Goal: Task Accomplishment & Management: Use online tool/utility

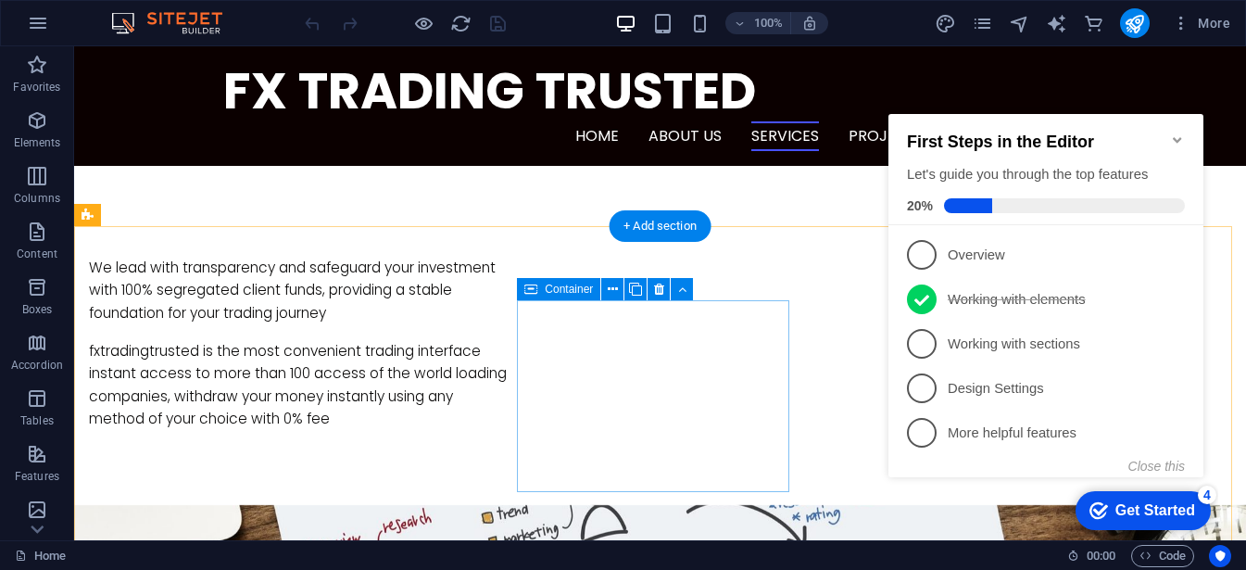
scroll to position [983, 0]
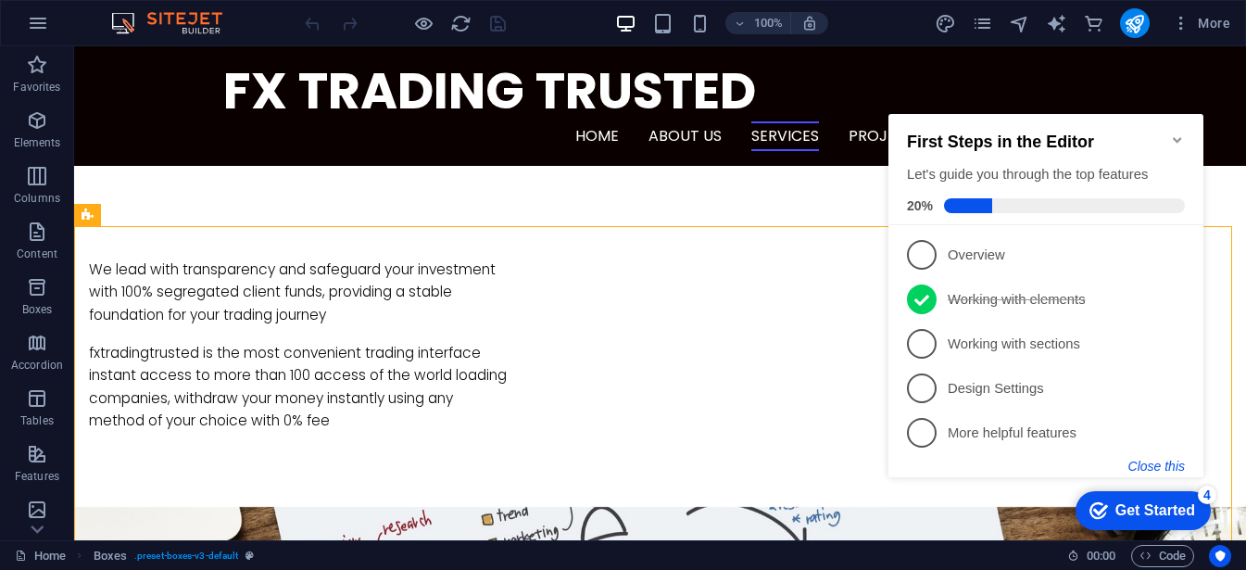
click at [1159, 470] on button "Close this" at bounding box center [1156, 466] width 57 height 15
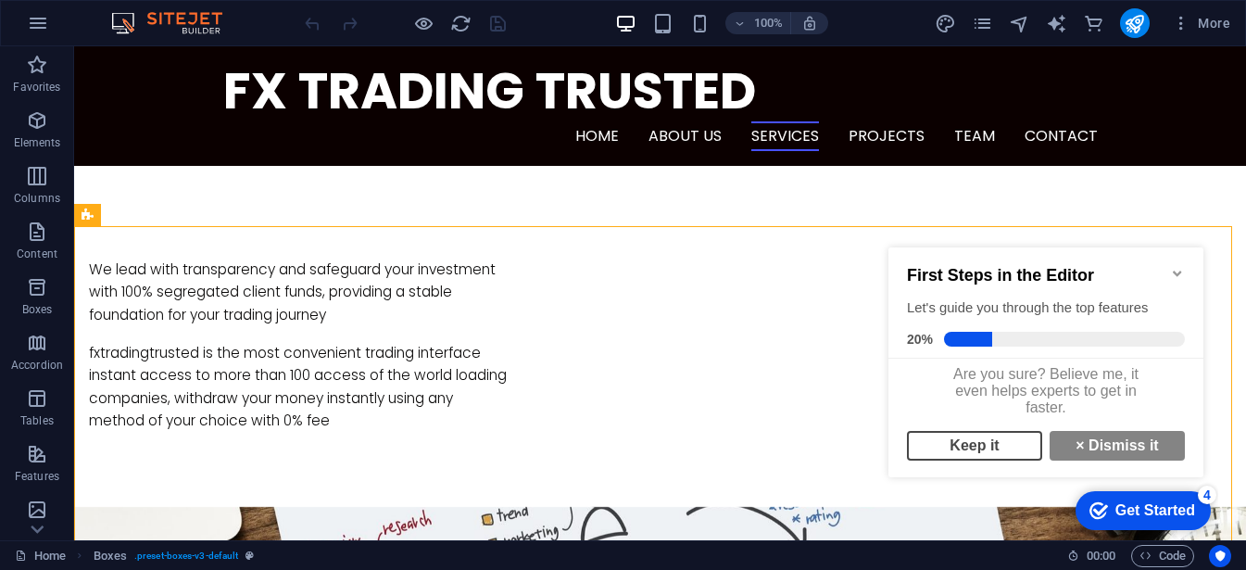
click at [969, 456] on link "Keep it" at bounding box center [974, 446] width 135 height 30
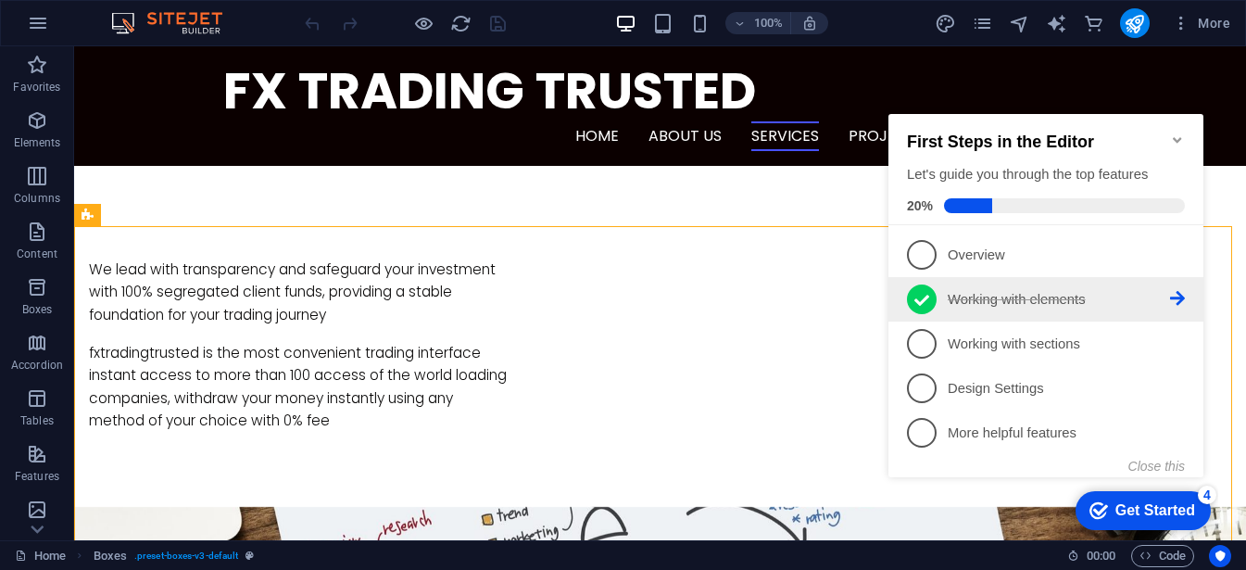
click at [970, 290] on p "Working with elements - completed" at bounding box center [1059, 299] width 222 height 19
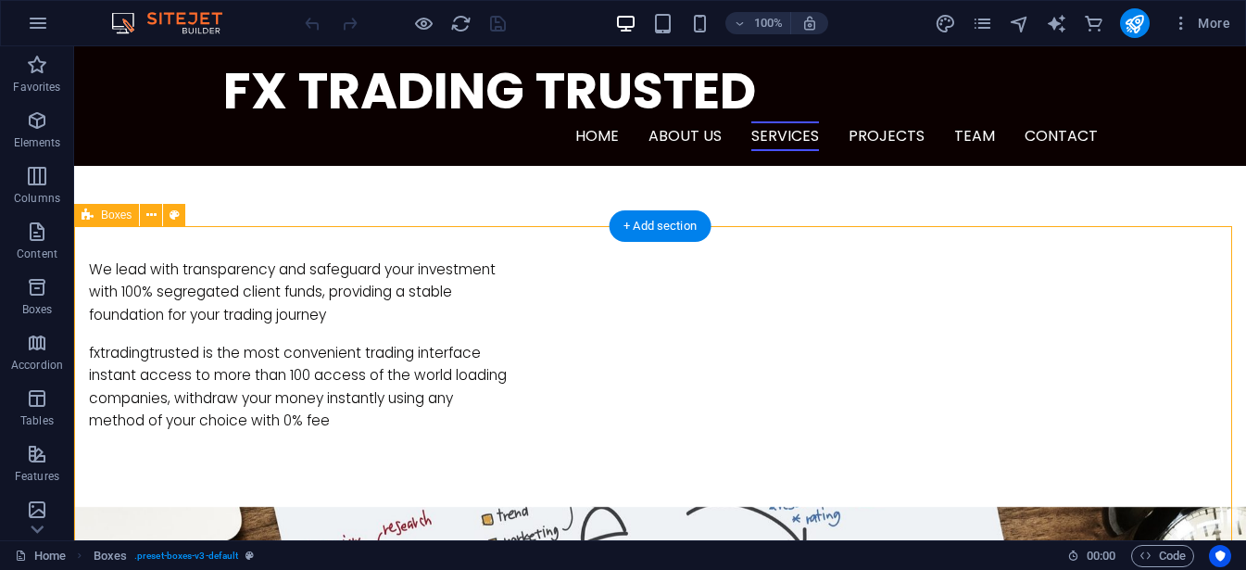
scroll to position [0, 0]
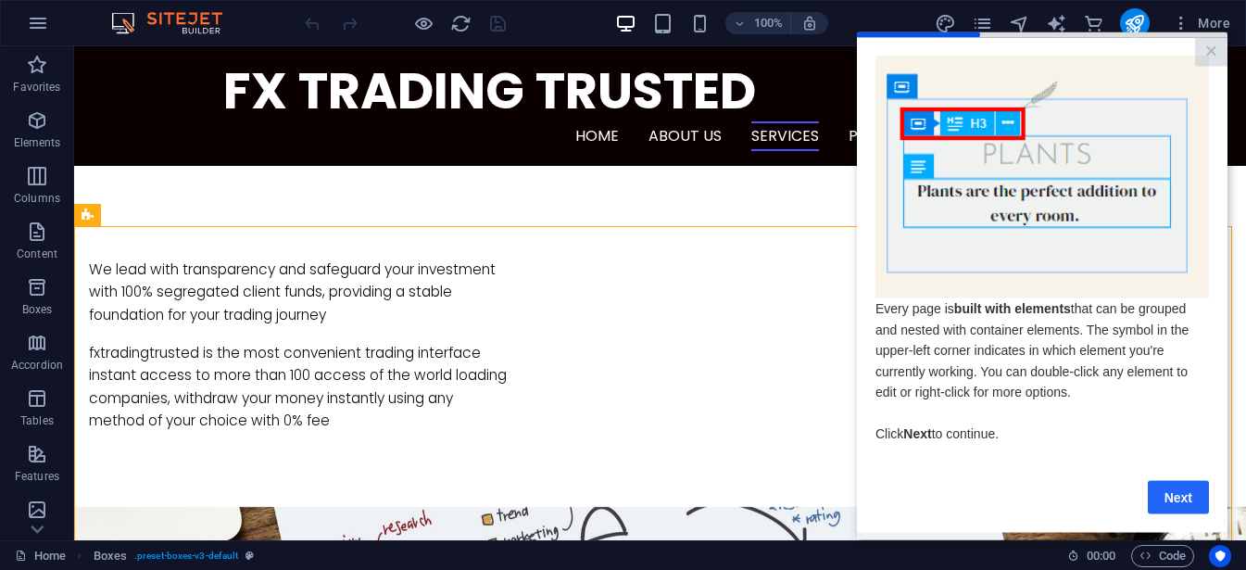
click at [1173, 509] on link "Next" at bounding box center [1178, 496] width 61 height 33
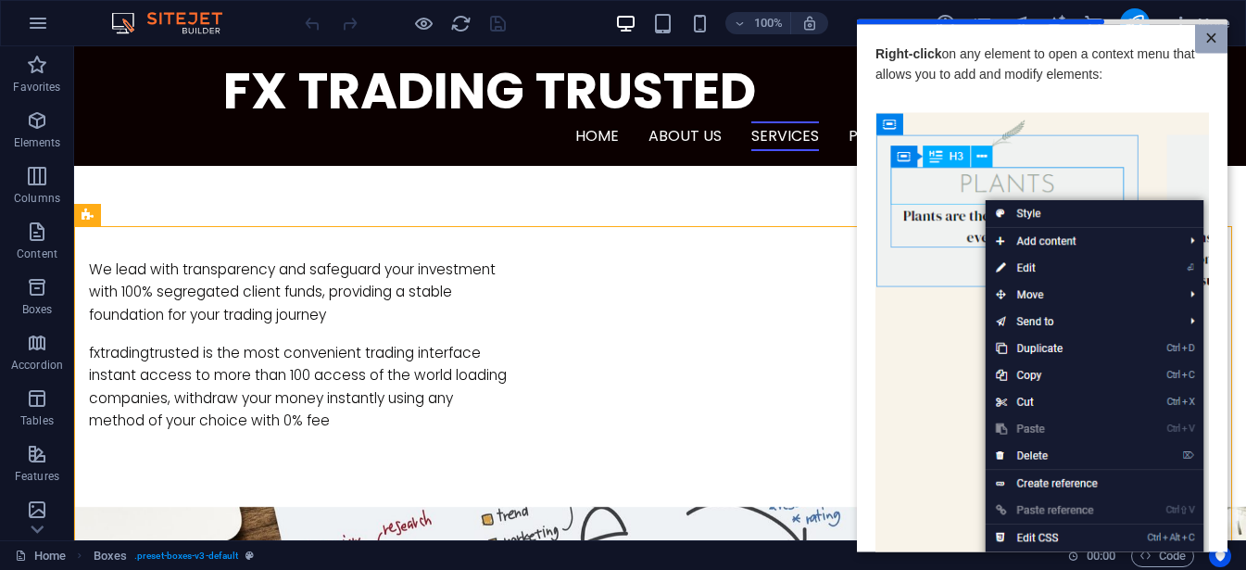
click at [1212, 27] on link "×" at bounding box center [1211, 38] width 32 height 29
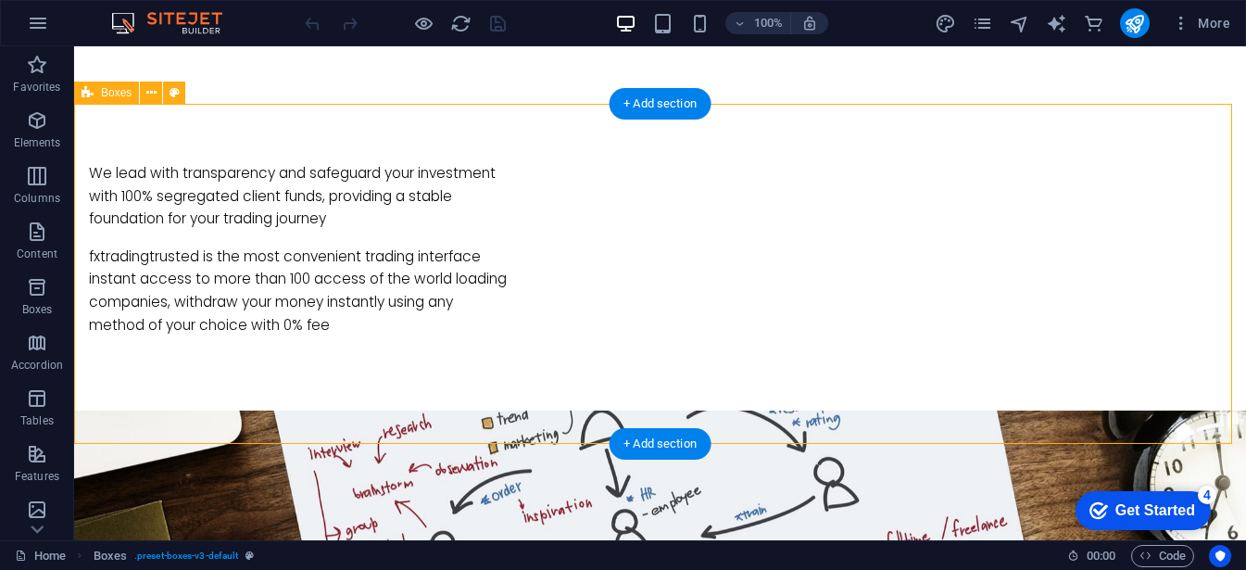
scroll to position [1113, 0]
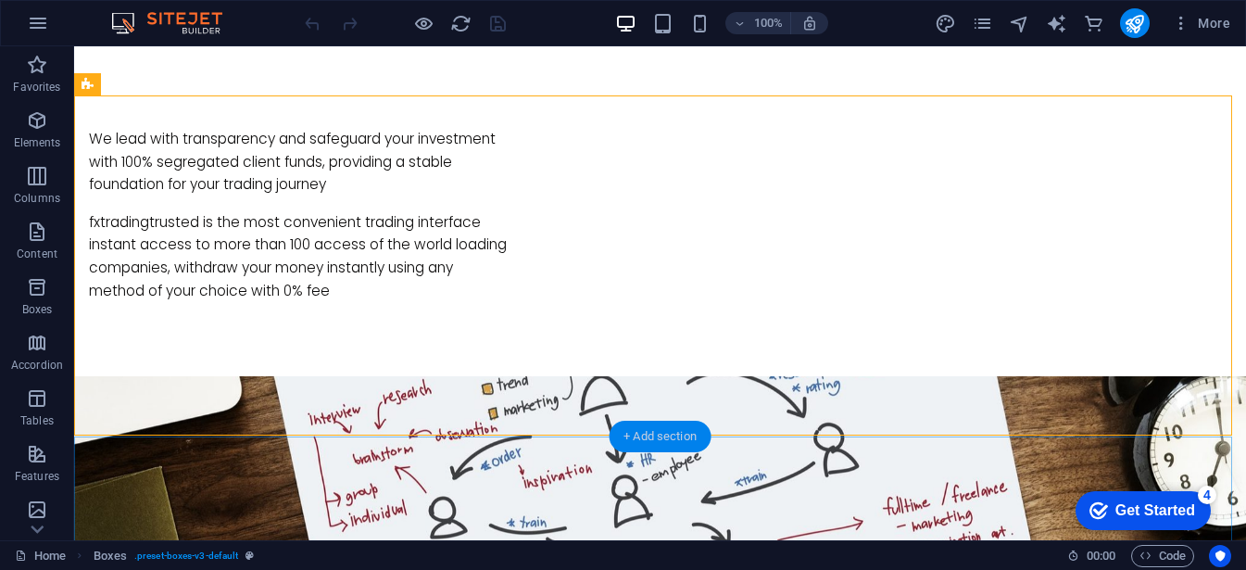
click at [662, 446] on div "+ Add section" at bounding box center [660, 436] width 103 height 31
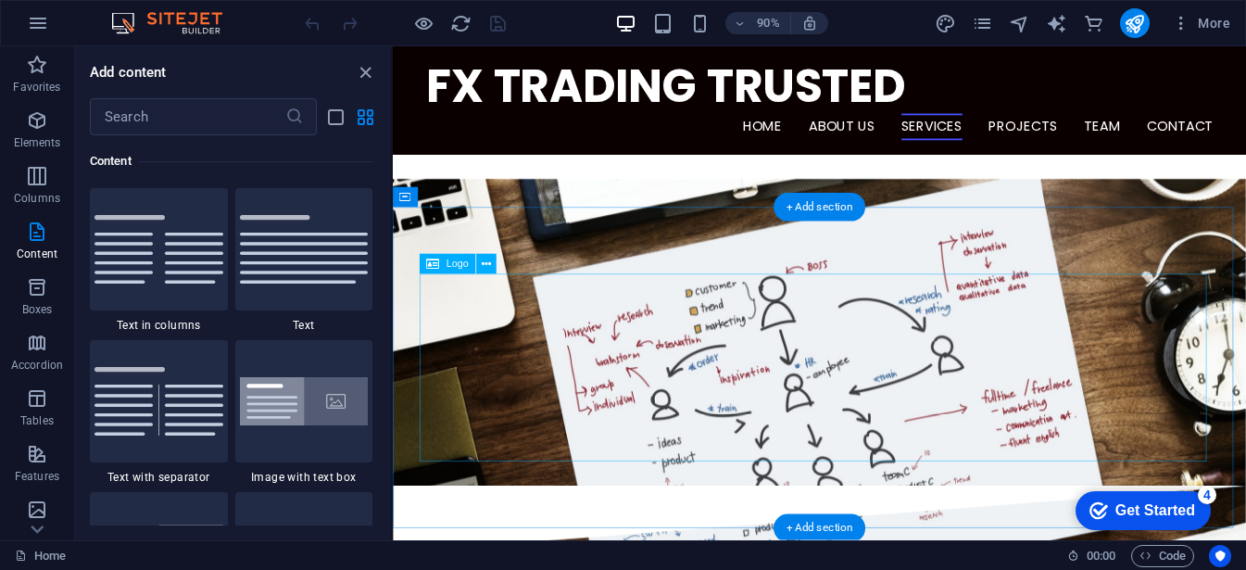
scroll to position [1323, 0]
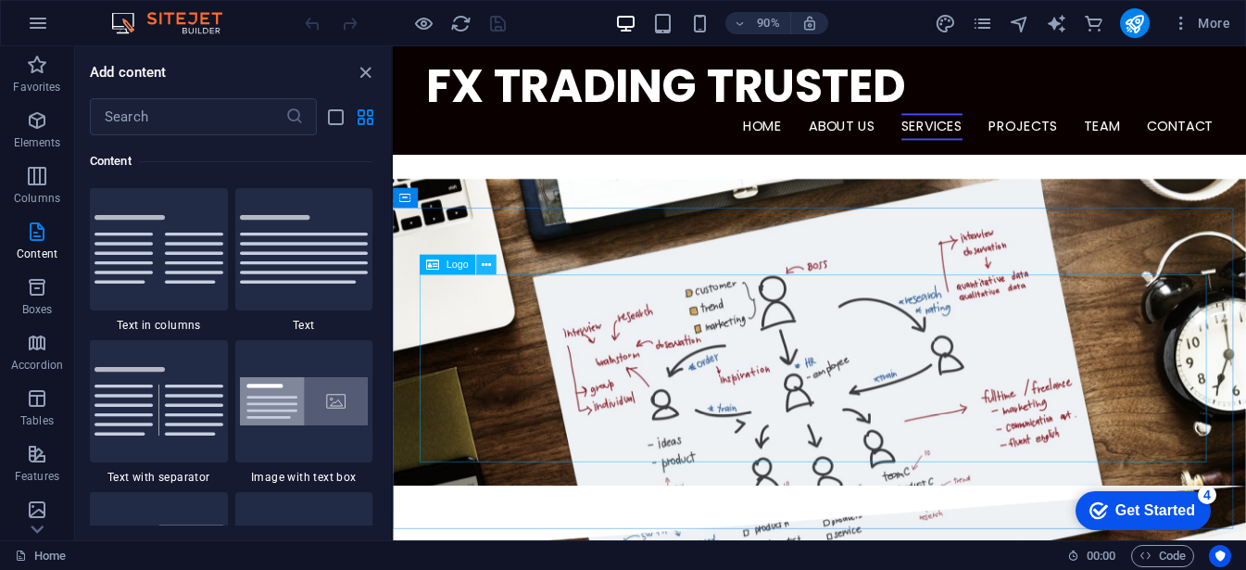
click at [491, 266] on button at bounding box center [486, 265] width 20 height 20
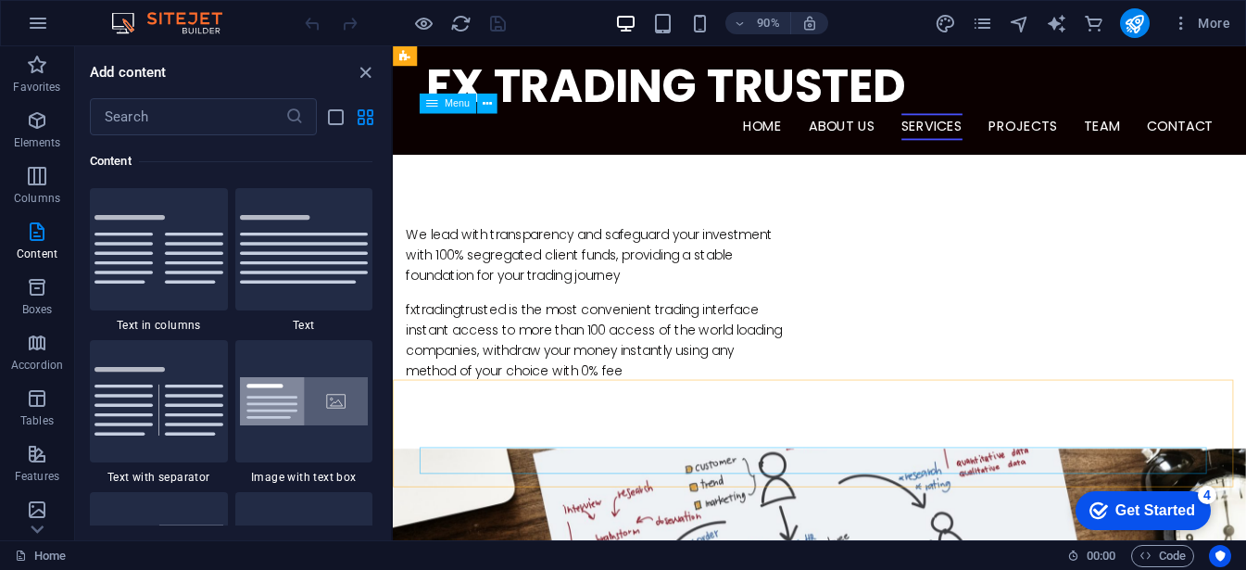
scroll to position [1023, 0]
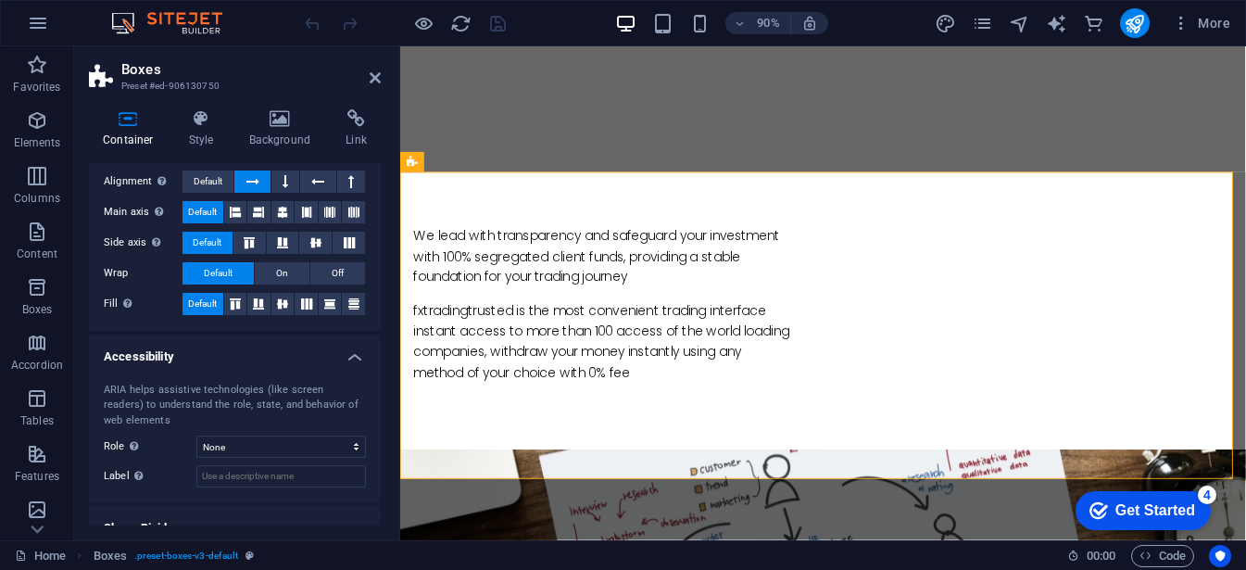
scroll to position [0, 0]
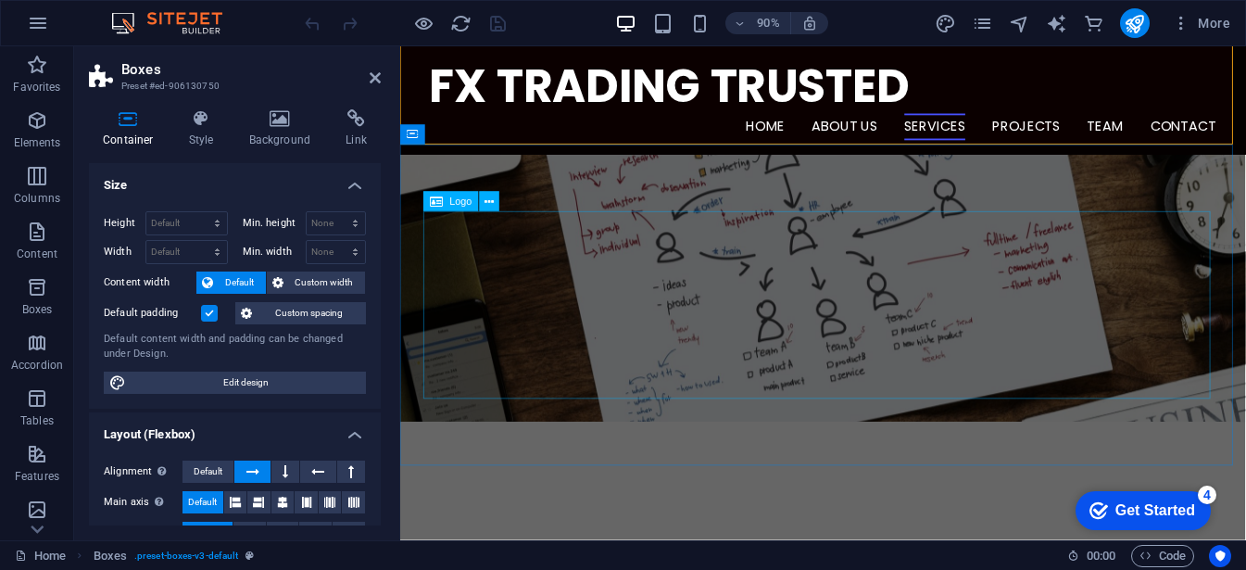
scroll to position [1393, 0]
click at [495, 207] on button at bounding box center [490, 202] width 20 height 20
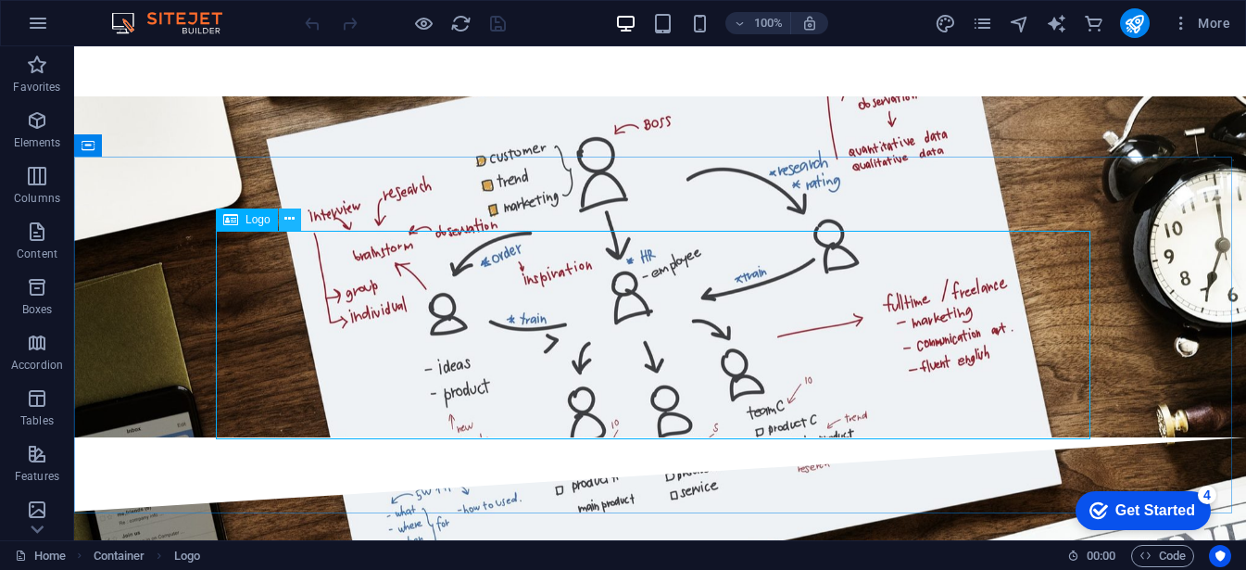
click at [290, 221] on icon at bounding box center [289, 218] width 10 height 19
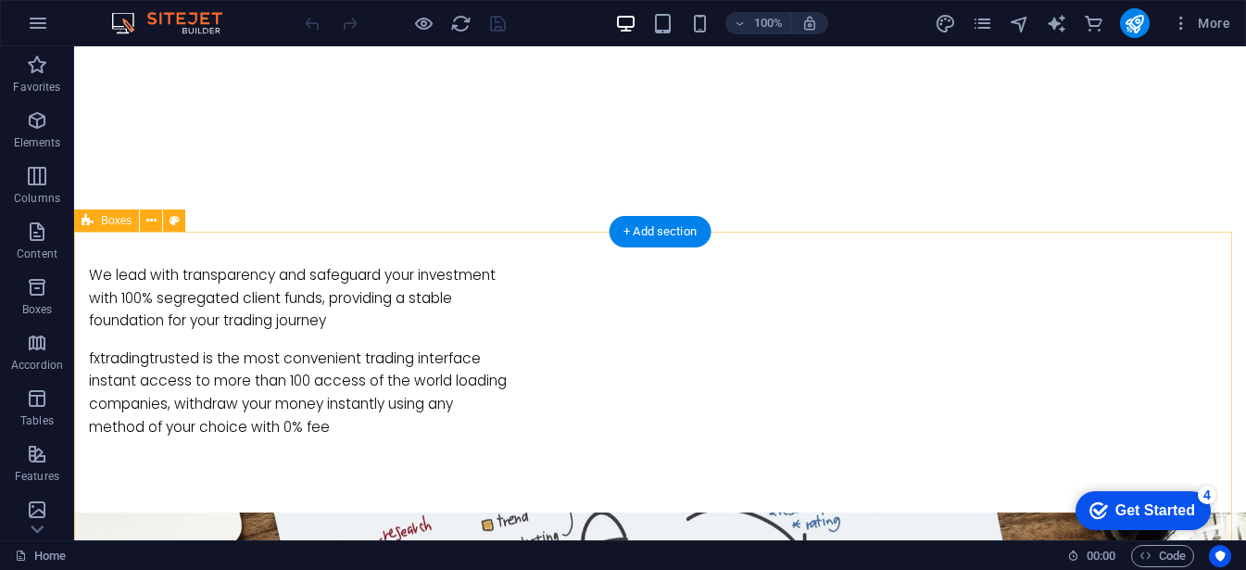
scroll to position [978, 0]
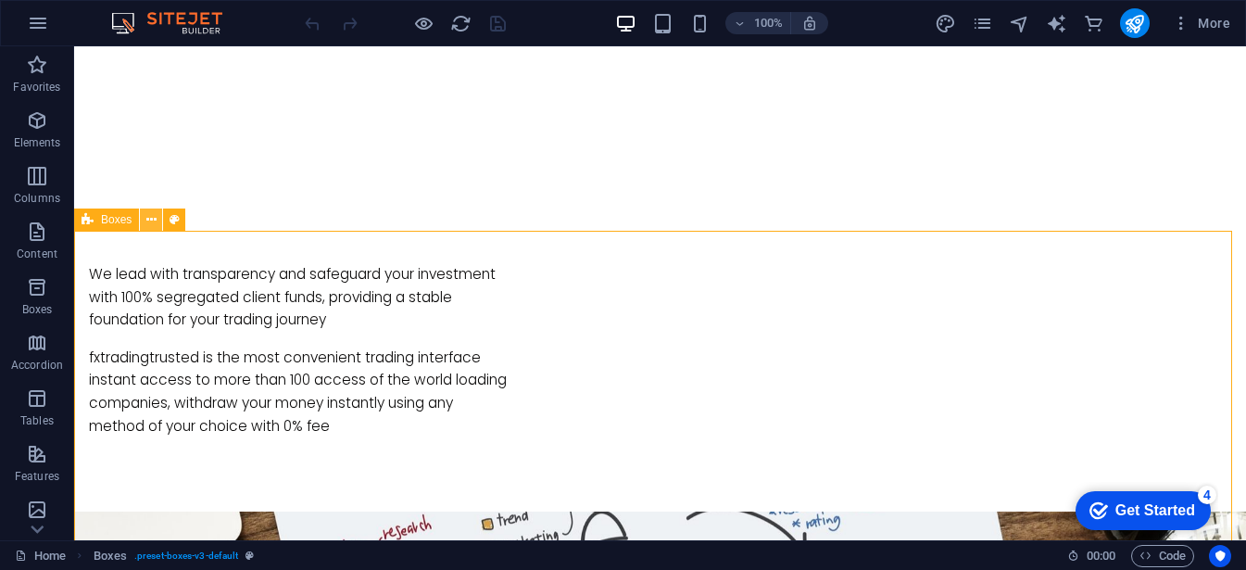
drag, startPoint x: 656, startPoint y: 242, endPoint x: 278, endPoint y: 180, distance: 383.0
click at [656, 242] on div "+ Add section" at bounding box center [660, 230] width 103 height 31
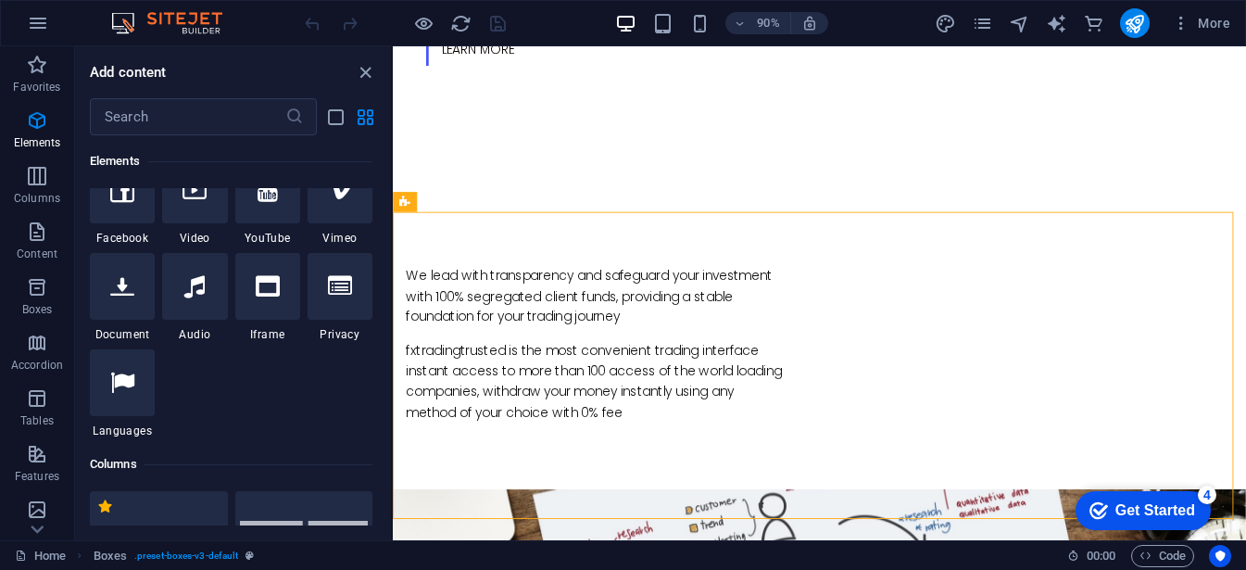
scroll to position [0, 0]
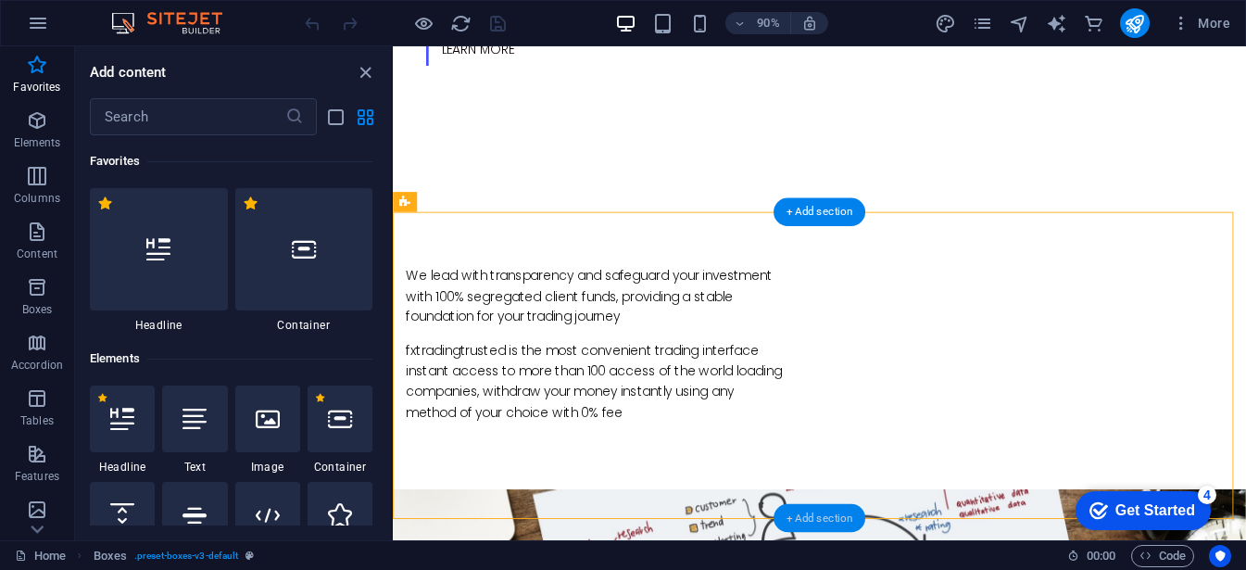
click at [818, 514] on div "+ Add section" at bounding box center [819, 518] width 93 height 29
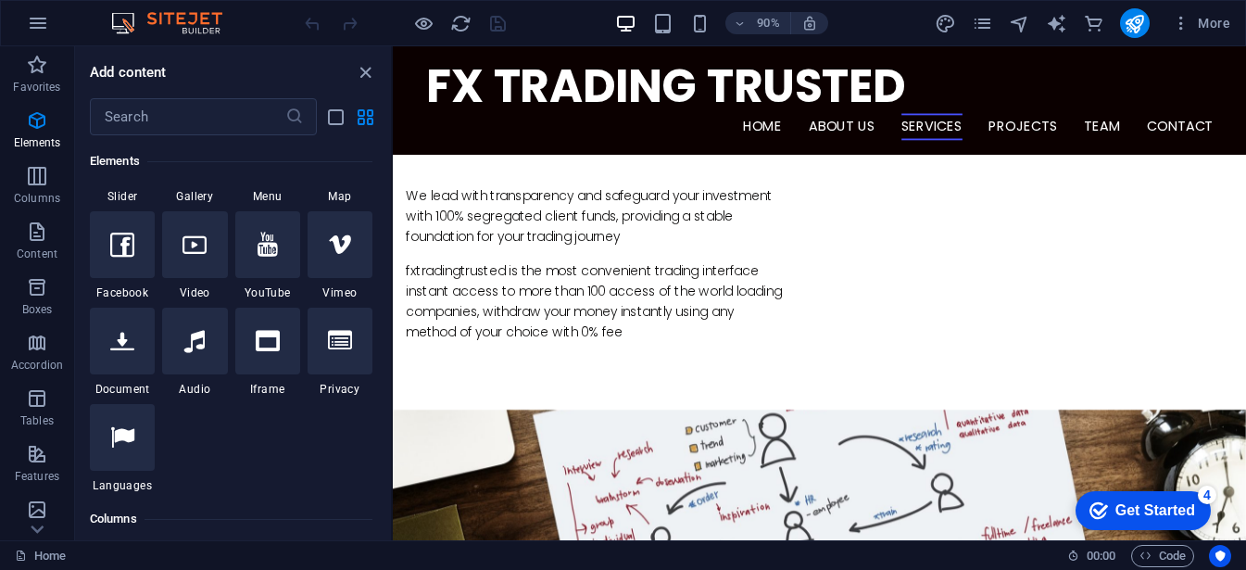
scroll to position [1047, 0]
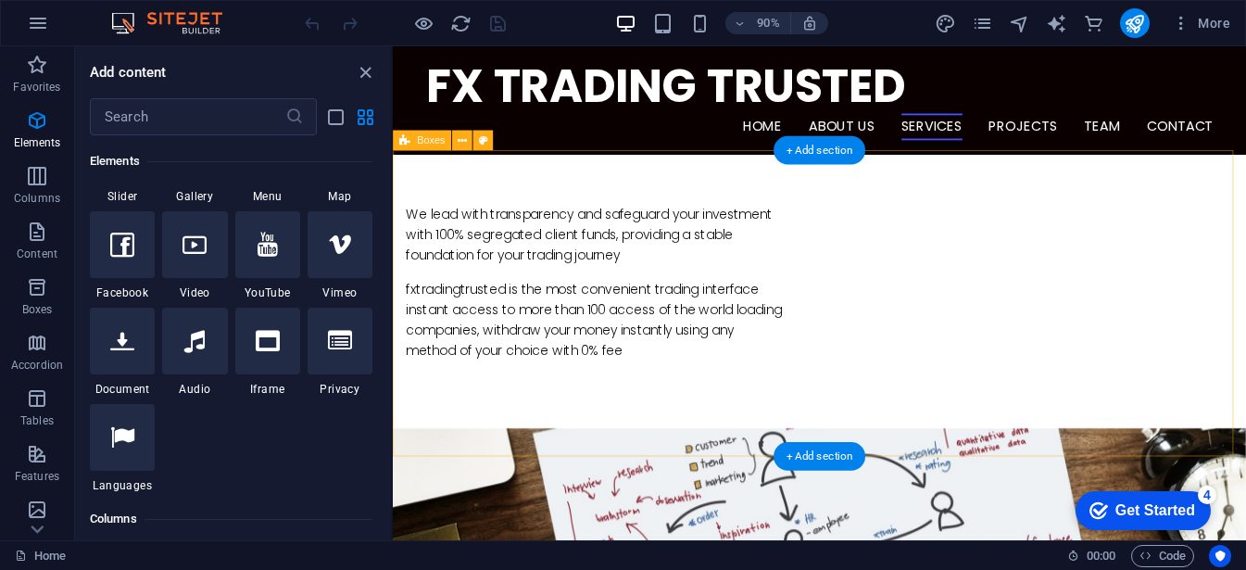
drag, startPoint x: 1043, startPoint y: 326, endPoint x: 904, endPoint y: 409, distance: 162.0
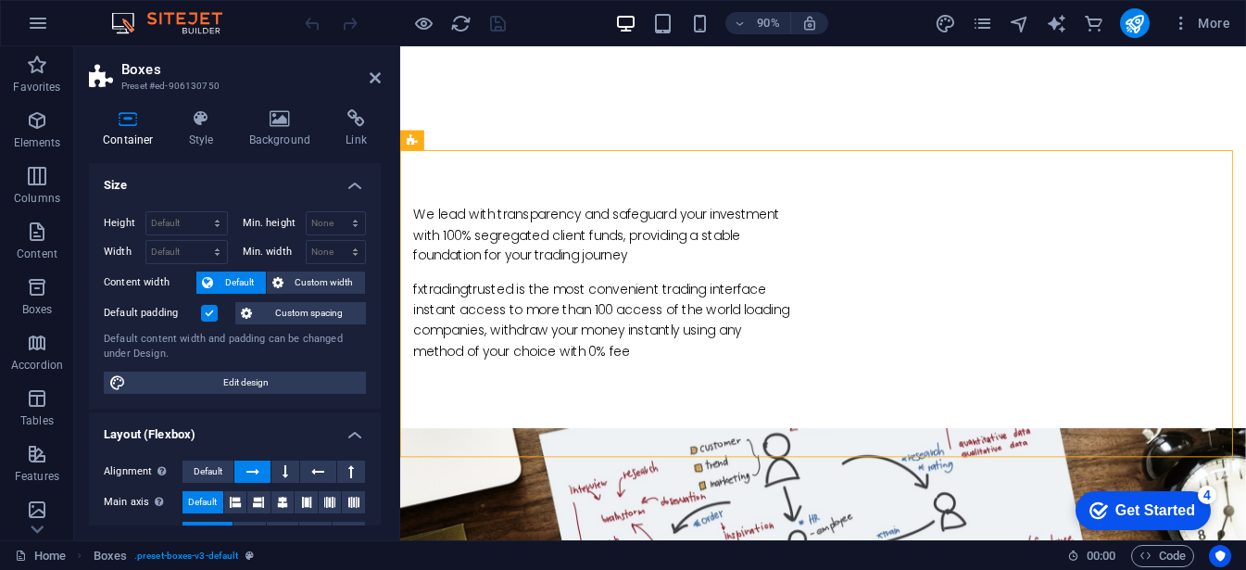
drag, startPoint x: 1080, startPoint y: 279, endPoint x: 282, endPoint y: 404, distance: 808.2
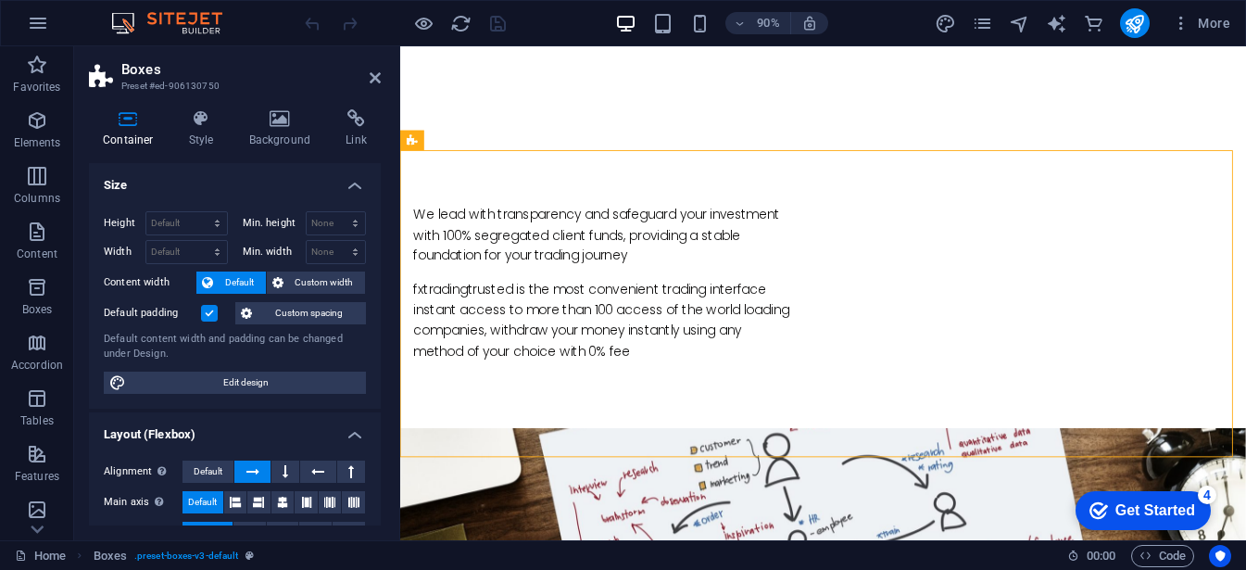
drag, startPoint x: 314, startPoint y: 386, endPoint x: 723, endPoint y: 900, distance: 656.6
click at [314, 386] on span "Edit design" at bounding box center [246, 382] width 229 height 22
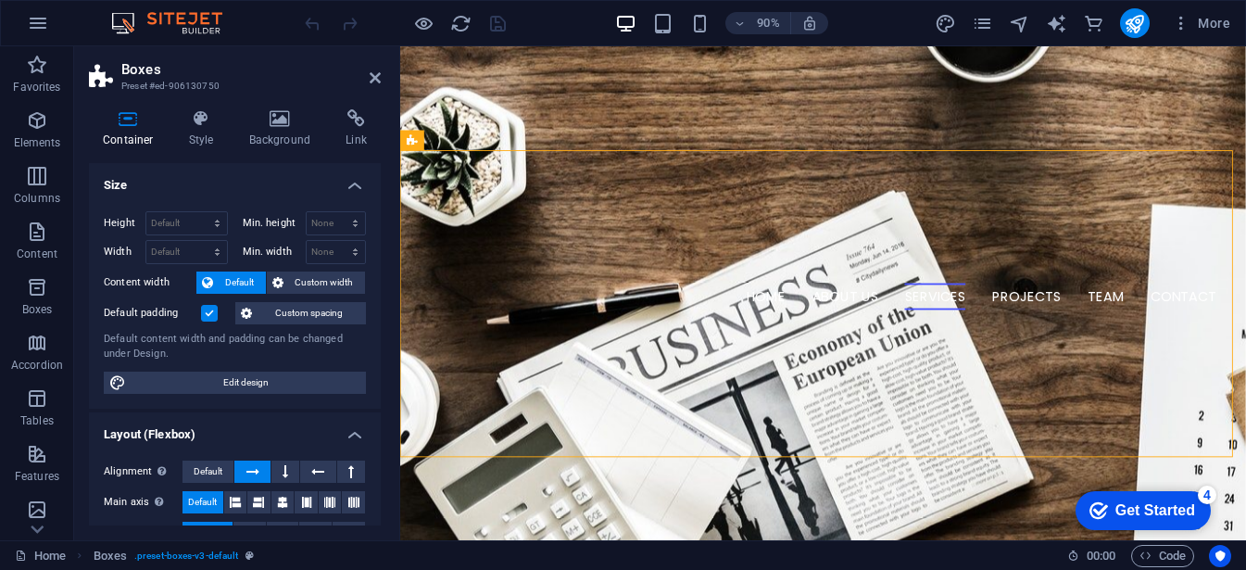
select select "rem"
select select "300"
select select "px"
select select "rem"
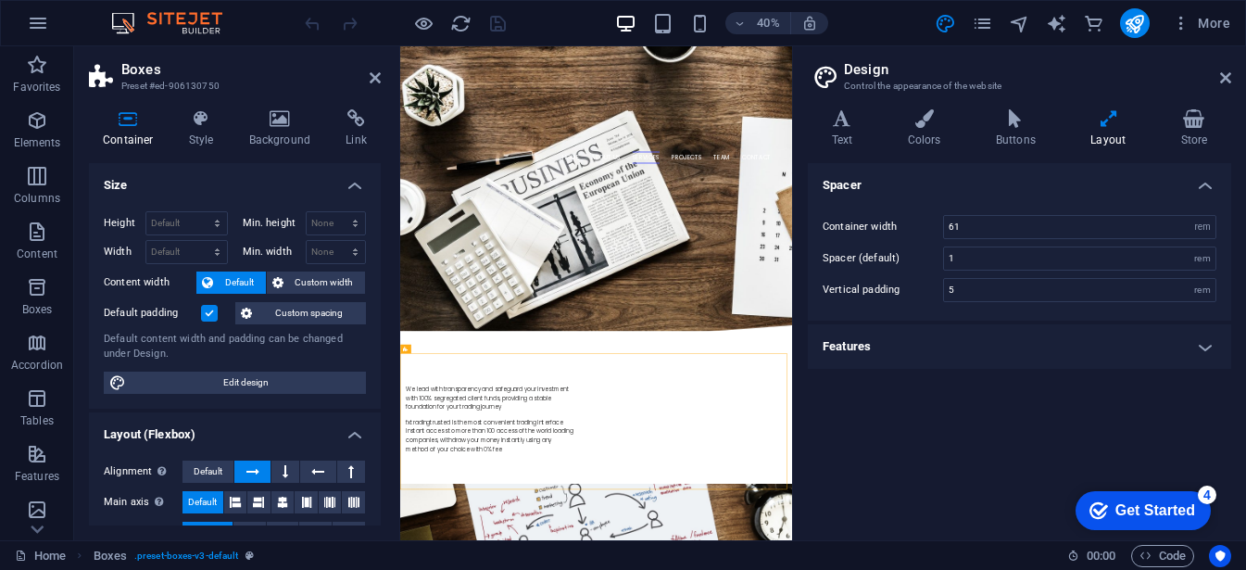
click at [1109, 115] on icon at bounding box center [1108, 118] width 82 height 19
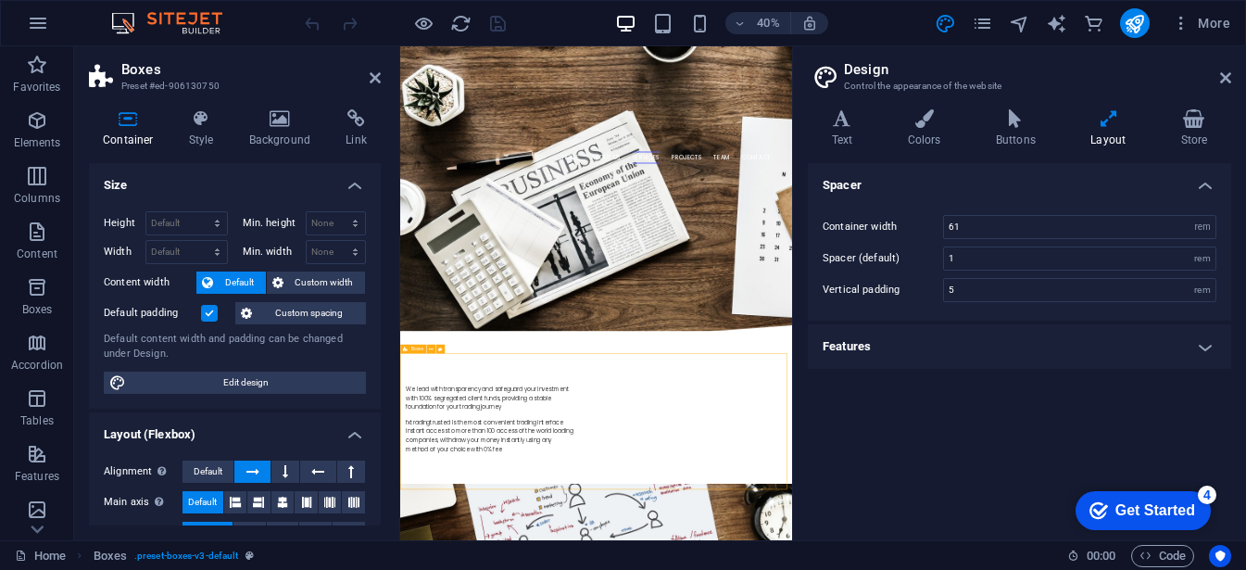
click at [1209, 343] on h4 "Features" at bounding box center [1019, 346] width 423 height 44
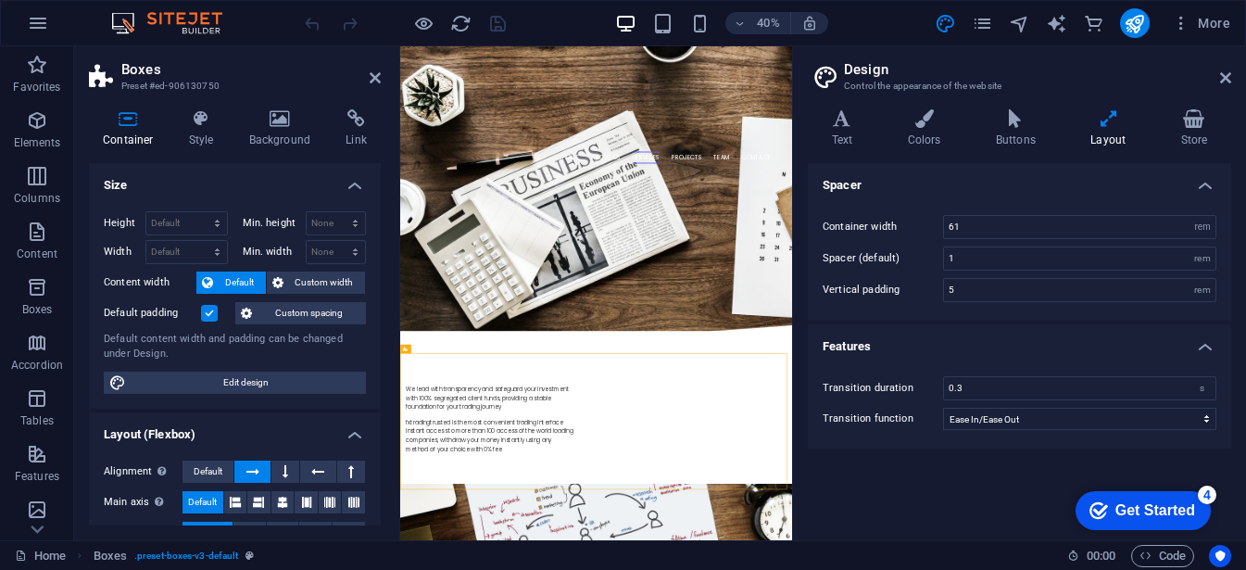
click at [1188, 149] on div "Text Colors Buttons Layout Store Text Standard Bold Links Font color Font Poppi…" at bounding box center [1019, 317] width 423 height 416
drag, startPoint x: 1188, startPoint y: 149, endPoint x: 1200, endPoint y: 131, distance: 22.1
click at [1200, 131] on div "Text Colors Buttons Layout Store Text Standard Bold Links Font color Font Poppi…" at bounding box center [1019, 317] width 423 height 416
click at [1200, 131] on h4 "Store" at bounding box center [1194, 128] width 74 height 39
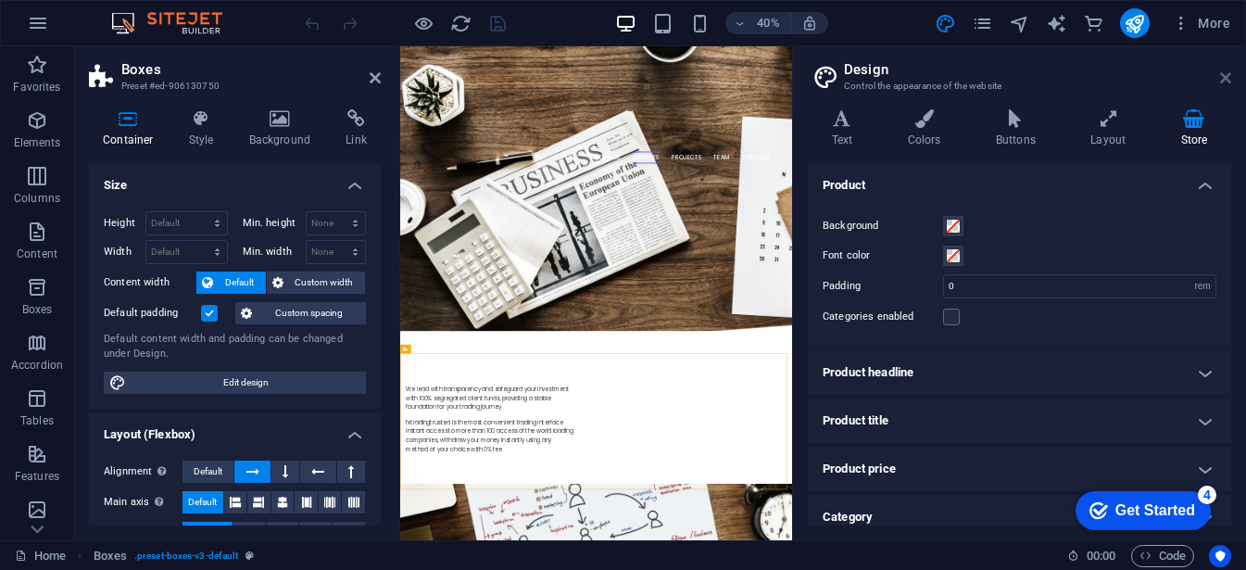
click at [1229, 80] on icon at bounding box center [1225, 77] width 11 height 15
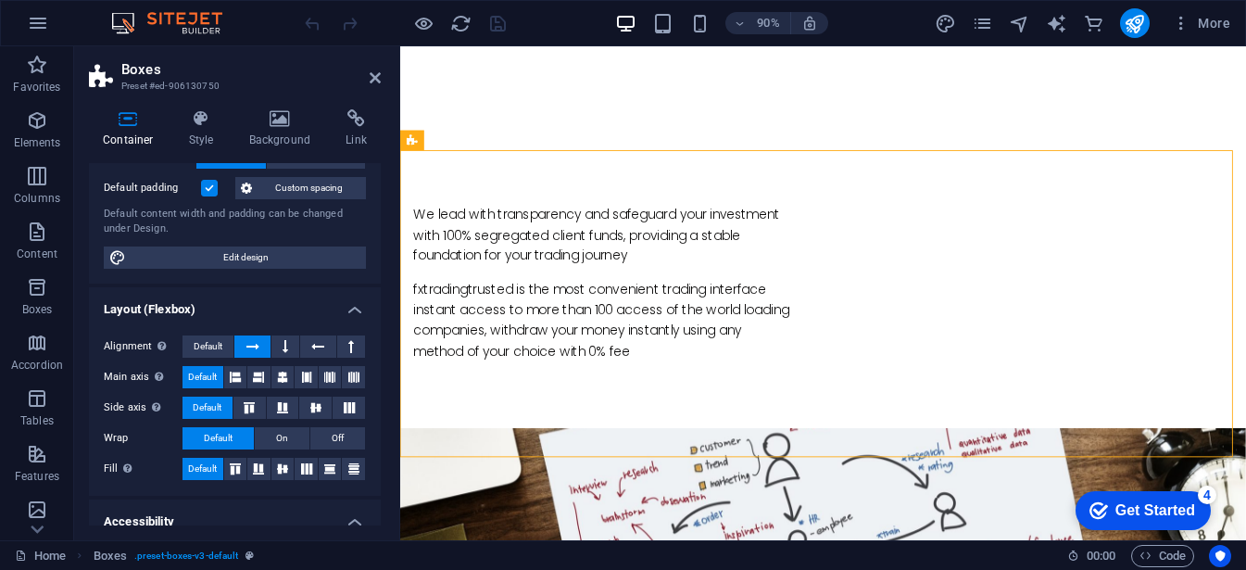
scroll to position [125, 0]
click at [283, 376] on icon at bounding box center [282, 377] width 11 height 22
click at [309, 373] on icon at bounding box center [306, 377] width 11 height 22
click at [338, 368] on button at bounding box center [330, 377] width 23 height 22
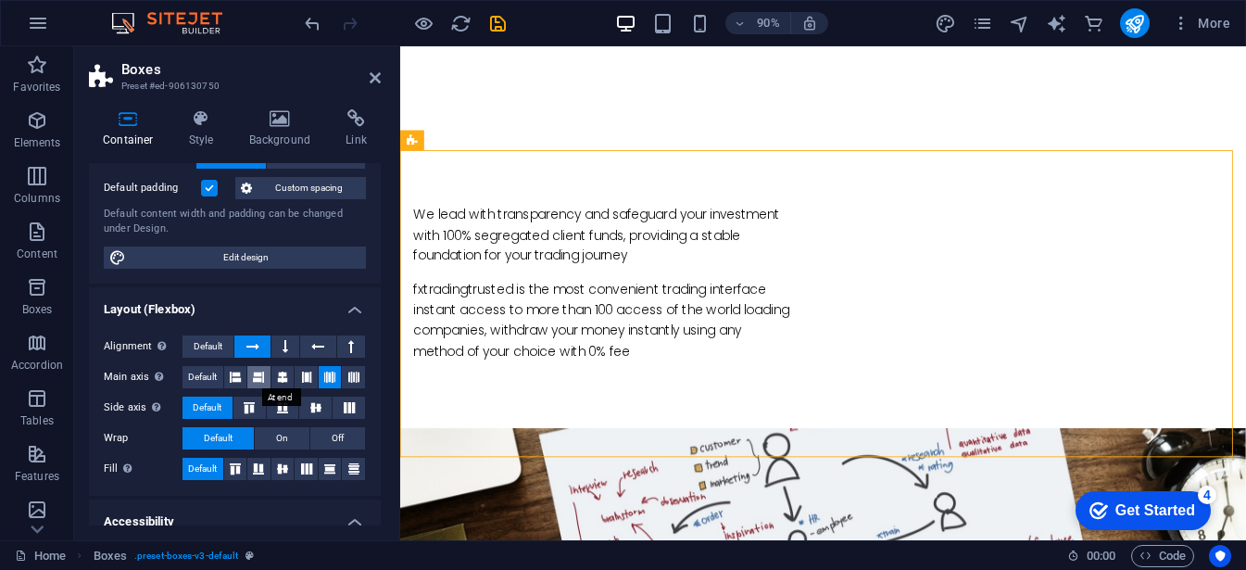
click at [247, 372] on button at bounding box center [258, 377] width 23 height 22
click at [265, 467] on icon at bounding box center [258, 468] width 22 height 11
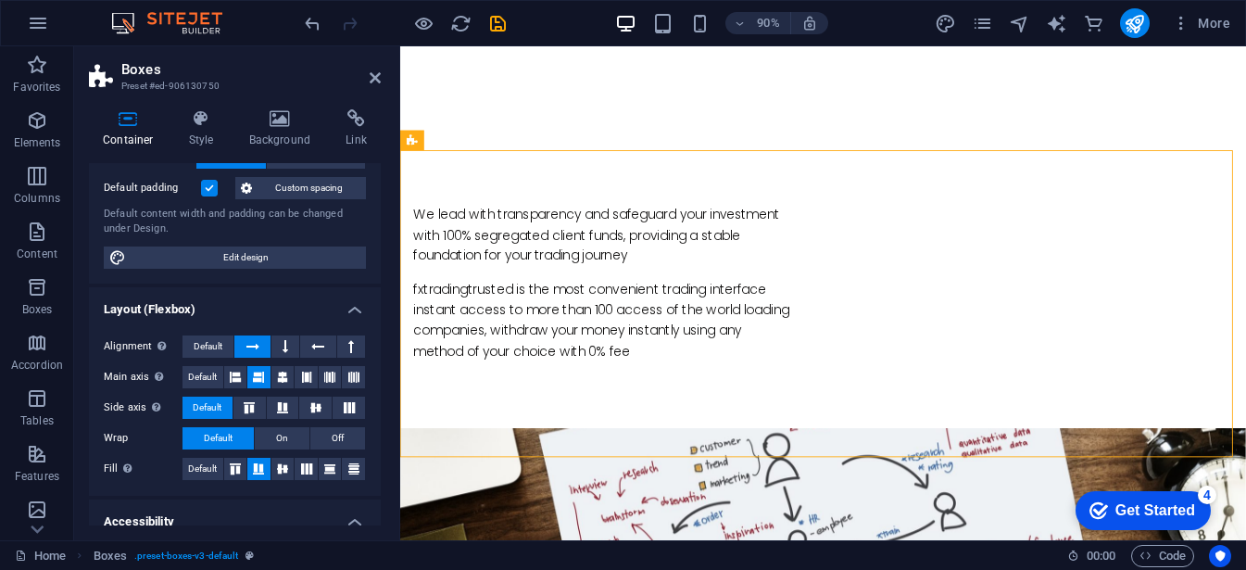
click at [265, 467] on icon at bounding box center [258, 468] width 22 height 11
click at [206, 471] on span "Default" at bounding box center [202, 469] width 29 height 22
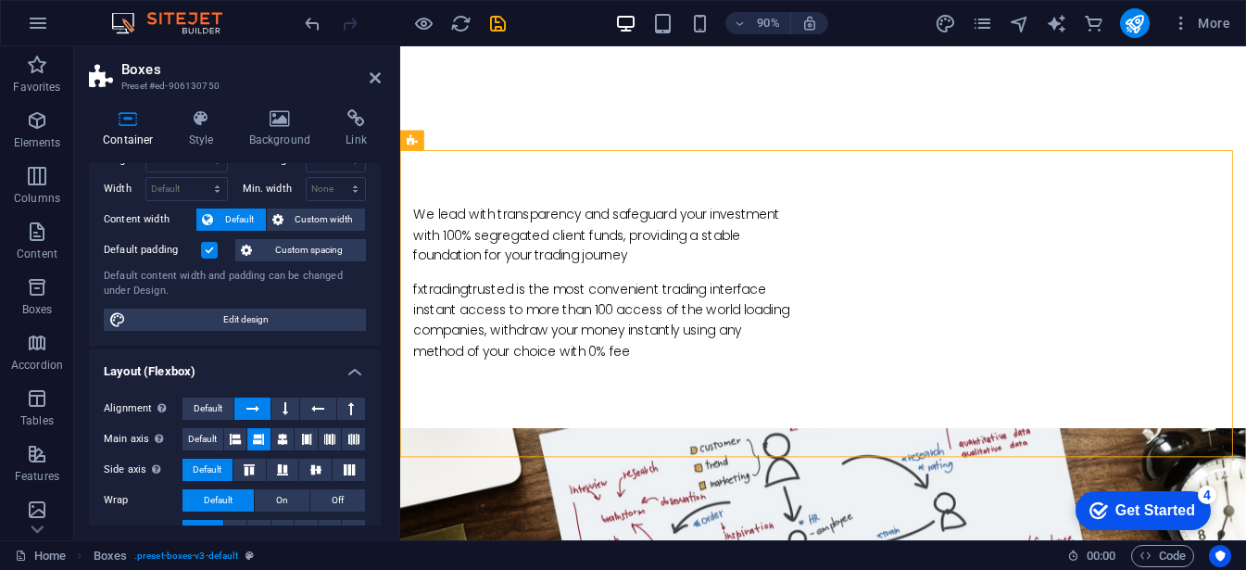
scroll to position [0, 0]
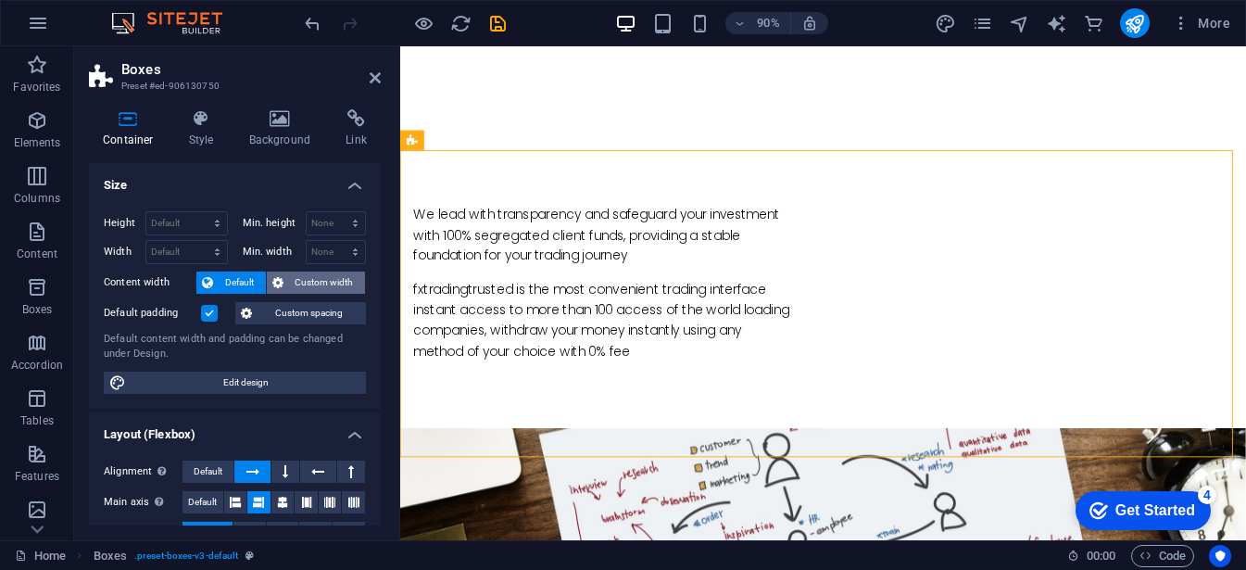
click at [327, 280] on span "Custom width" at bounding box center [324, 282] width 71 height 22
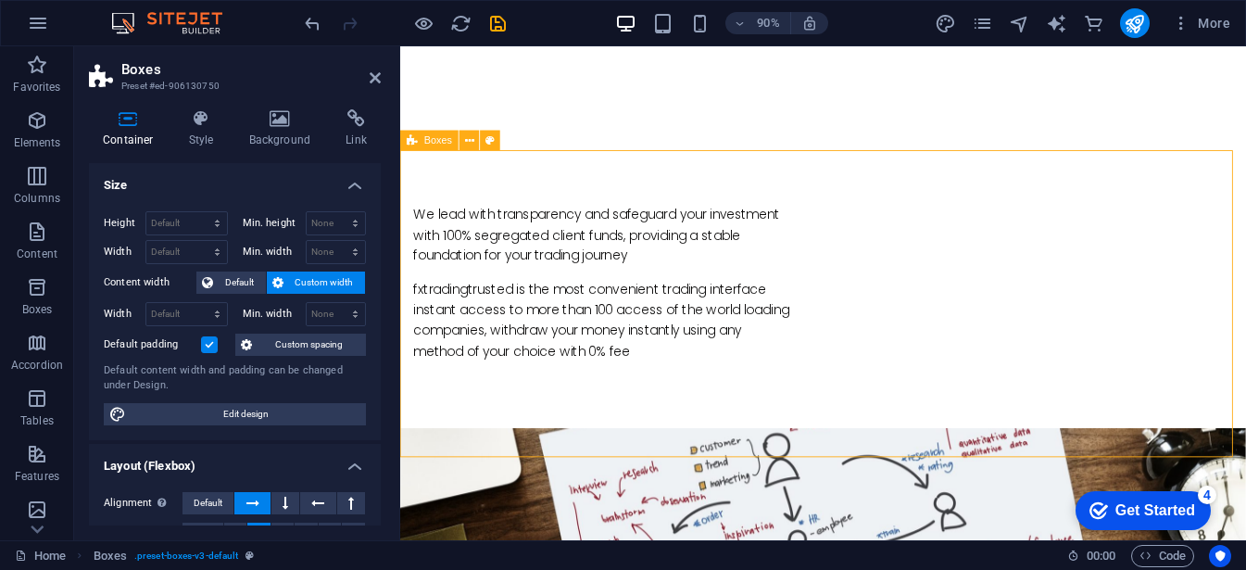
click at [219, 284] on span "Default" at bounding box center [240, 282] width 42 height 22
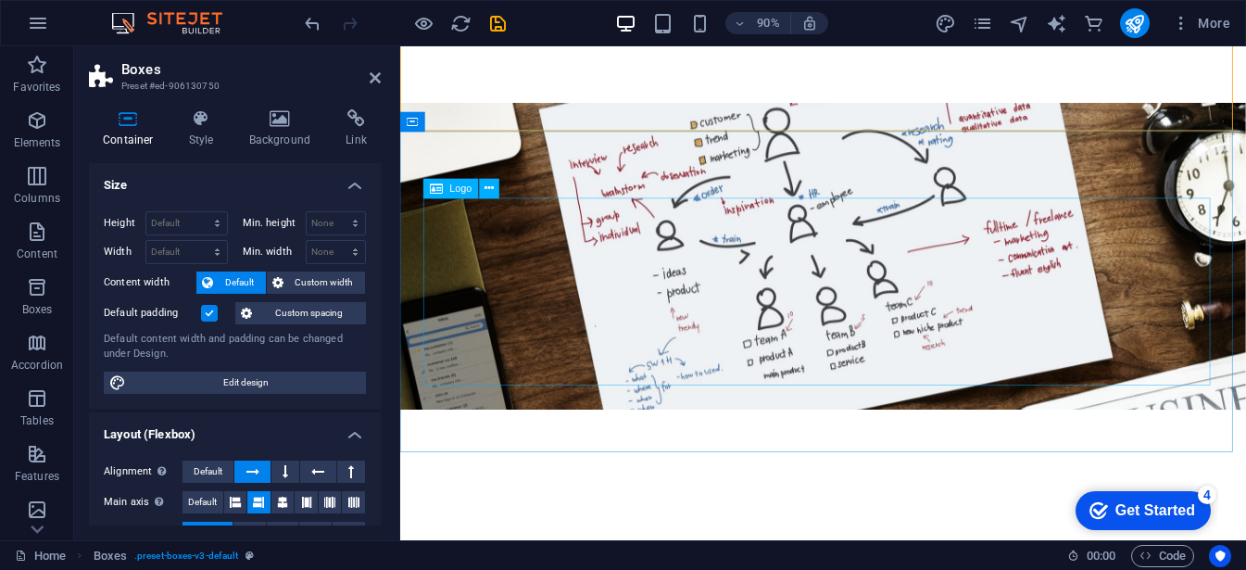
scroll to position [1409, 0]
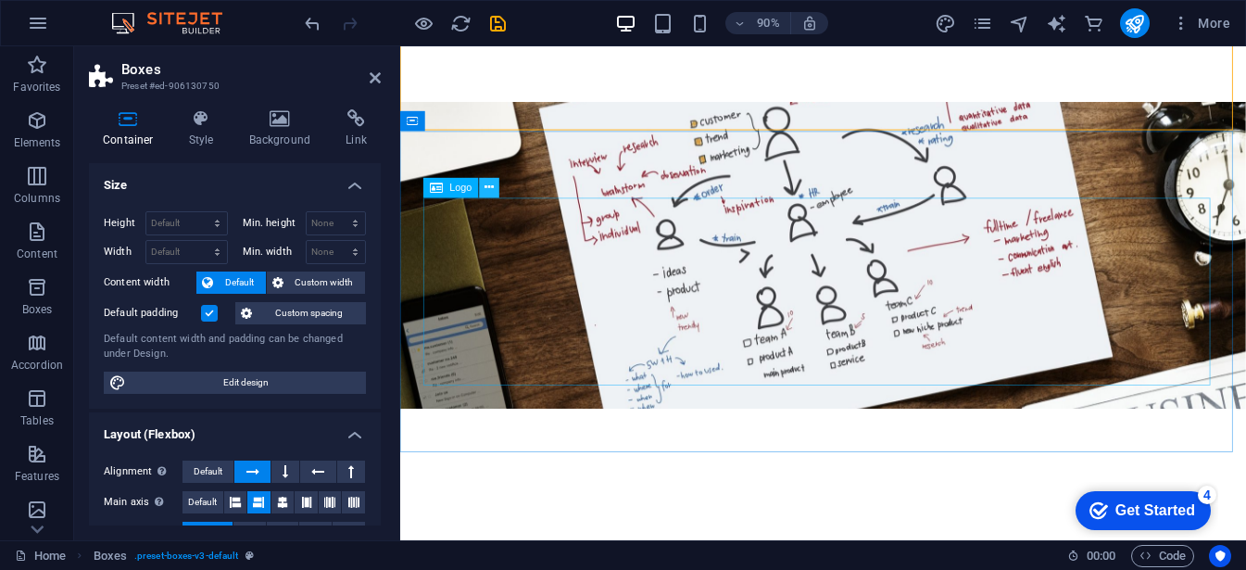
click at [488, 188] on icon at bounding box center [489, 188] width 9 height 18
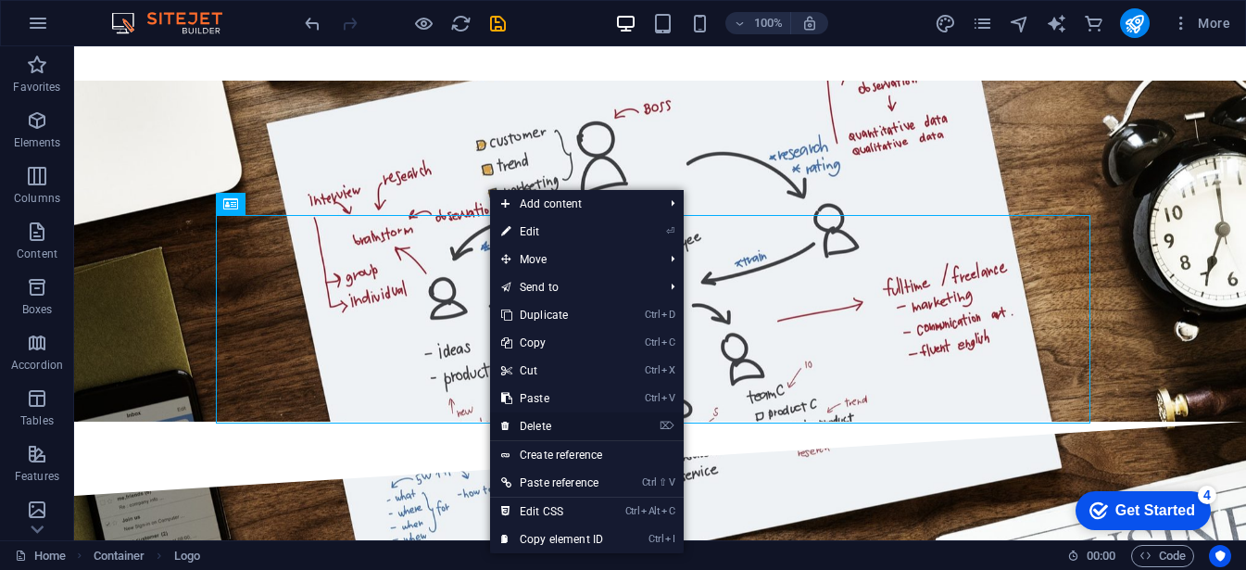
click at [553, 422] on link "⌦ Delete" at bounding box center [552, 426] width 124 height 28
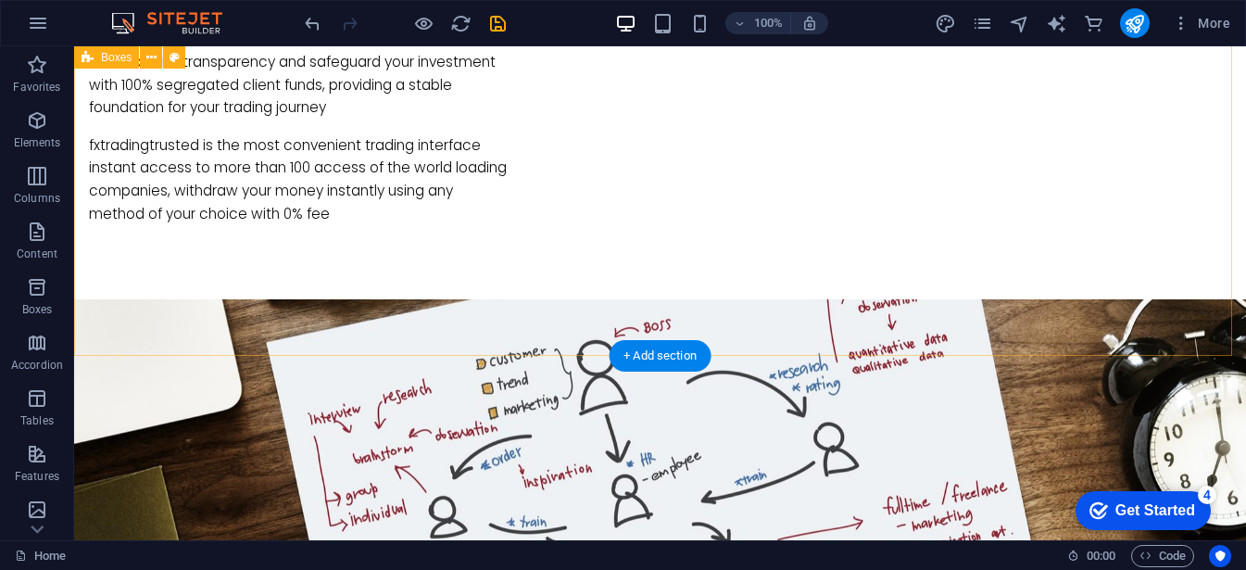
scroll to position [1193, 0]
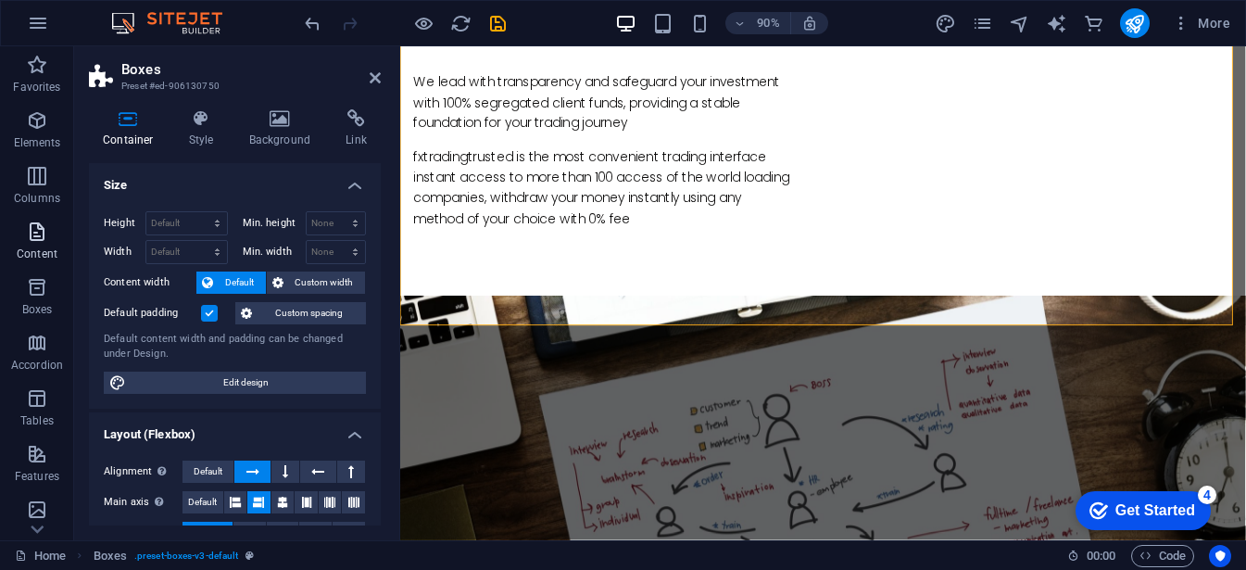
click at [38, 232] on icon "button" at bounding box center [37, 231] width 22 height 22
click at [38, 180] on icon "button" at bounding box center [37, 176] width 22 height 22
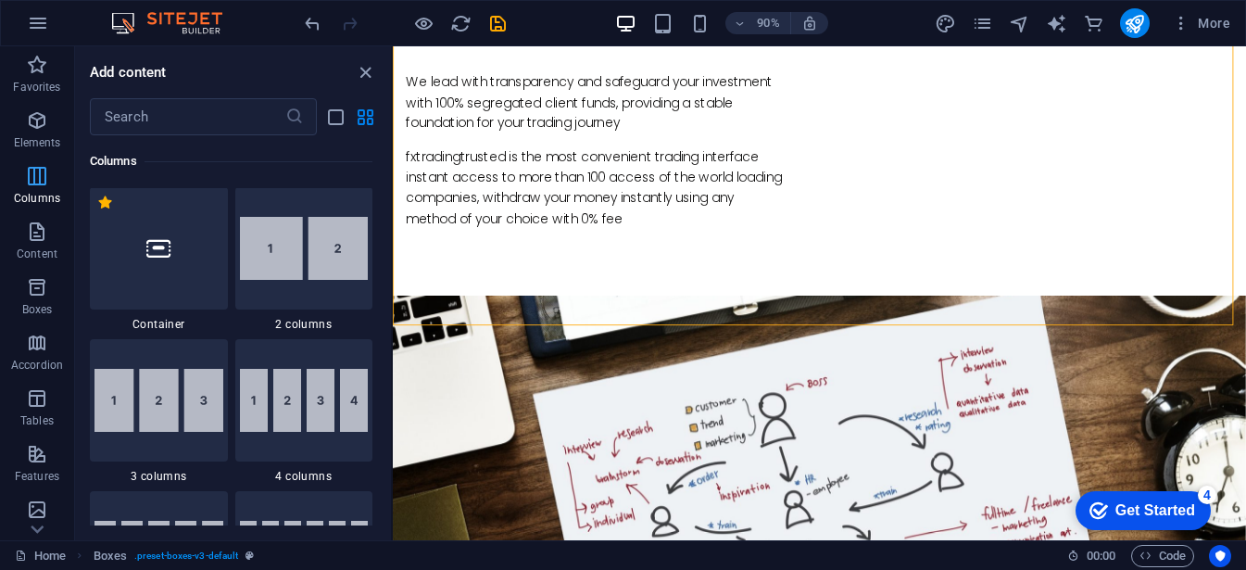
scroll to position [917, 0]
click at [31, 221] on icon "button" at bounding box center [37, 231] width 22 height 22
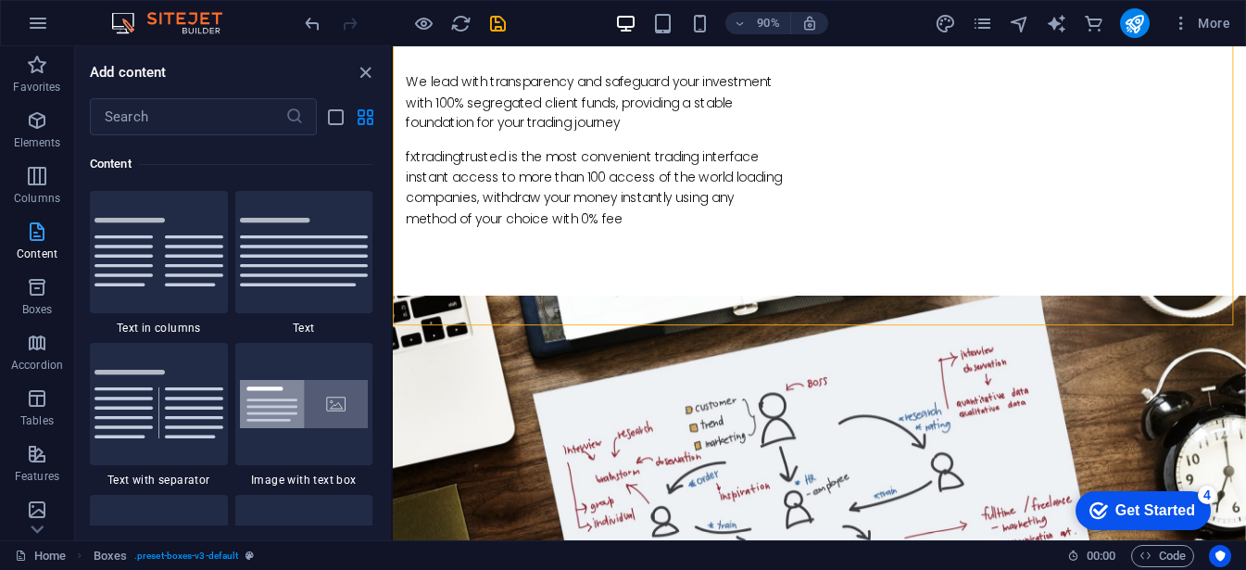
scroll to position [3241, 0]
click at [31, 340] on icon "button" at bounding box center [37, 343] width 22 height 22
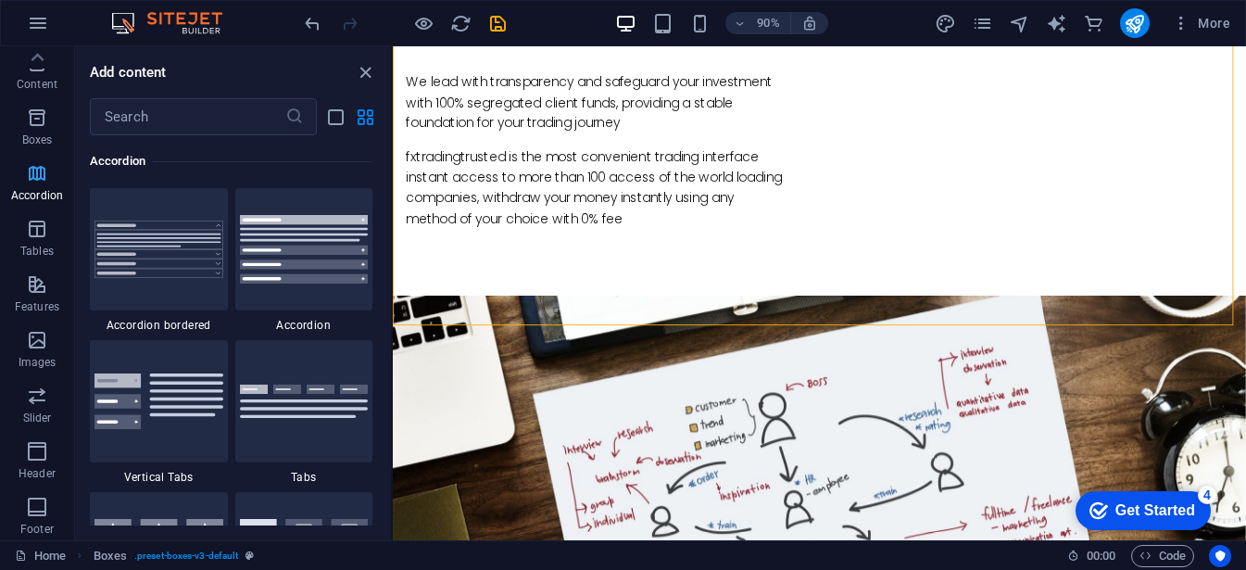
scroll to position [0, 0]
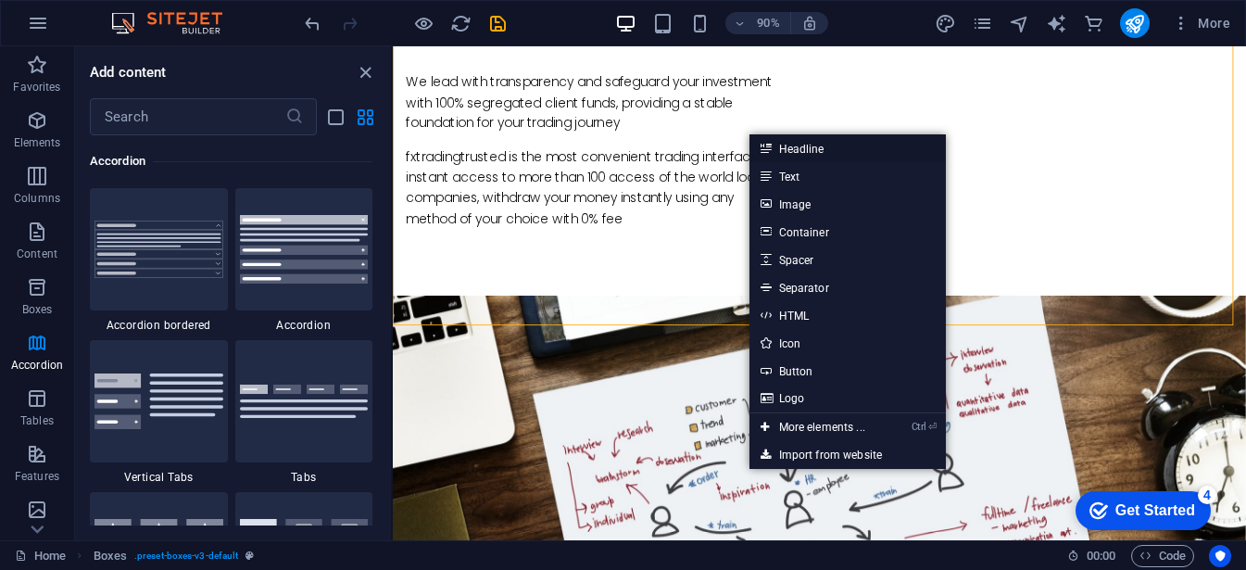
click at [817, 142] on link "Headline" at bounding box center [847, 148] width 196 height 28
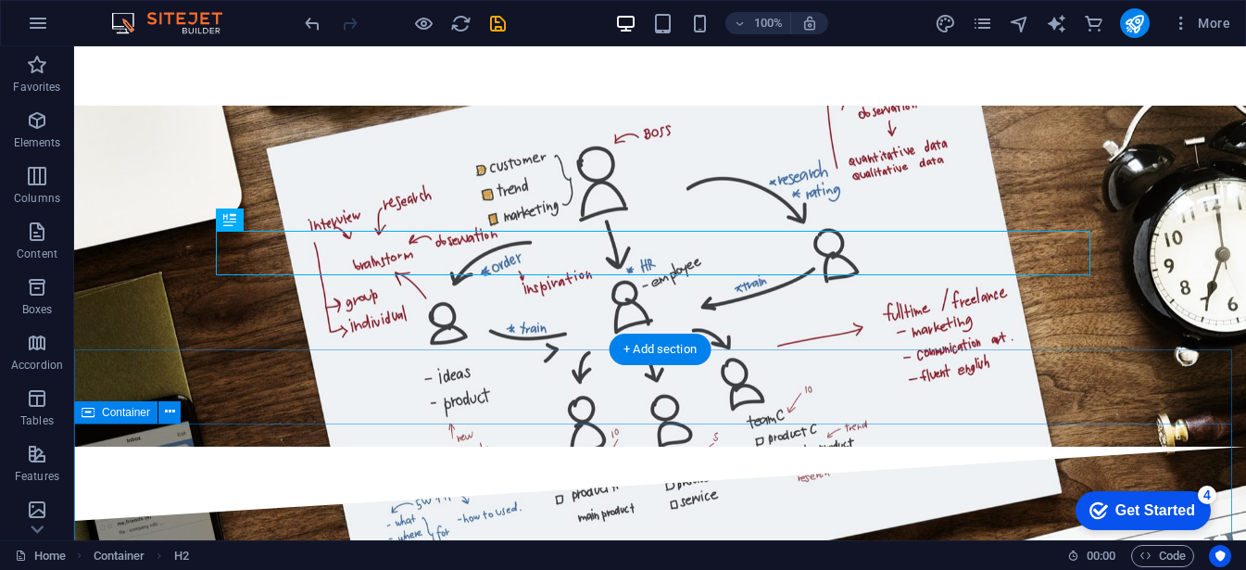
scroll to position [1392, 0]
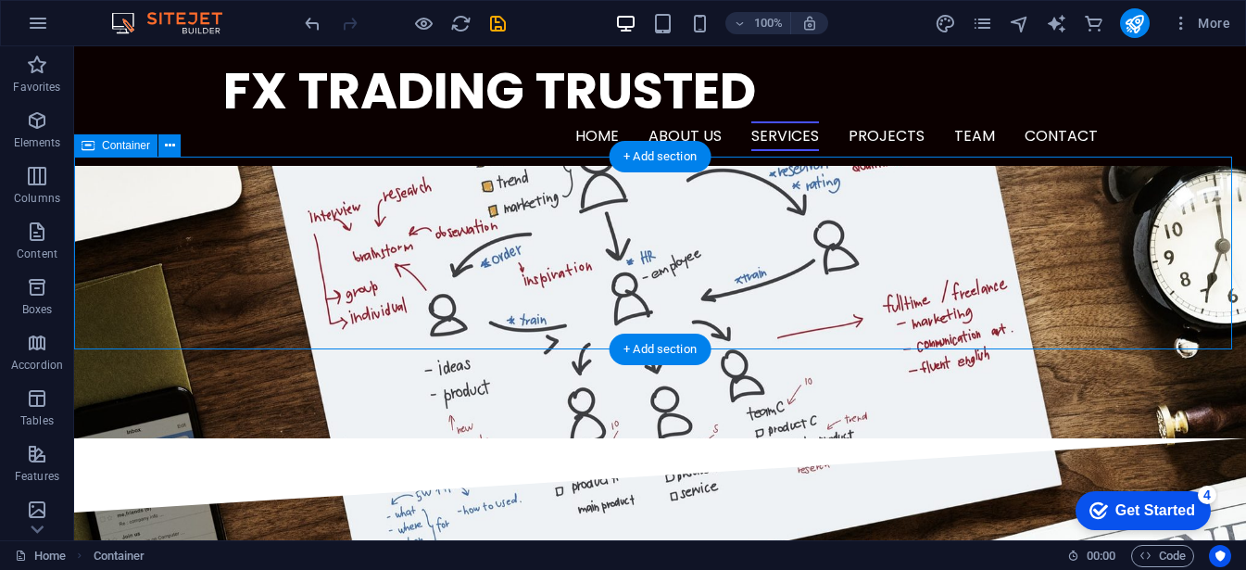
drag, startPoint x: 216, startPoint y: 261, endPoint x: 290, endPoint y: 308, distance: 87.4
click at [290, 308] on div "H1 Banner Container Spacer Container Text 2 columns Container Separator Contain…" at bounding box center [660, 293] width 1172 height 494
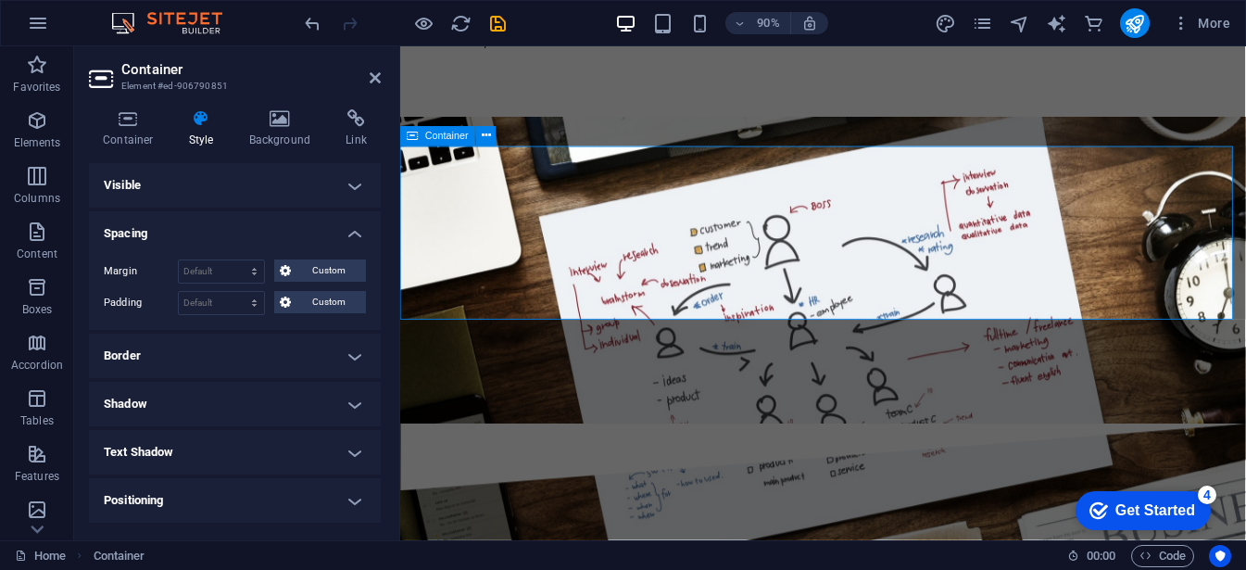
click at [371, 92] on header "Container Element #ed-906790851" at bounding box center [235, 70] width 292 height 48
click at [370, 80] on icon at bounding box center [375, 77] width 11 height 15
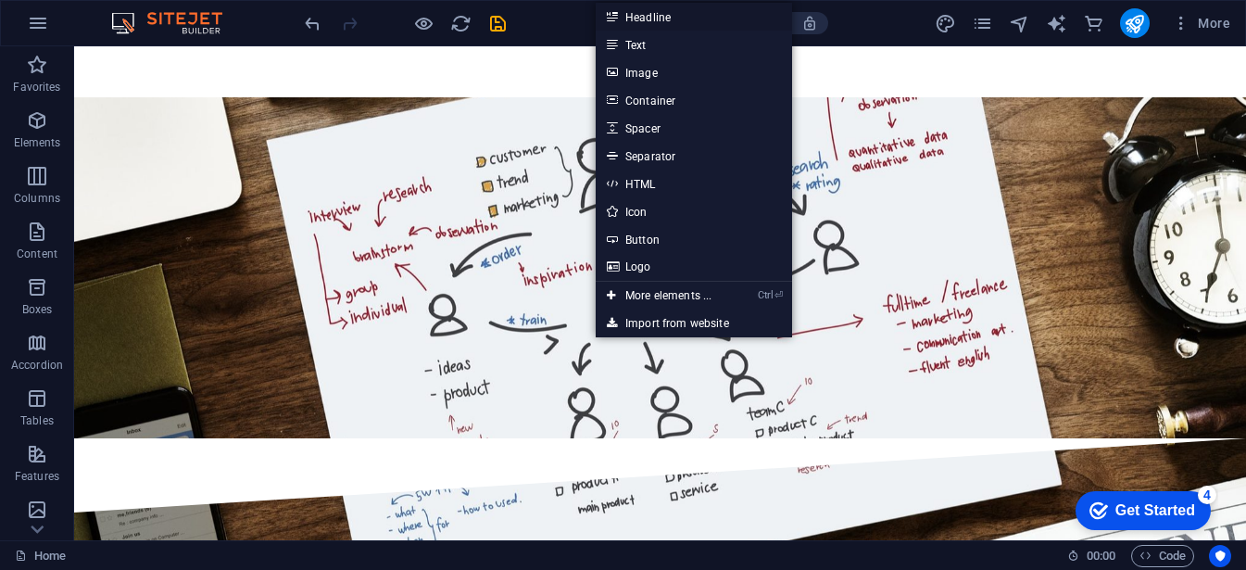
click at [661, 23] on link "Headline" at bounding box center [694, 17] width 196 height 28
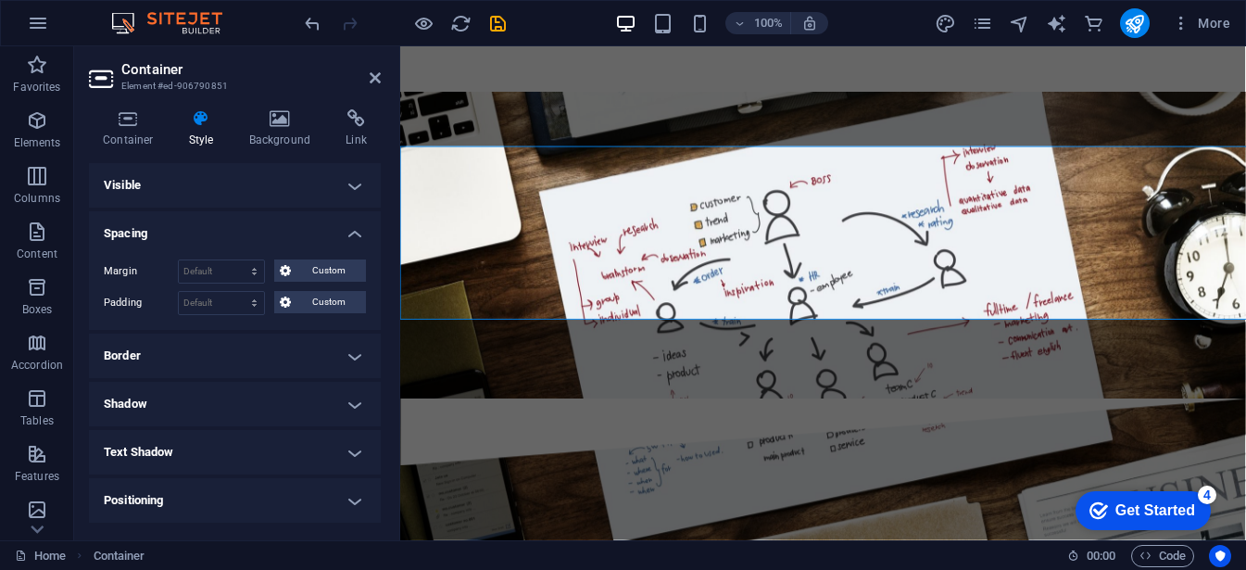
click at [275, 289] on div "Margin Default auto px % rem vw vh Custom Custom auto px % rem vw vh auto px % …" at bounding box center [235, 287] width 292 height 85
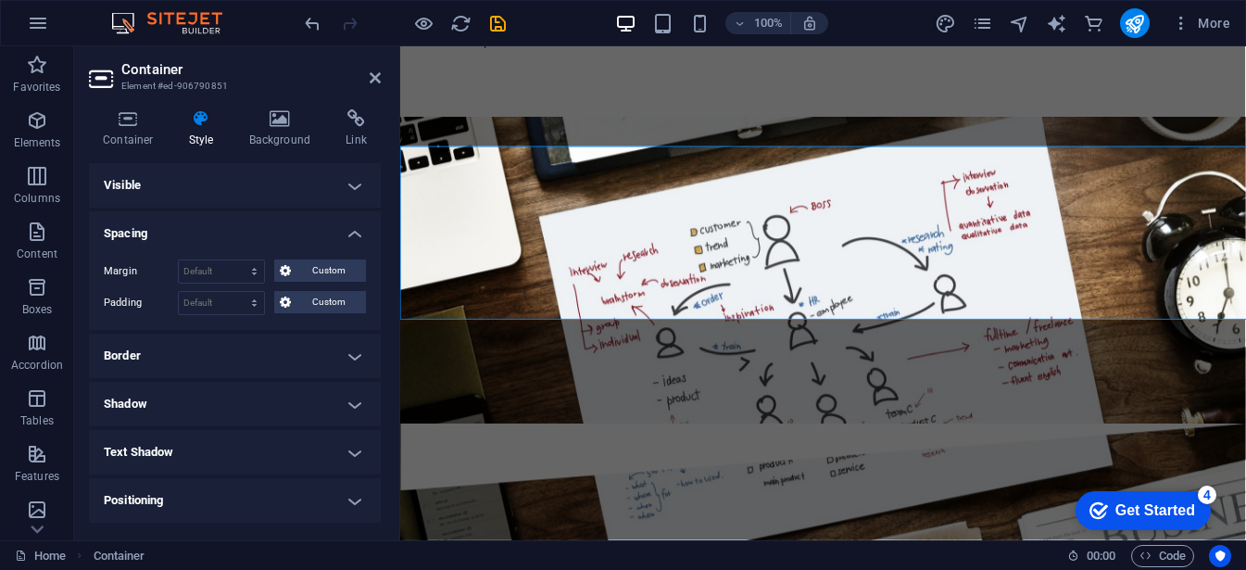
drag, startPoint x: 214, startPoint y: 287, endPoint x: 275, endPoint y: 289, distance: 61.2
click at [275, 289] on div "Margin Default auto px % rem vw vh Custom Custom auto px % rem vw vh auto px % …" at bounding box center [235, 287] width 292 height 85
click at [261, 269] on select "Default auto px % rem vw vh Custom" at bounding box center [221, 271] width 85 height 22
click at [248, 269] on select "Default auto px % rem vw vh Custom" at bounding box center [221, 271] width 85 height 22
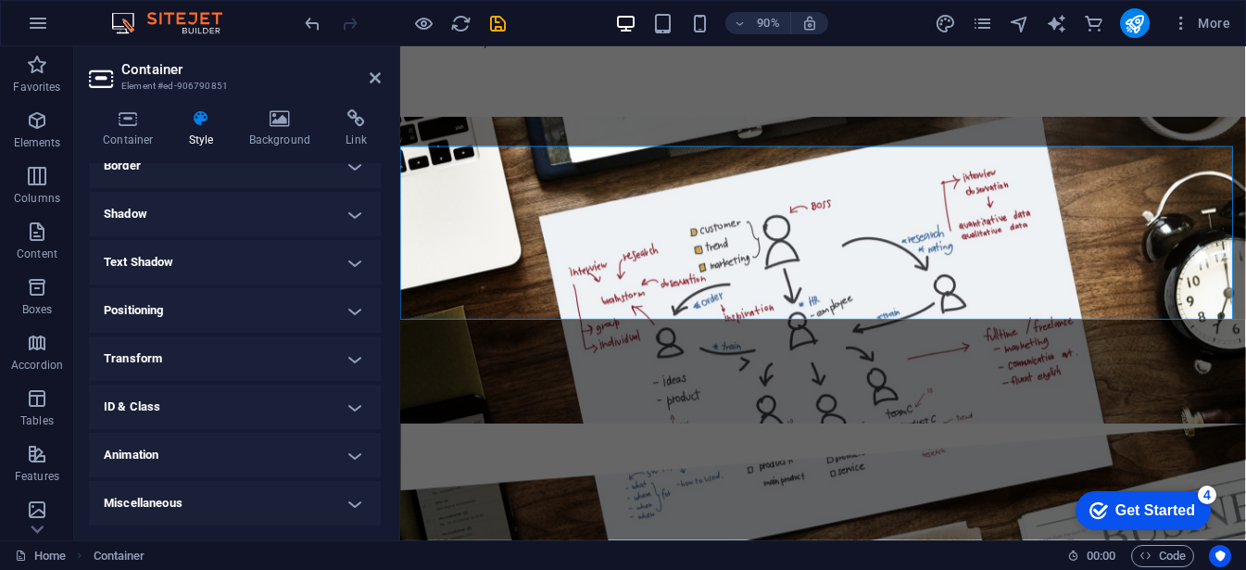
scroll to position [0, 0]
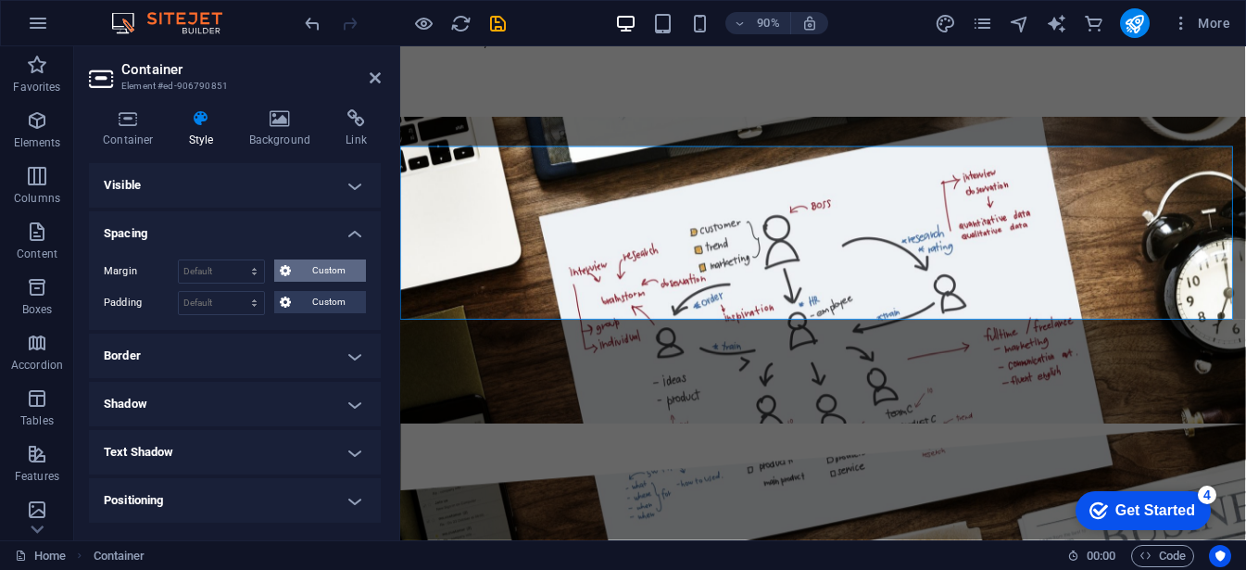
click at [327, 280] on span "Custom" at bounding box center [328, 270] width 64 height 22
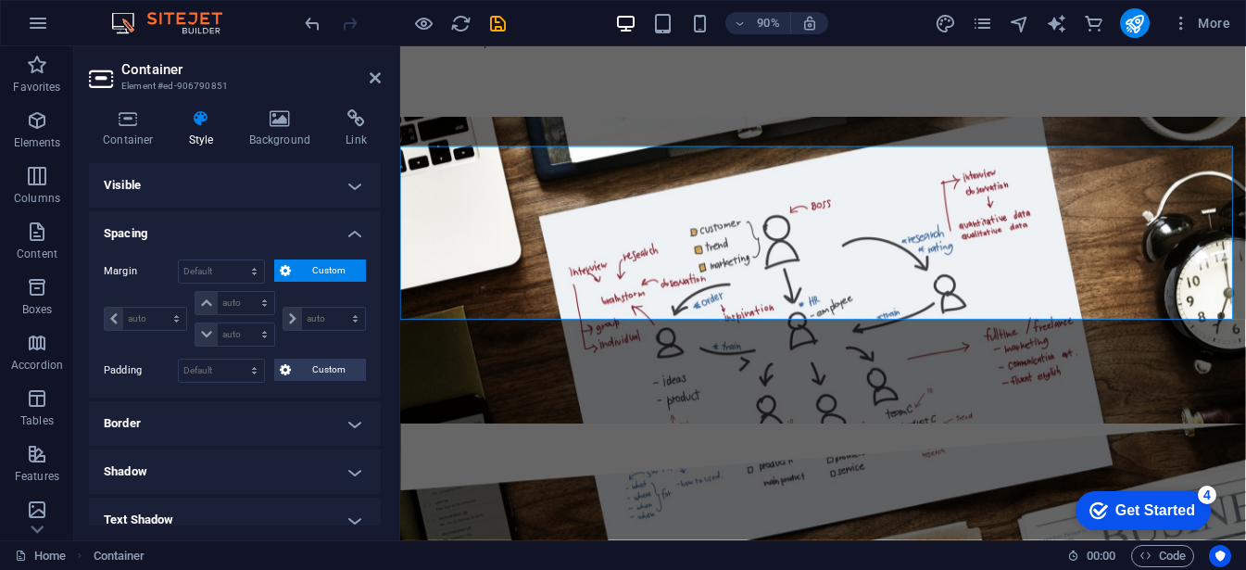
click at [318, 270] on span "Custom" at bounding box center [328, 270] width 64 height 22
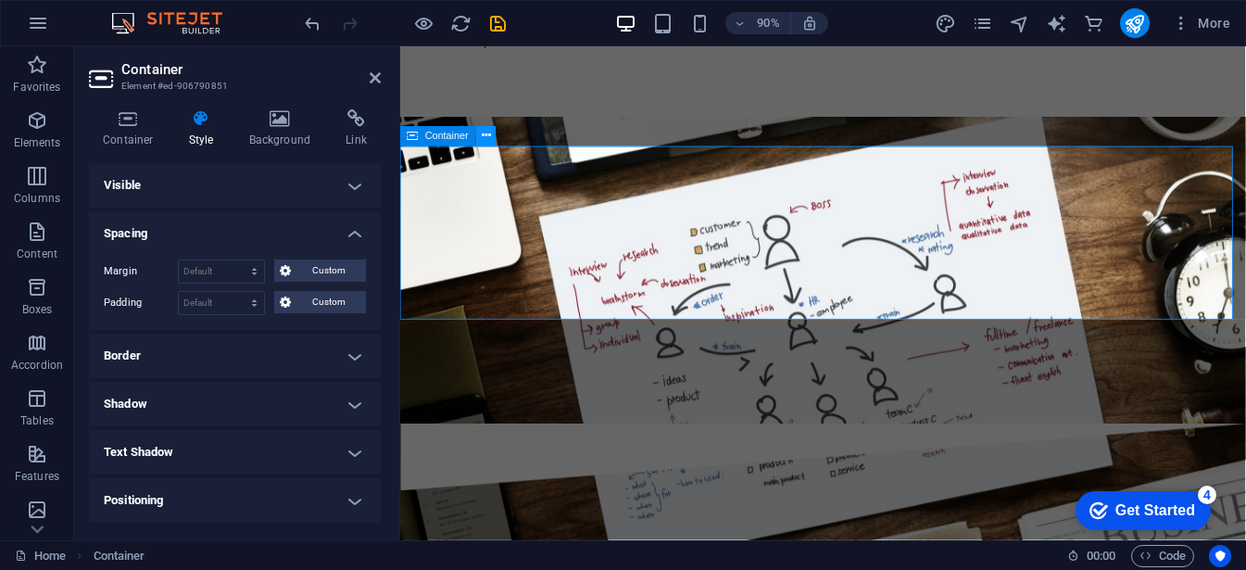
click at [485, 138] on icon at bounding box center [486, 136] width 9 height 18
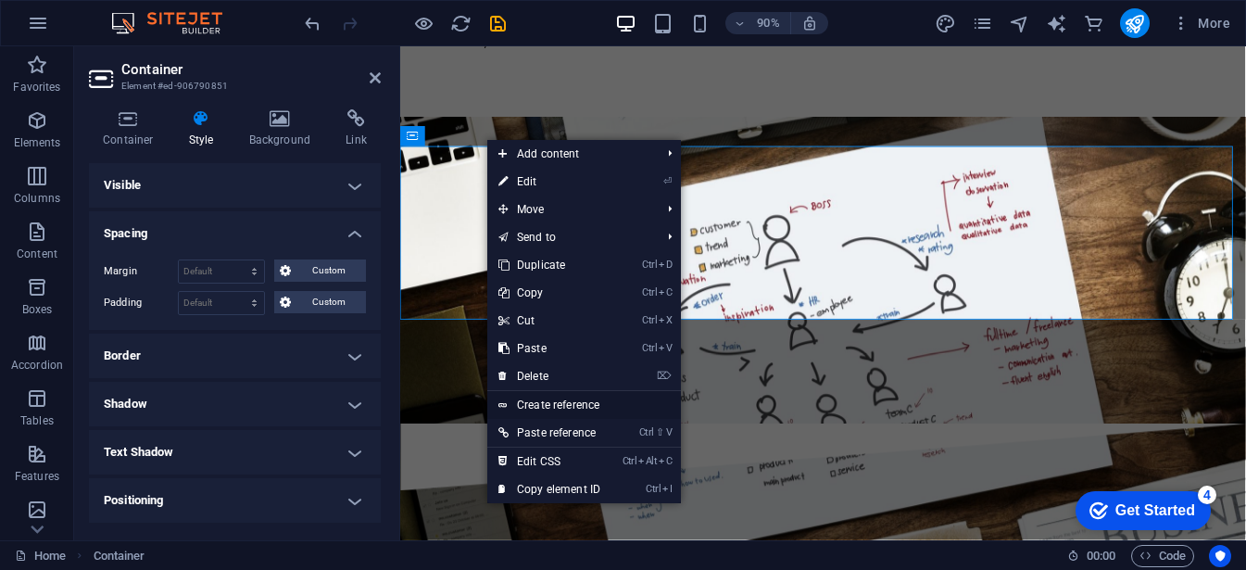
click at [553, 399] on link "Create reference" at bounding box center [584, 405] width 194 height 28
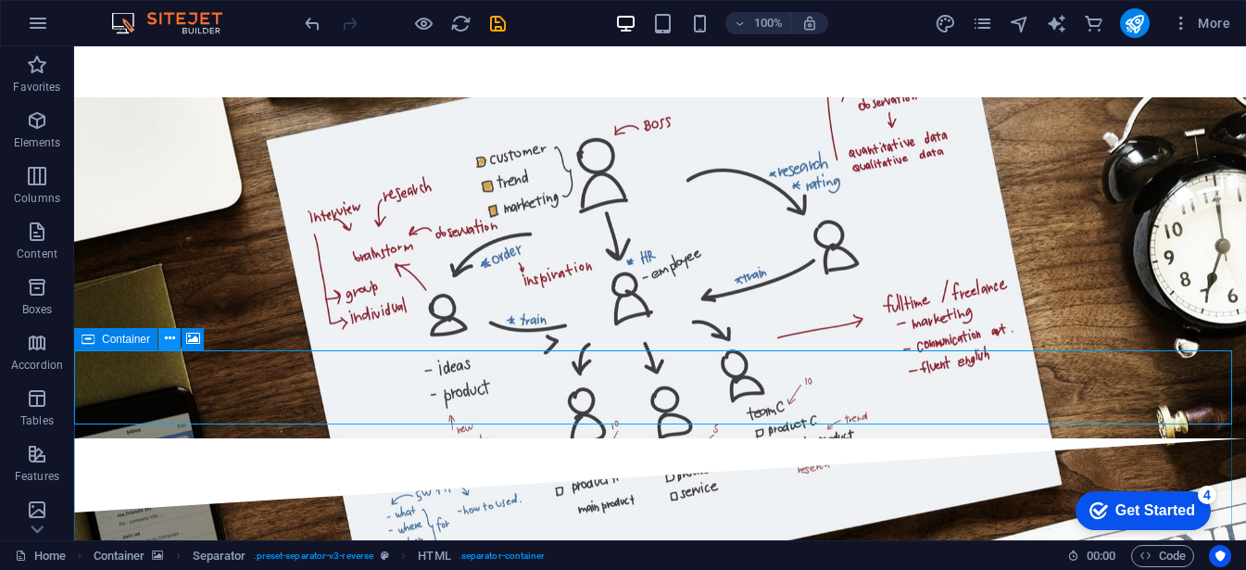
click at [166, 343] on icon at bounding box center [170, 338] width 10 height 19
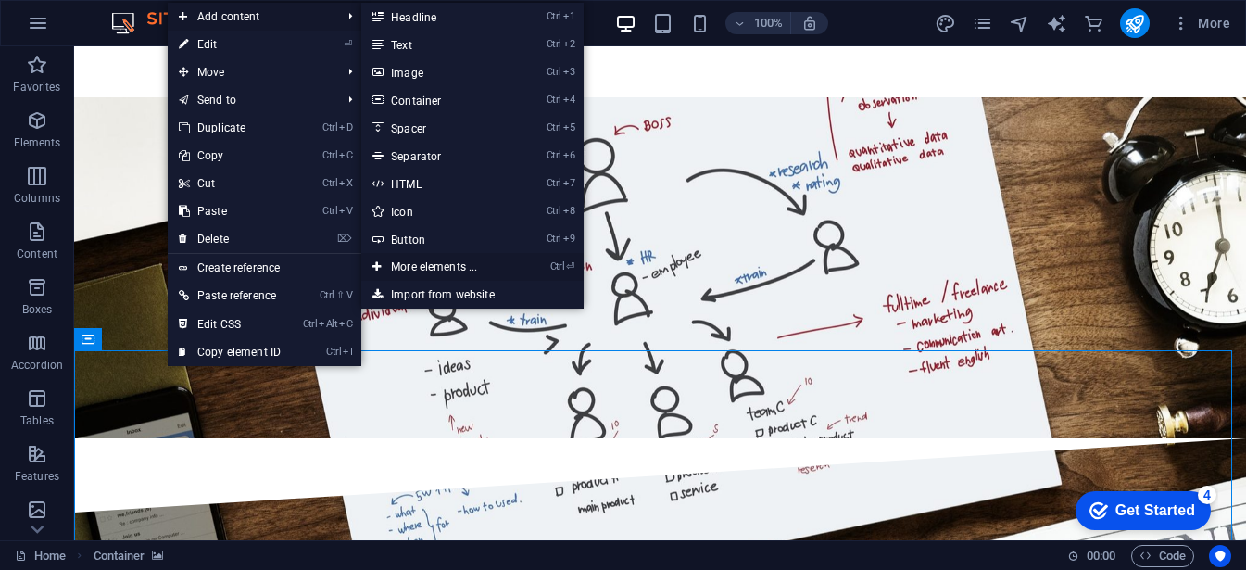
click at [469, 258] on link "Ctrl ⏎ More elements ..." at bounding box center [437, 267] width 153 height 28
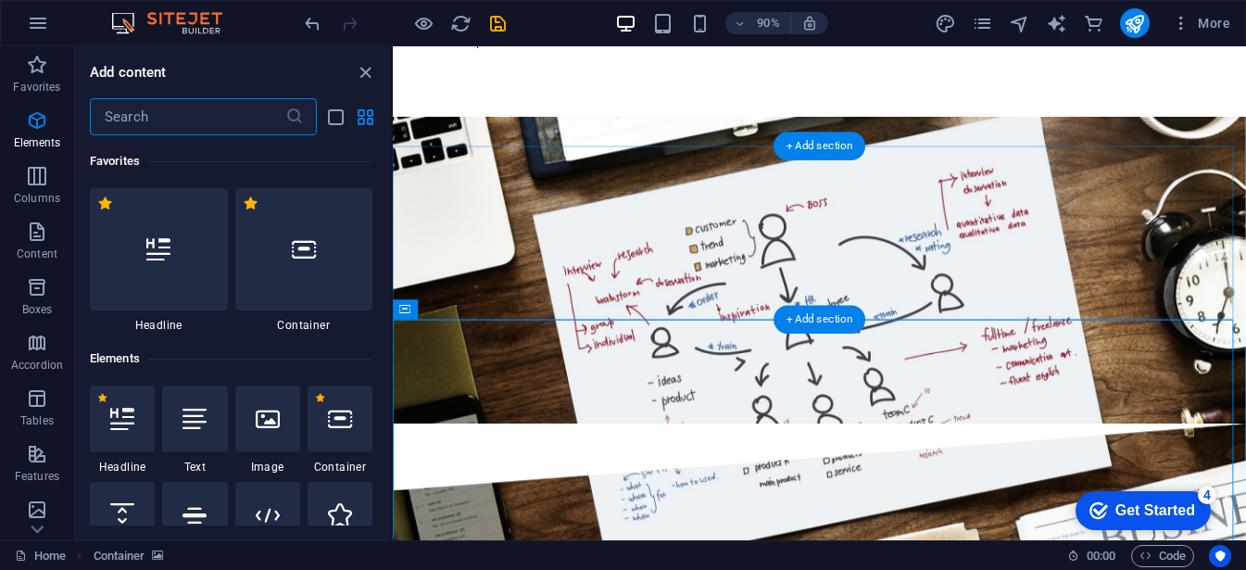
scroll to position [197, 0]
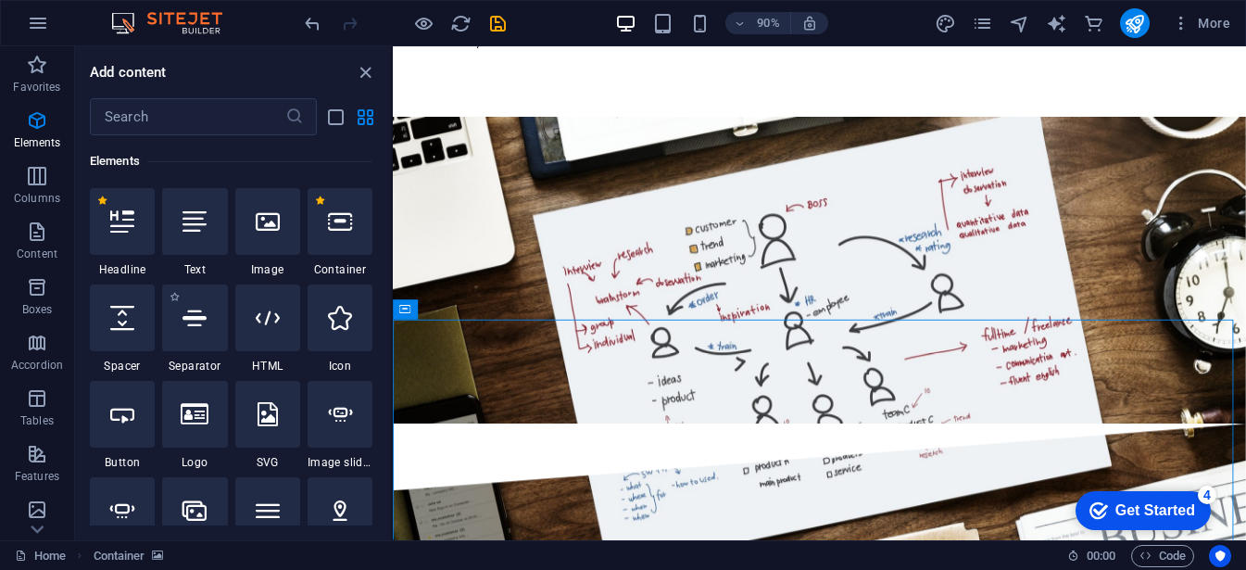
drag, startPoint x: 207, startPoint y: 357, endPoint x: 116, endPoint y: 200, distance: 181.0
click at [207, 357] on div "1 Star Separator" at bounding box center [194, 328] width 65 height 89
select select "%"
select select "px"
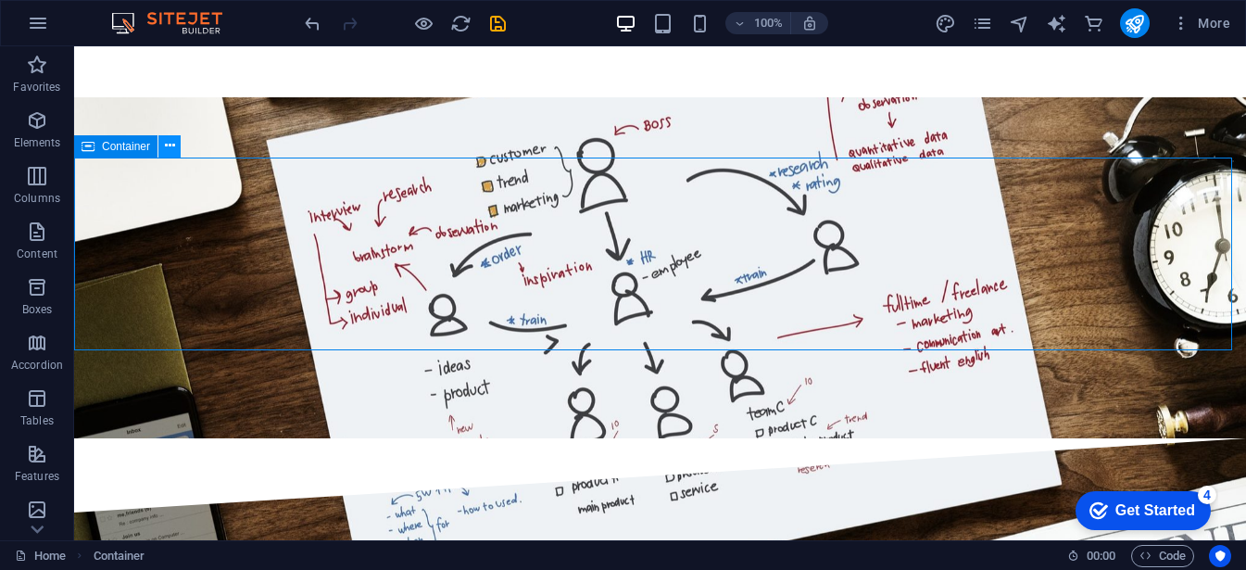
click at [168, 147] on icon at bounding box center [170, 145] width 10 height 19
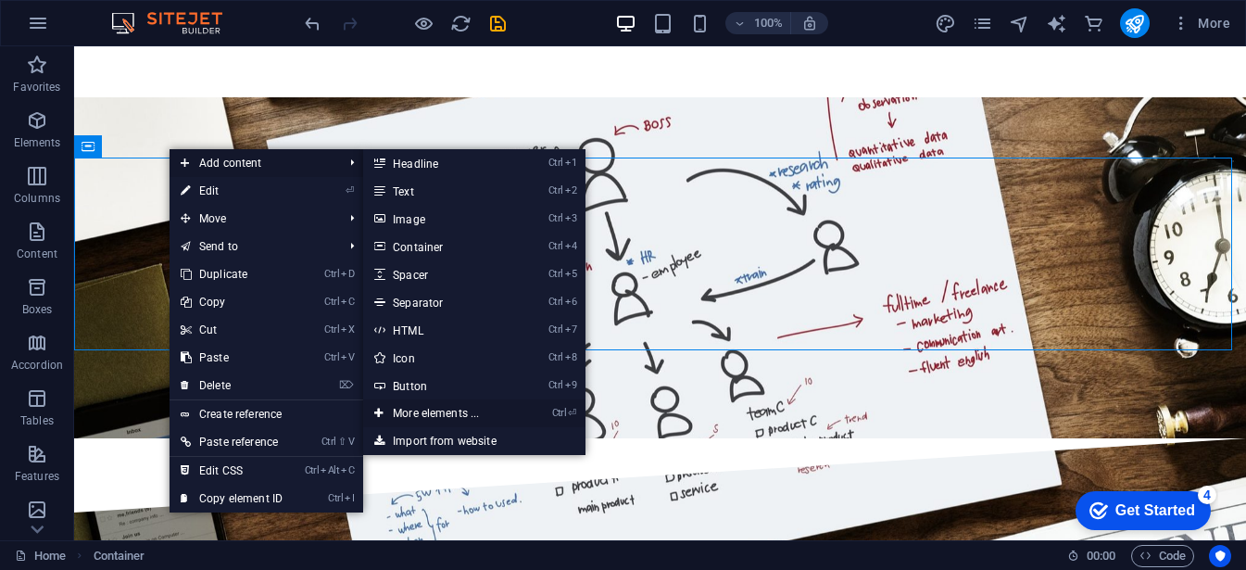
click at [436, 415] on link "Ctrl ⏎ More elements ..." at bounding box center [439, 413] width 153 height 28
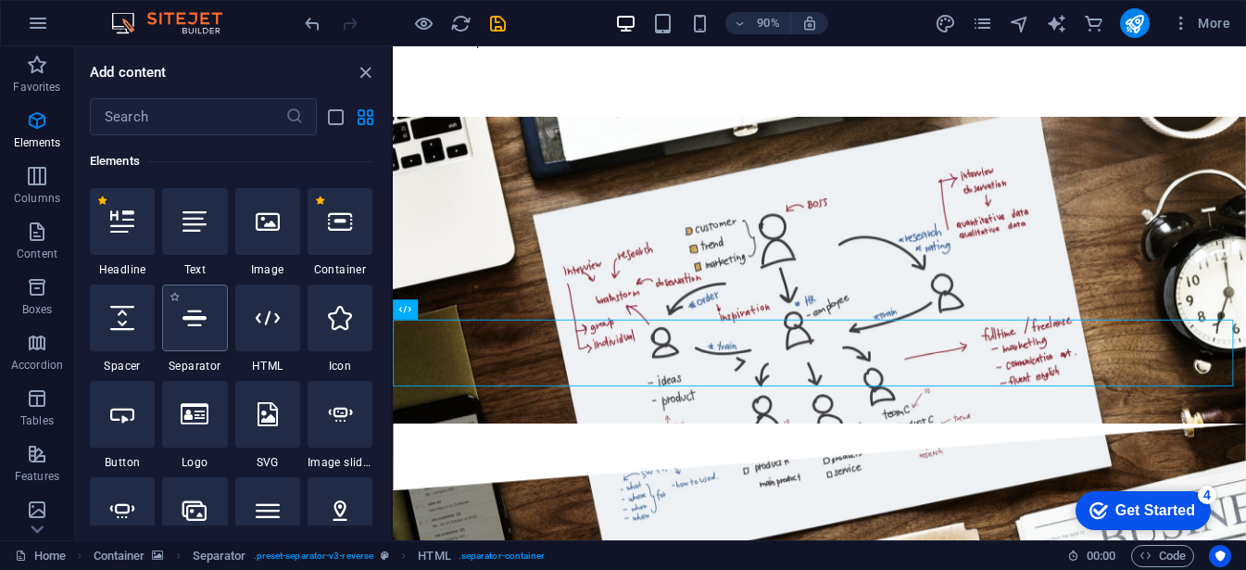
click at [211, 321] on div at bounding box center [194, 317] width 65 height 67
select select "%"
select select "px"
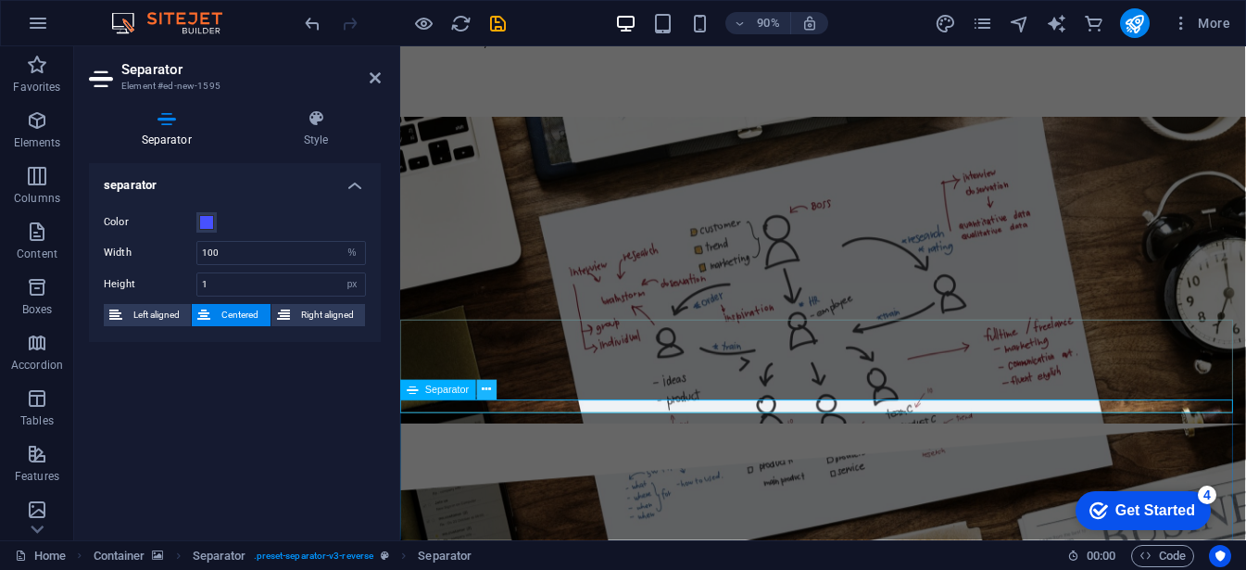
click at [486, 393] on icon at bounding box center [486, 390] width 9 height 18
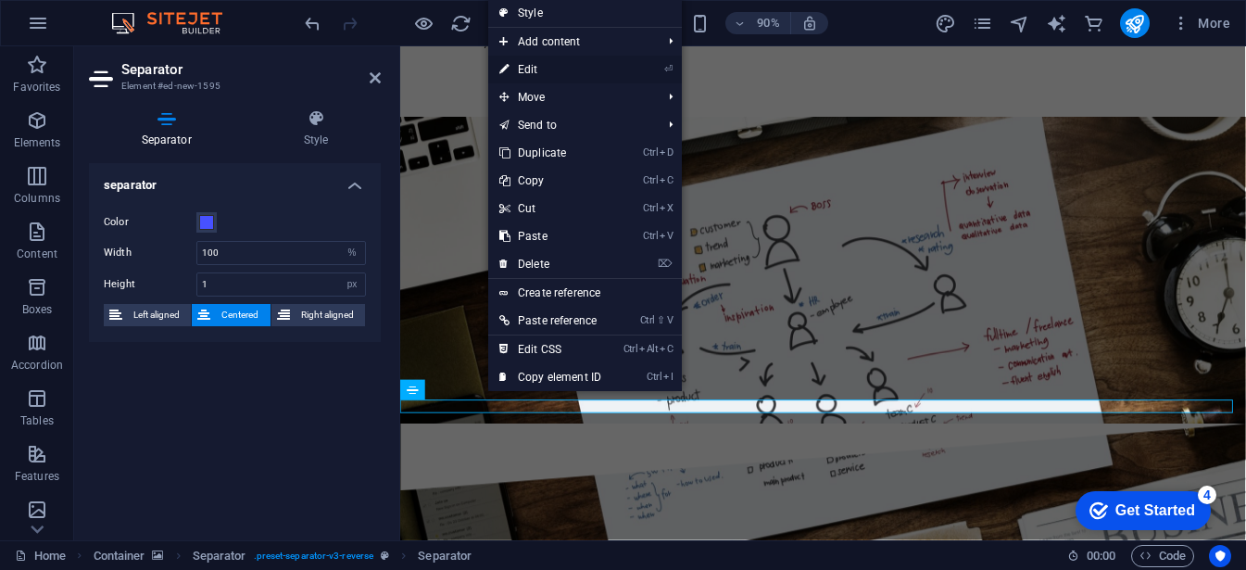
click at [551, 58] on link "⏎ Edit" at bounding box center [550, 70] width 124 height 28
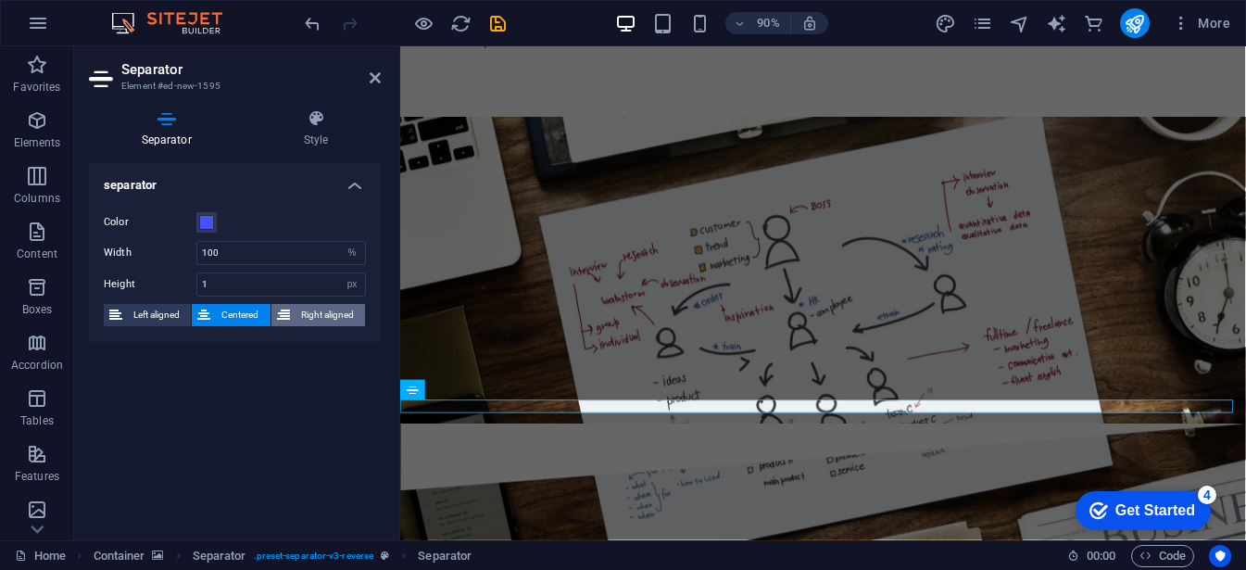
click at [301, 308] on span "Right aligned" at bounding box center [327, 315] width 64 height 22
click at [144, 308] on span "Left aligned" at bounding box center [156, 315] width 57 height 22
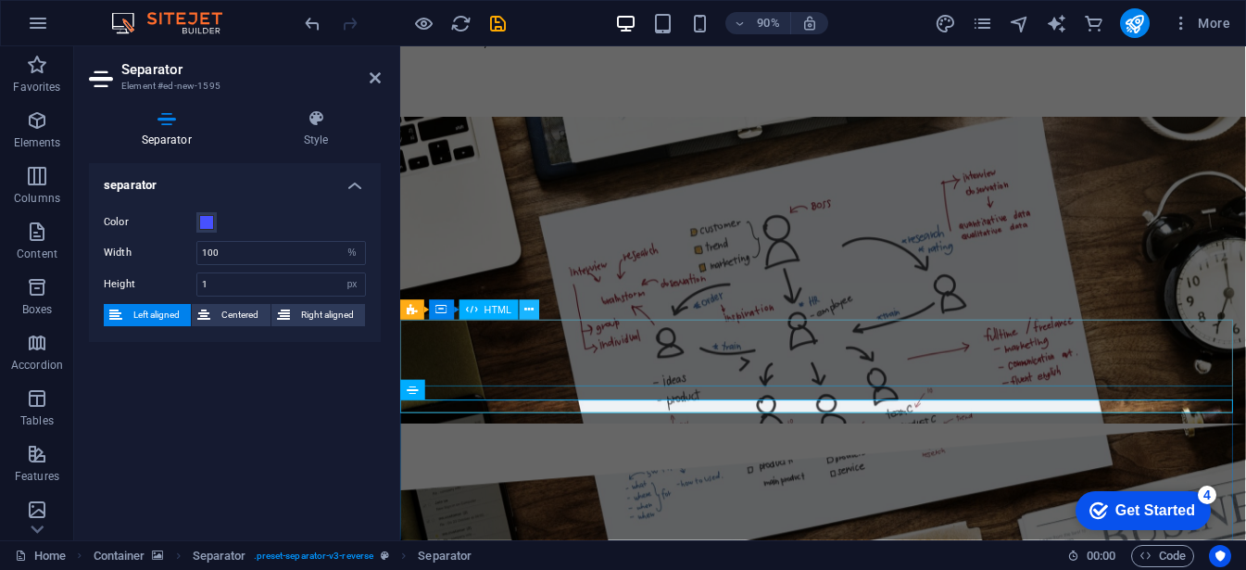
click at [529, 306] on icon at bounding box center [528, 310] width 9 height 18
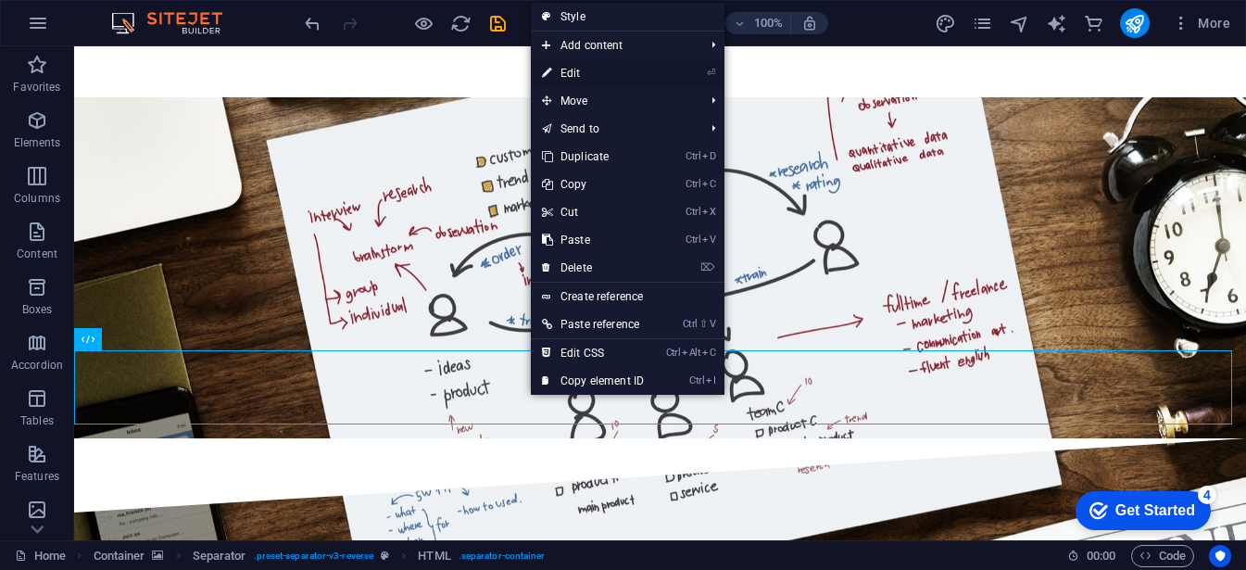
click at [574, 64] on link "⏎ Edit" at bounding box center [593, 73] width 124 height 28
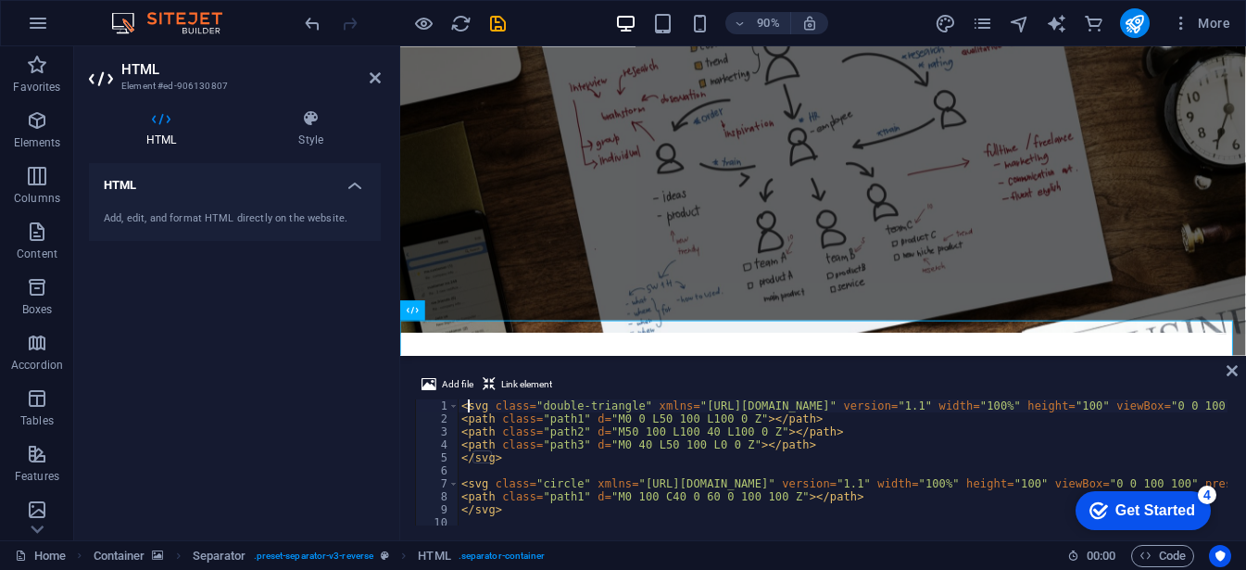
click at [468, 404] on div "< svg class = "double-triangle" xmlns = "[URL][DOMAIN_NAME]" version = "1.1" wi…" at bounding box center [939, 473] width 962 height 148
drag, startPoint x: 868, startPoint y: 450, endPoint x: 600, endPoint y: 308, distance: 303.3
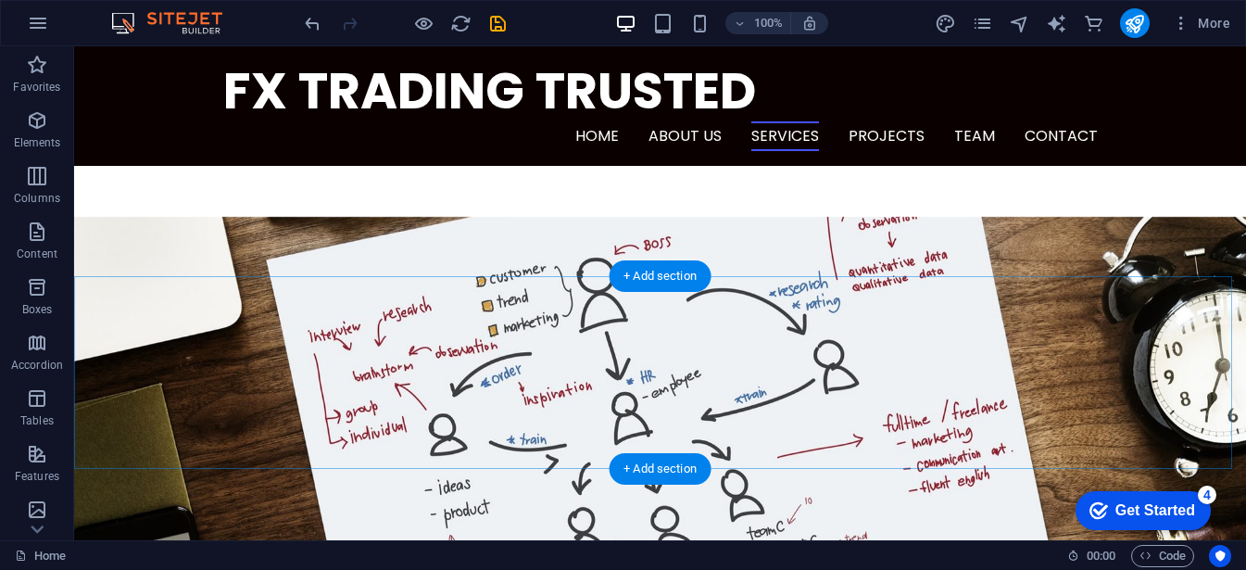
scroll to position [1271, 0]
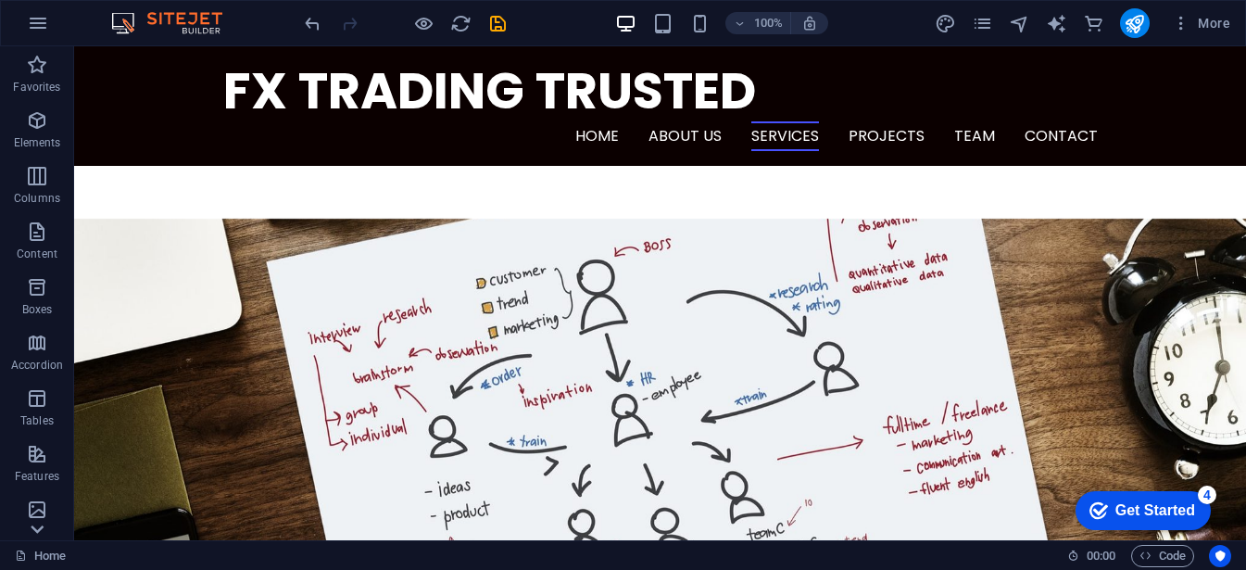
click at [38, 531] on icon at bounding box center [37, 529] width 13 height 8
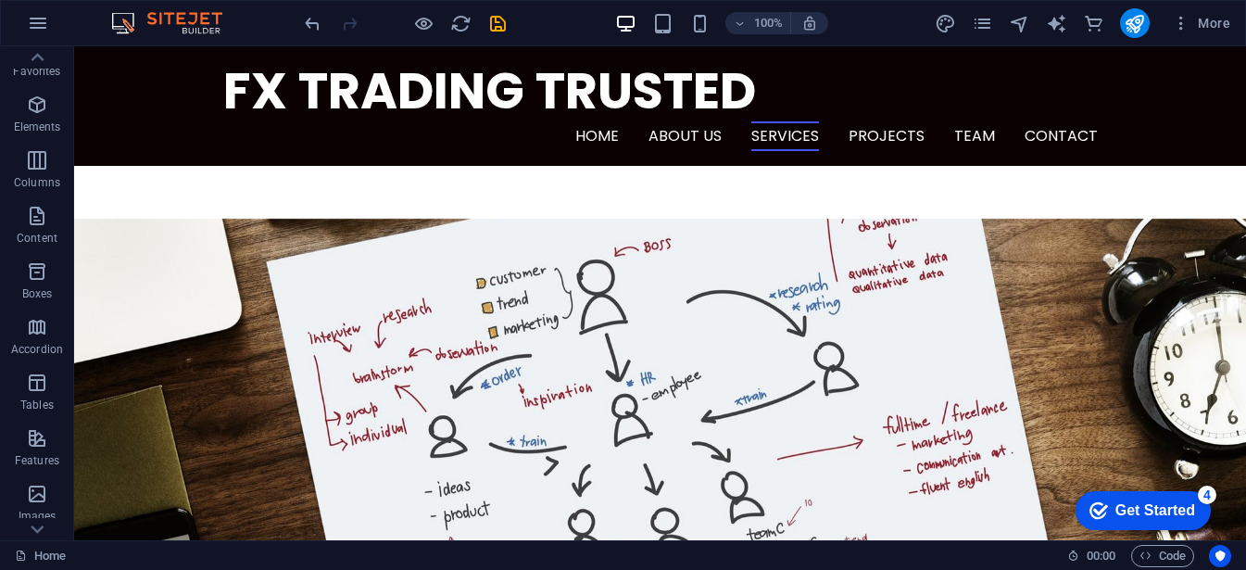
scroll to position [0, 0]
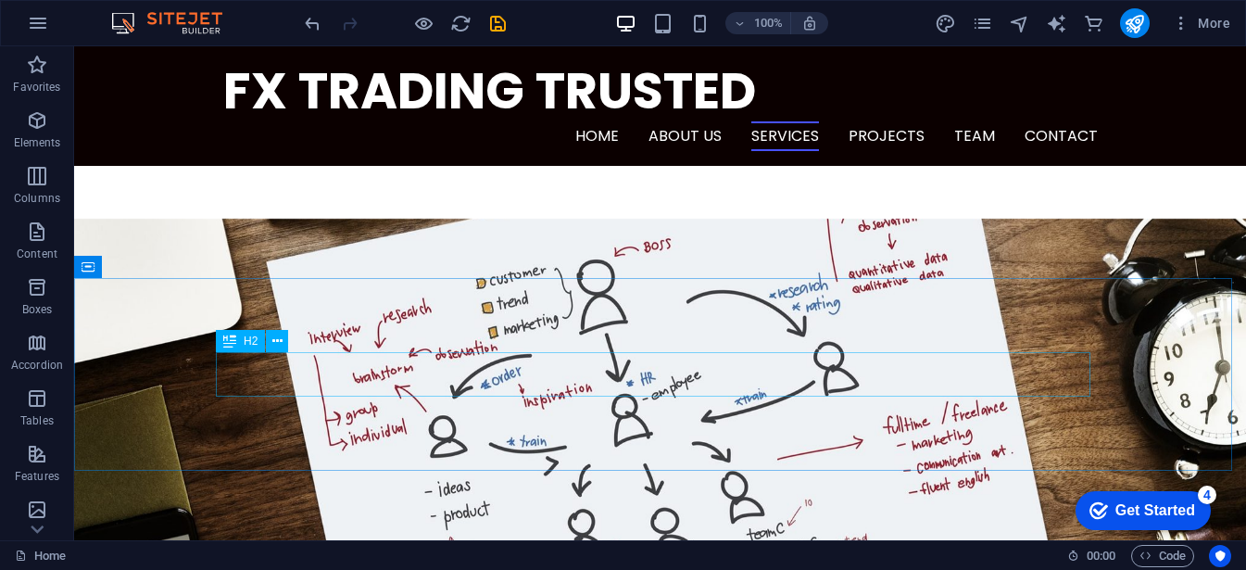
click at [228, 341] on icon at bounding box center [229, 341] width 13 height 22
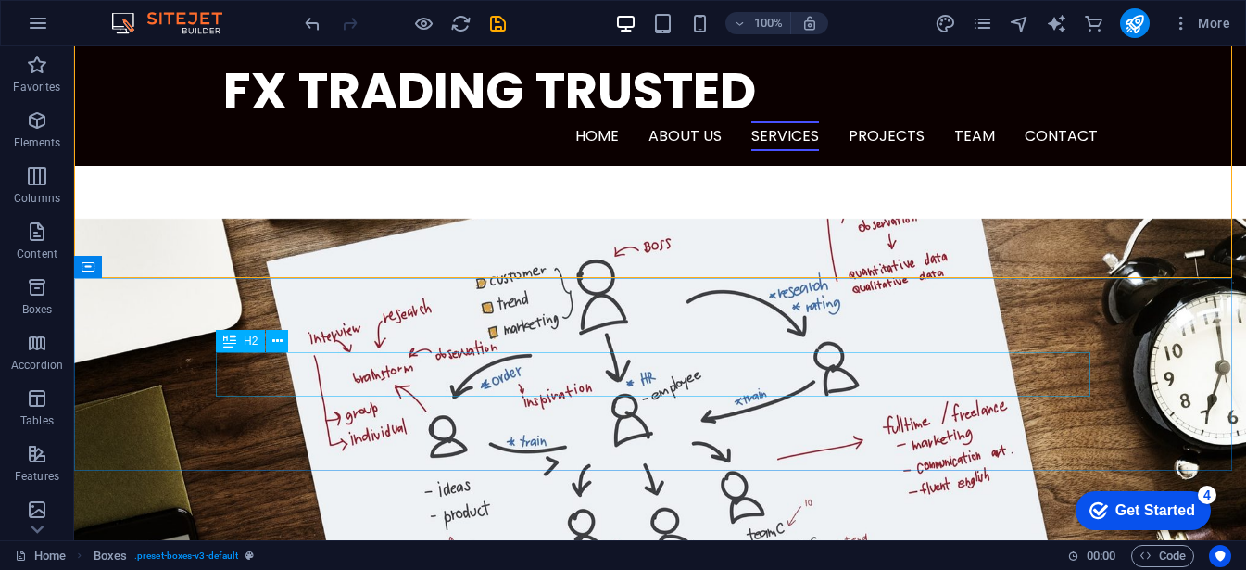
click at [230, 348] on icon at bounding box center [229, 341] width 13 height 22
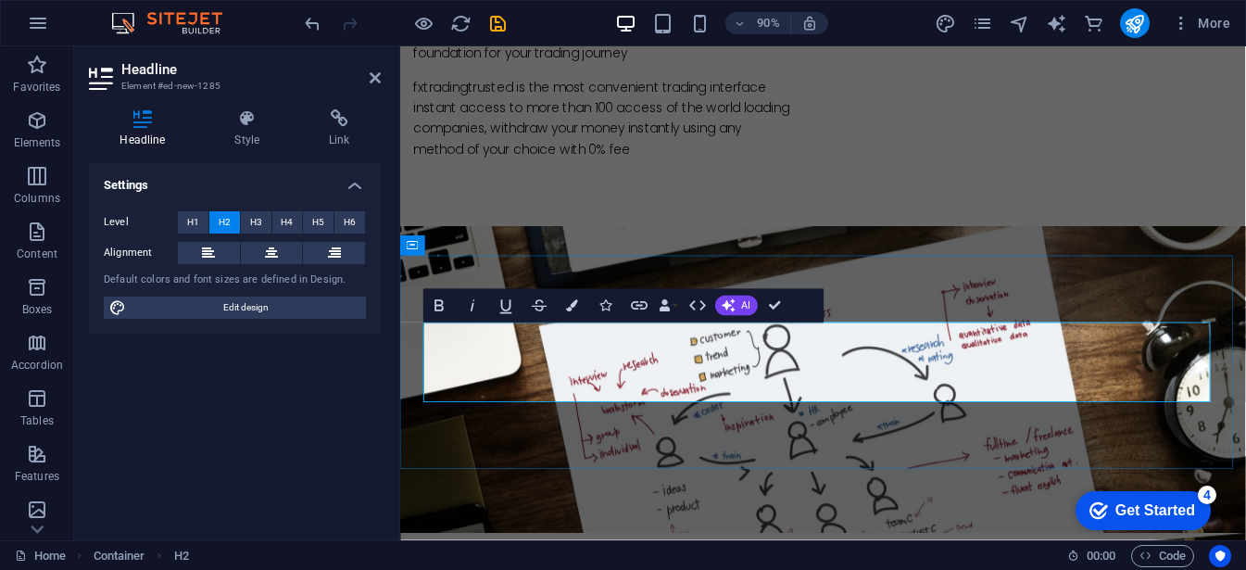
click at [292, 218] on span "H4" at bounding box center [287, 222] width 12 height 22
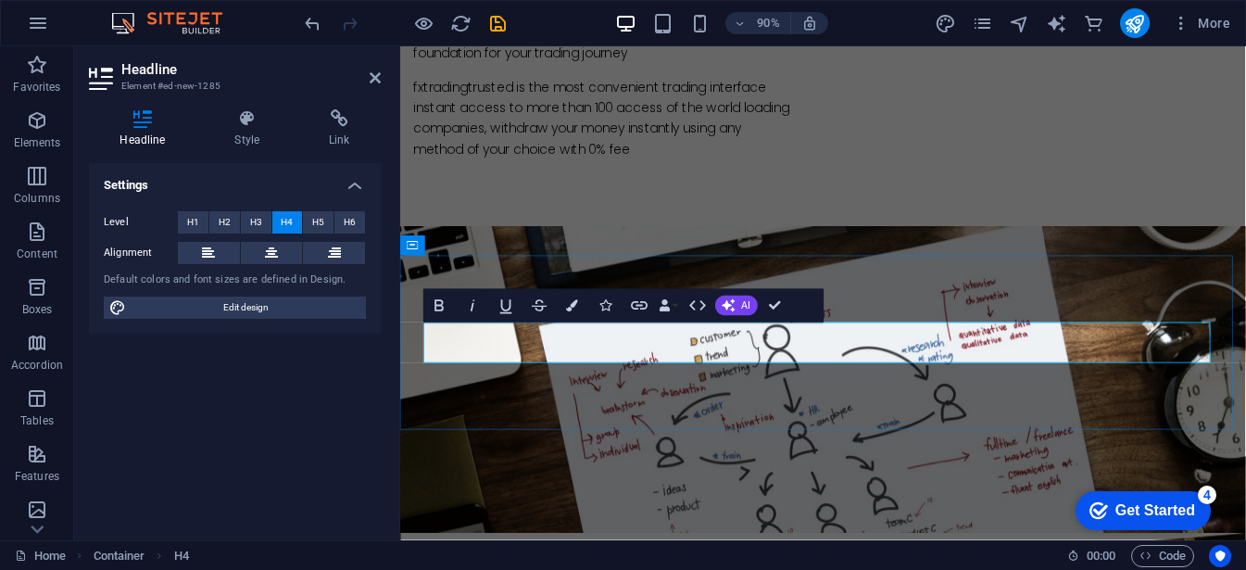
click at [349, 218] on span "H6" at bounding box center [350, 222] width 12 height 22
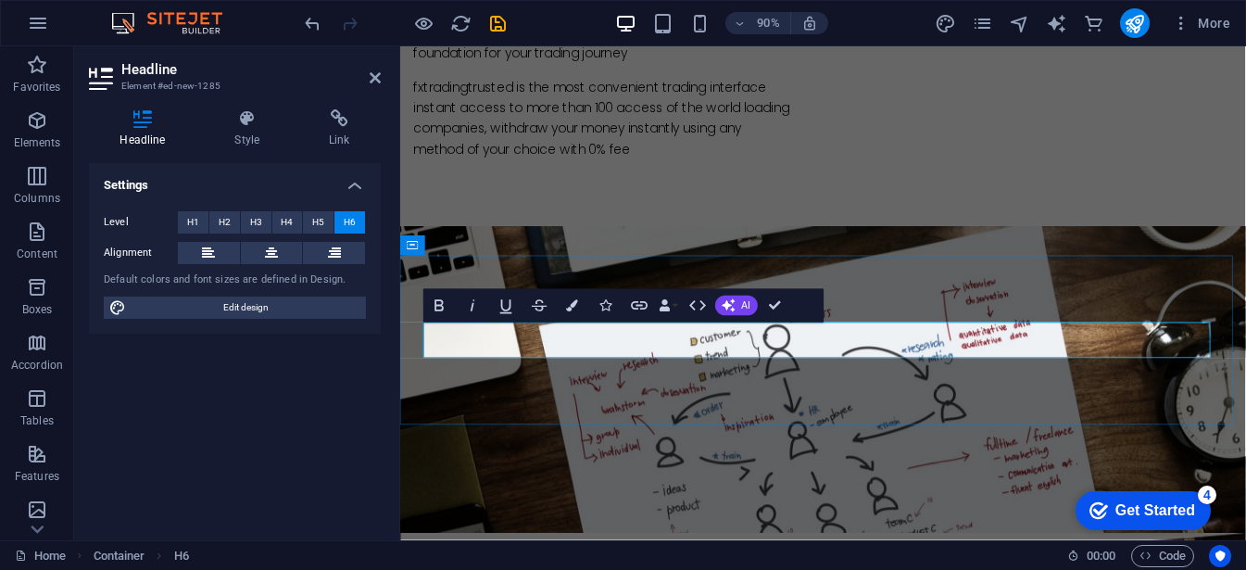
click at [212, 221] on button "H2" at bounding box center [224, 222] width 31 height 22
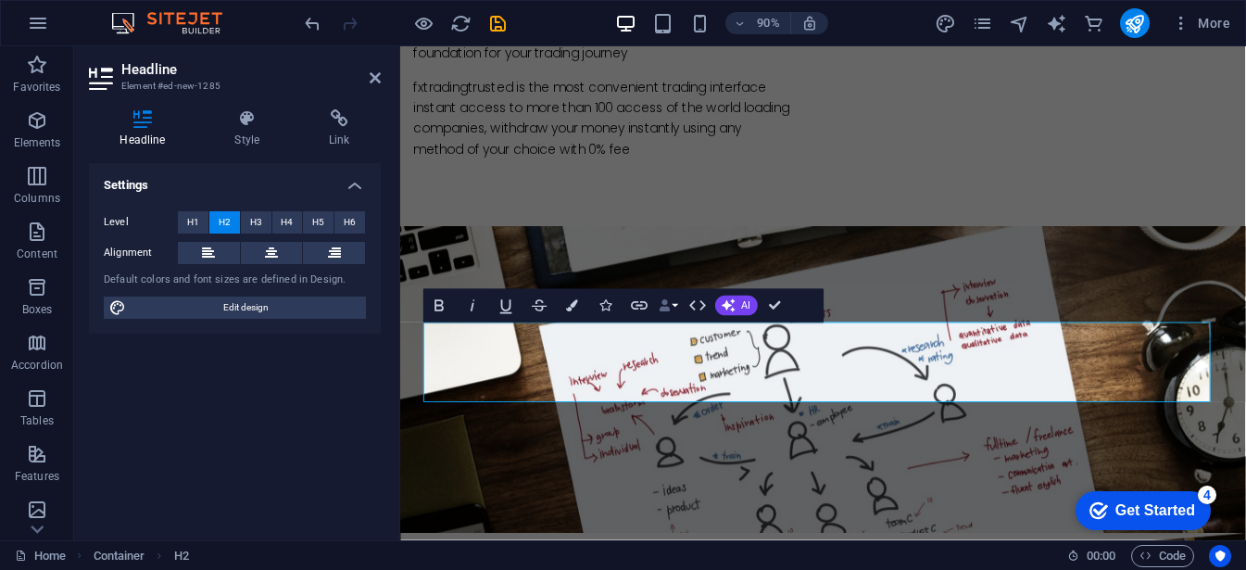
click at [662, 307] on icon "button" at bounding box center [665, 305] width 12 height 12
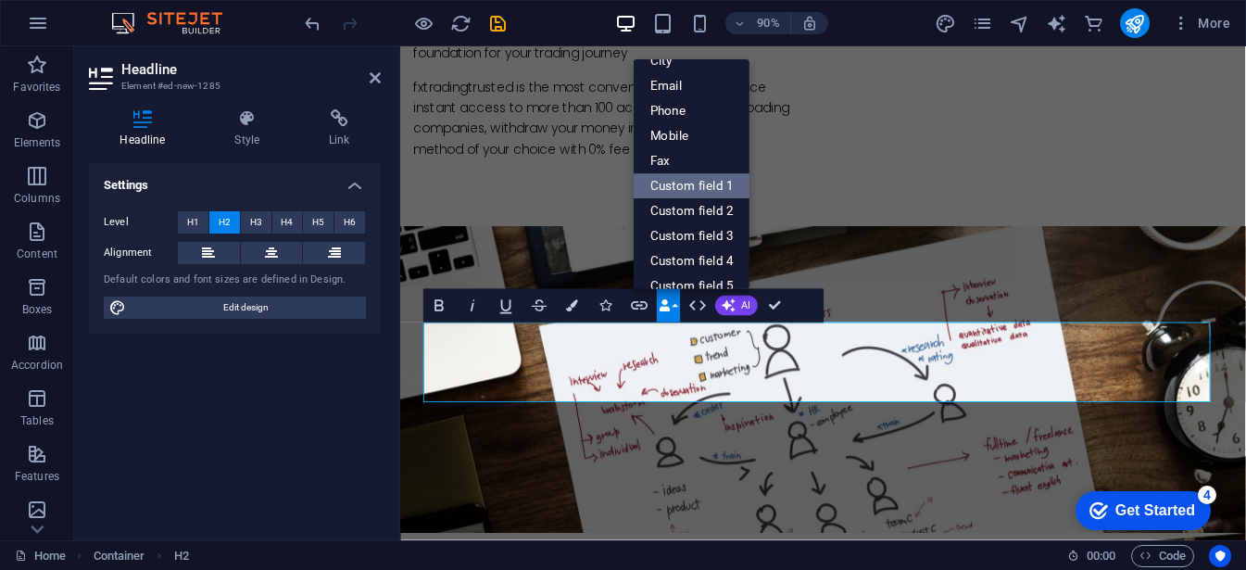
scroll to position [205, 0]
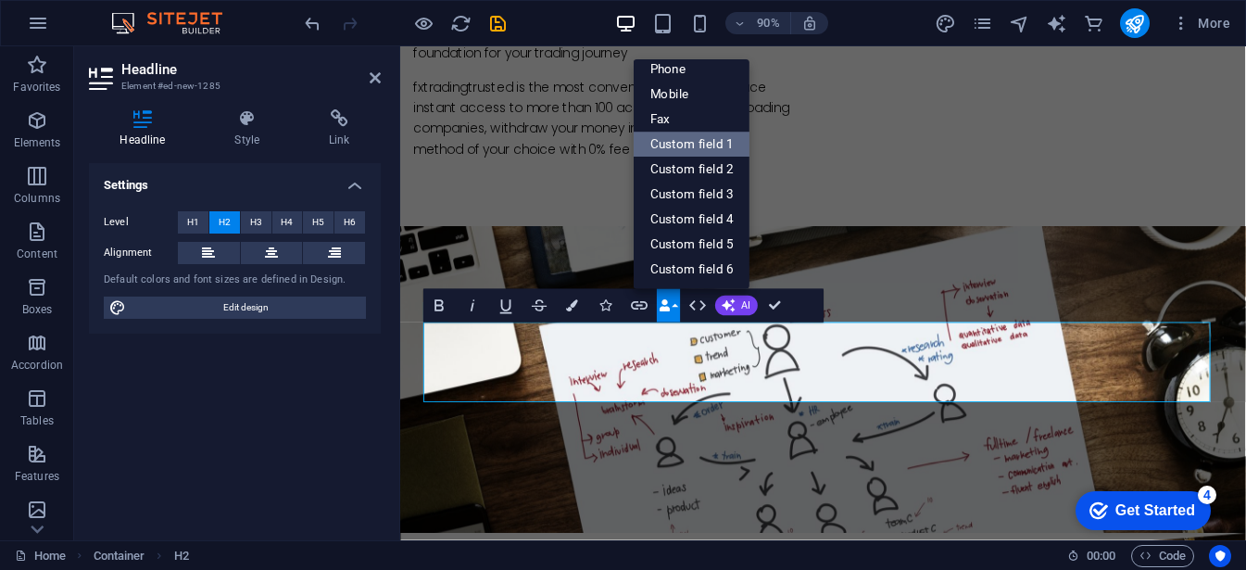
click at [679, 147] on link "Custom field 1" at bounding box center [692, 144] width 117 height 25
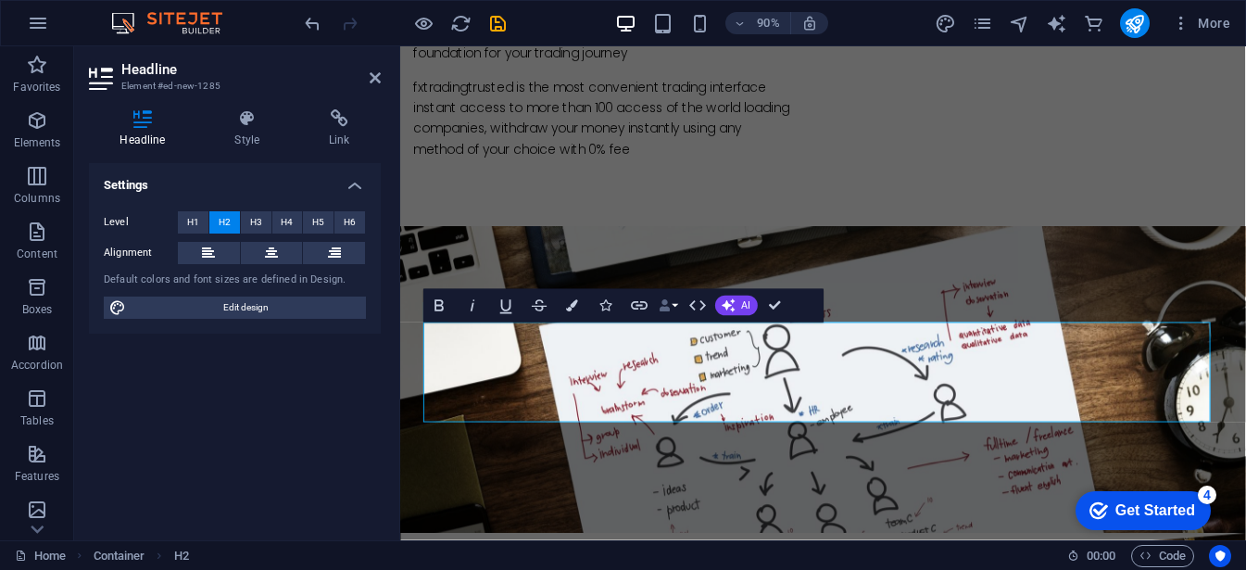
click at [675, 301] on button "Data Bindings" at bounding box center [668, 304] width 23 height 33
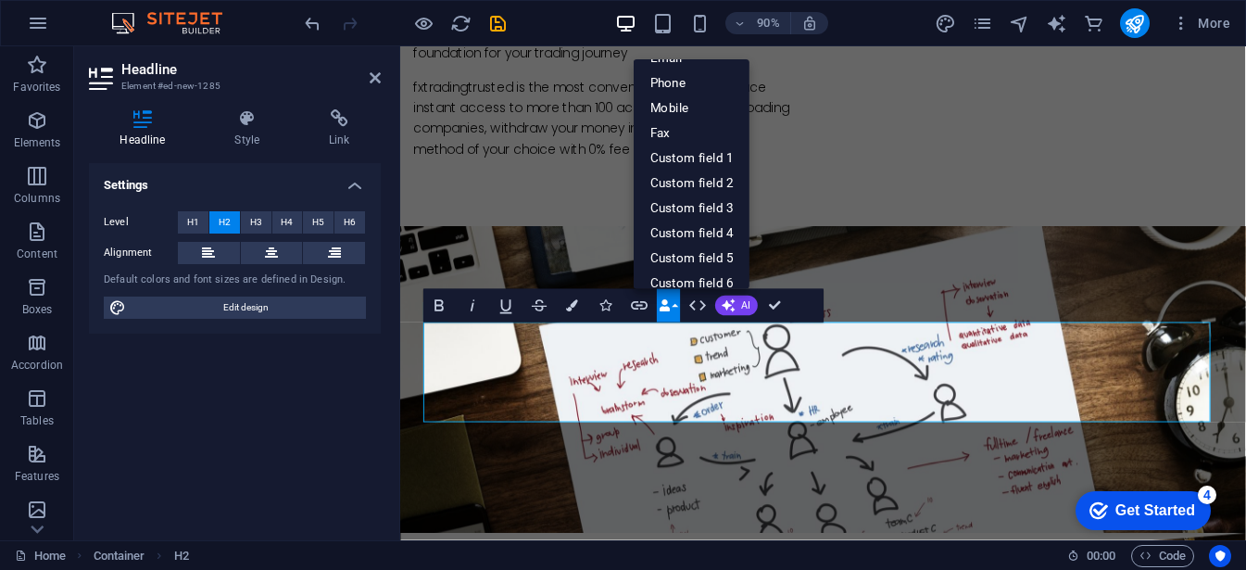
scroll to position [188, 0]
click at [714, 160] on link "Custom field 1" at bounding box center [692, 158] width 117 height 25
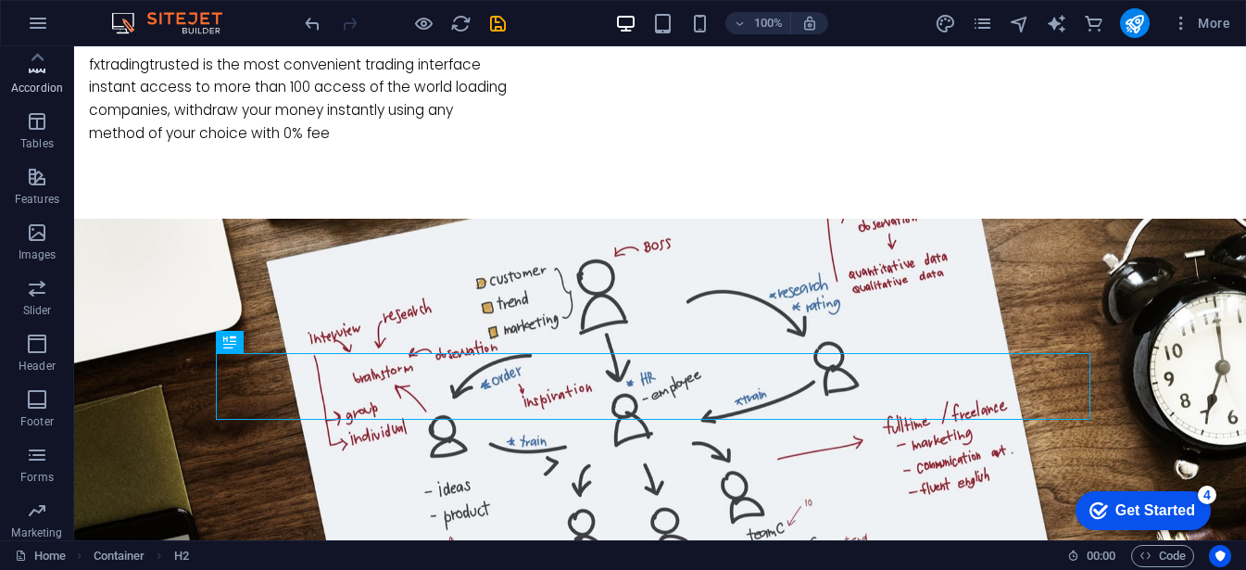
scroll to position [0, 0]
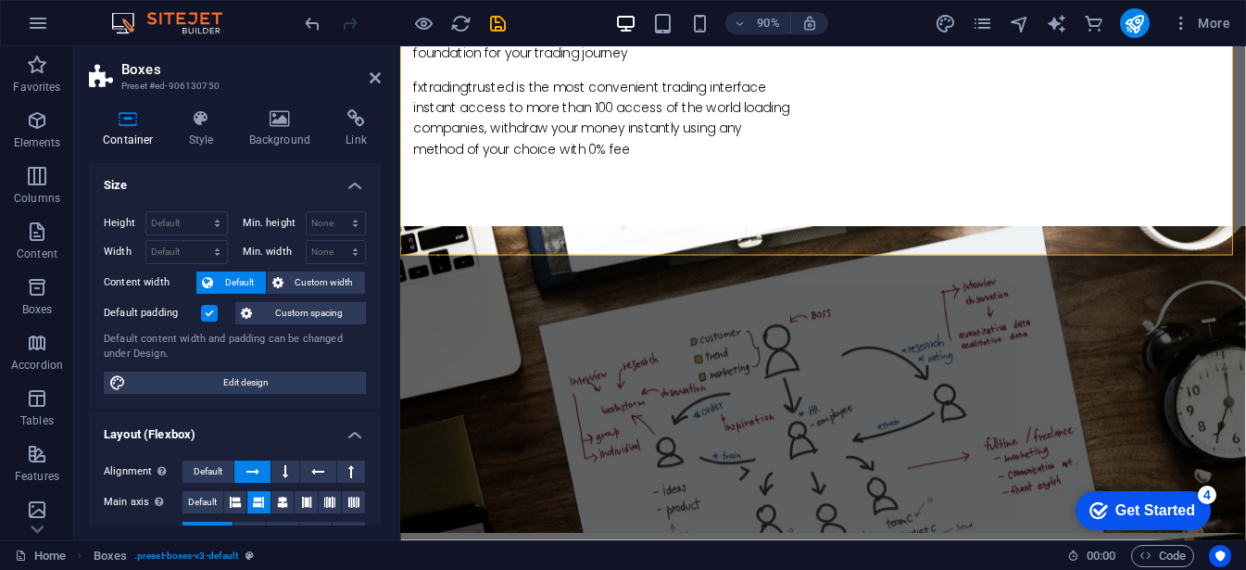
click at [320, 270] on li "Size Height Default px rem % vh vw Min. height None px rem % vh vw Width Defaul…" at bounding box center [235, 285] width 292 height 245
click at [318, 281] on span "Custom width" at bounding box center [324, 282] width 71 height 22
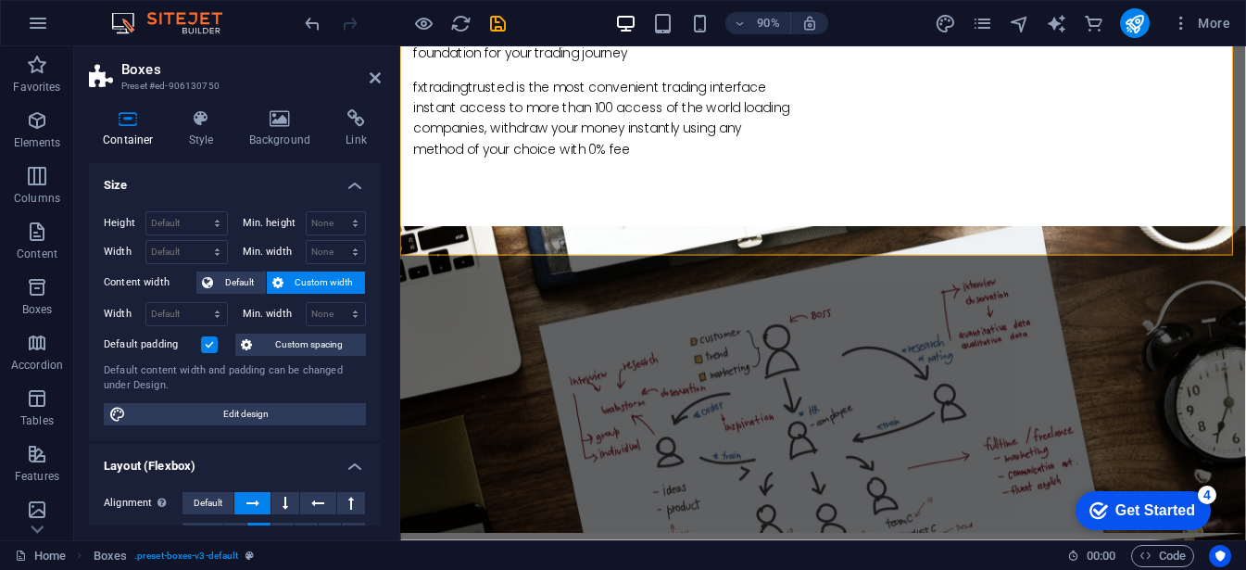
click at [318, 281] on span "Custom width" at bounding box center [324, 282] width 71 height 22
click at [371, 80] on icon at bounding box center [375, 77] width 11 height 15
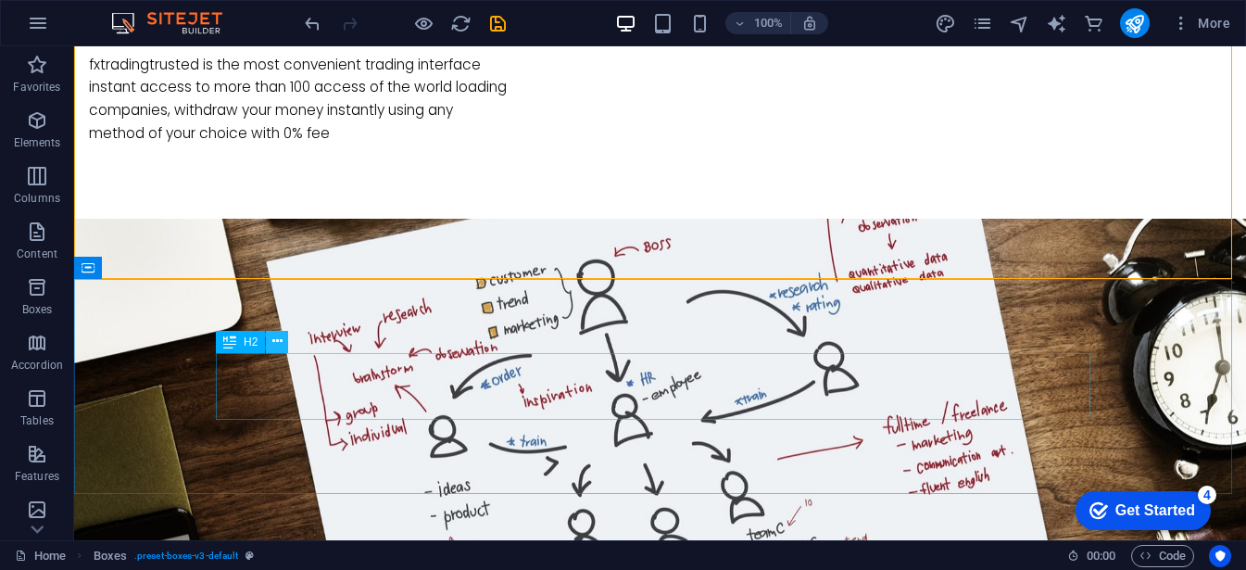
click at [268, 347] on button at bounding box center [277, 342] width 22 height 22
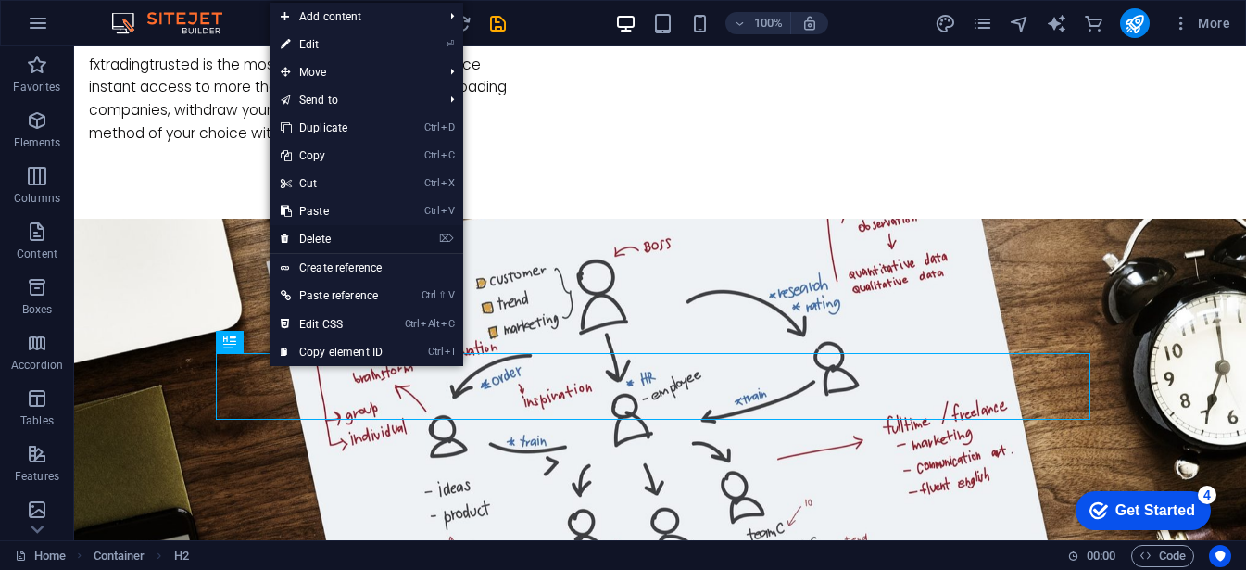
click at [357, 241] on link "⌦ Delete" at bounding box center [332, 239] width 124 height 28
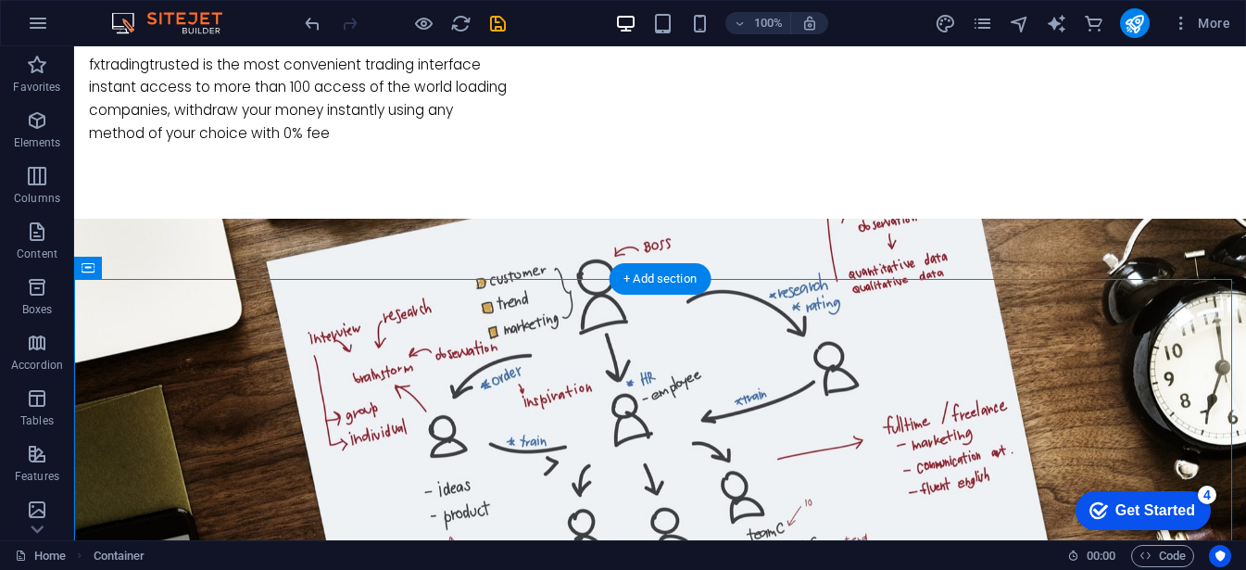
drag, startPoint x: 346, startPoint y: 434, endPoint x: 310, endPoint y: 456, distance: 41.6
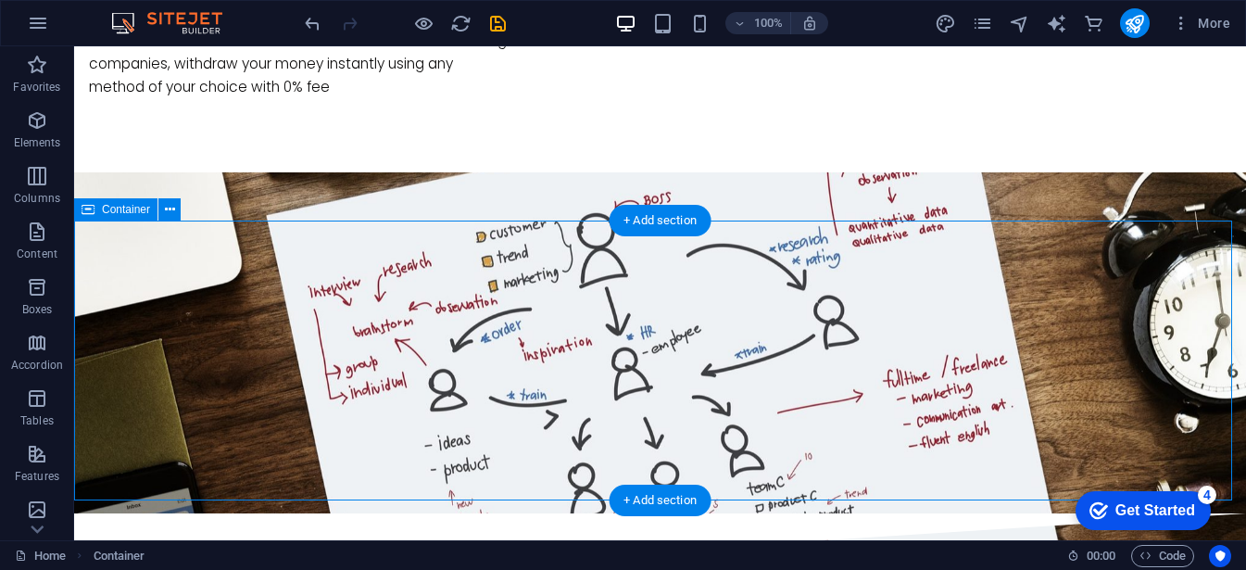
scroll to position [1328, 0]
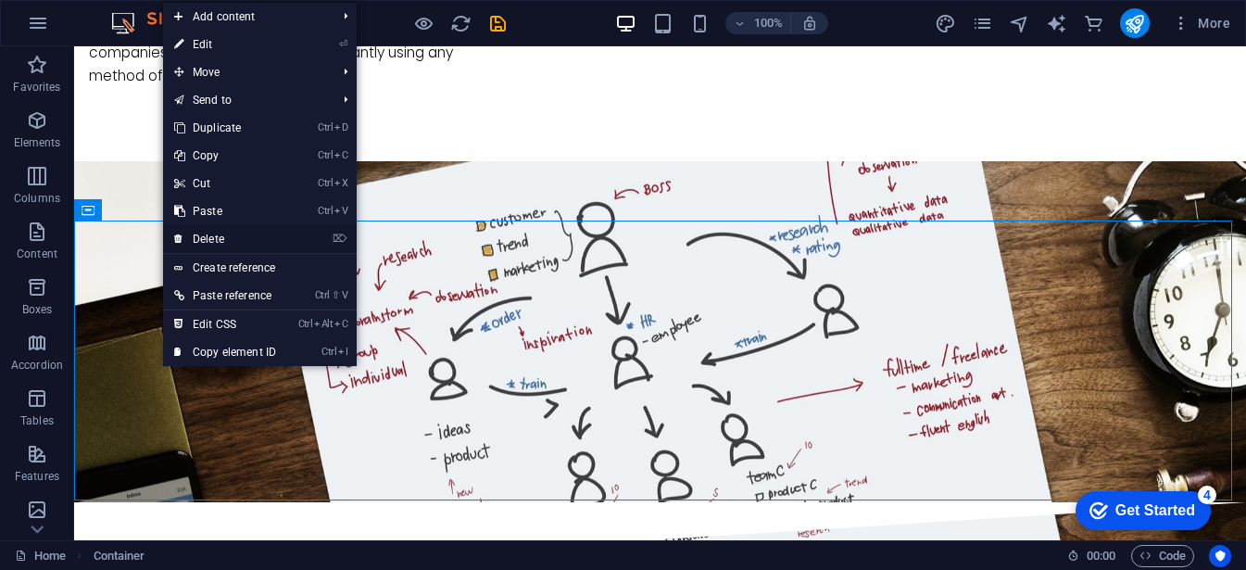
click at [200, 242] on link "⌦ Delete" at bounding box center [225, 239] width 124 height 28
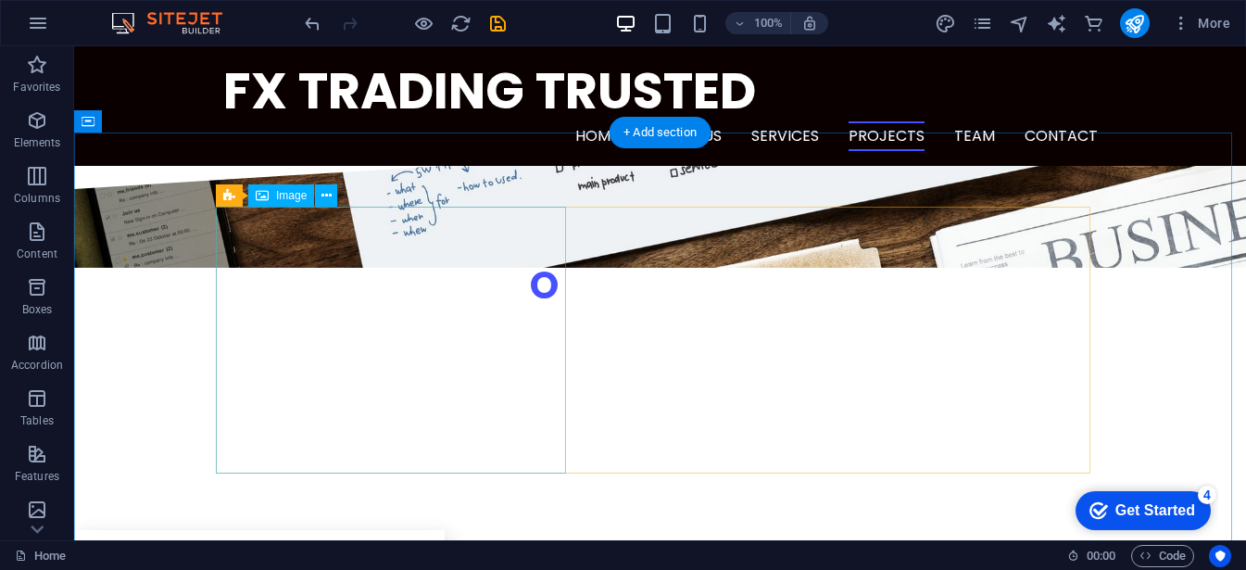
scroll to position [1714, 0]
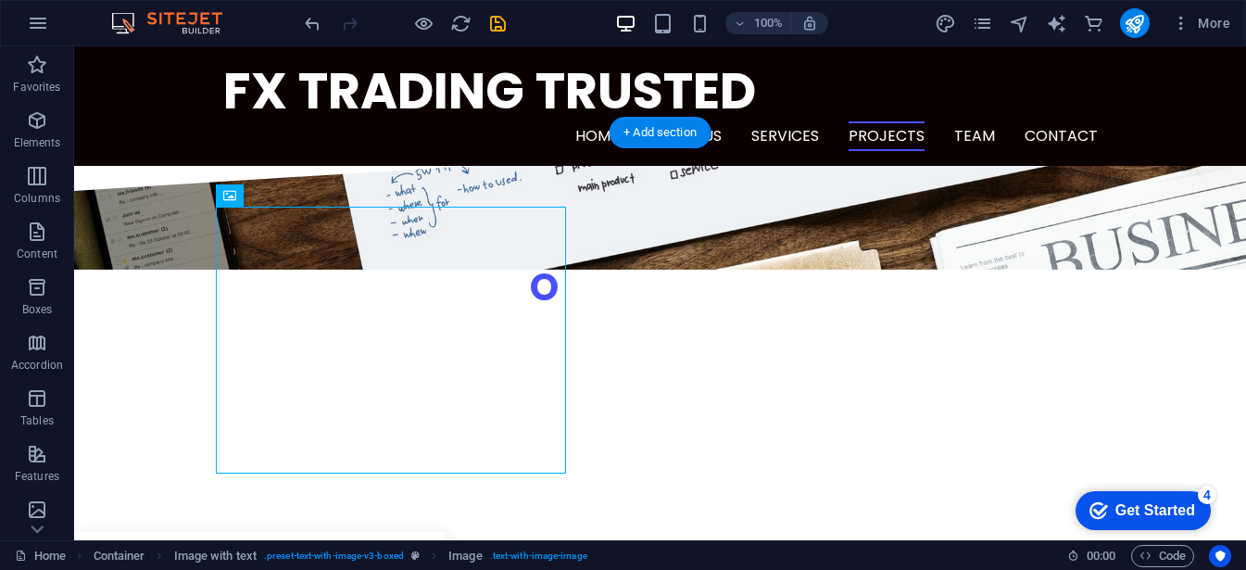
drag, startPoint x: 369, startPoint y: 245, endPoint x: 292, endPoint y: 271, distance: 81.1
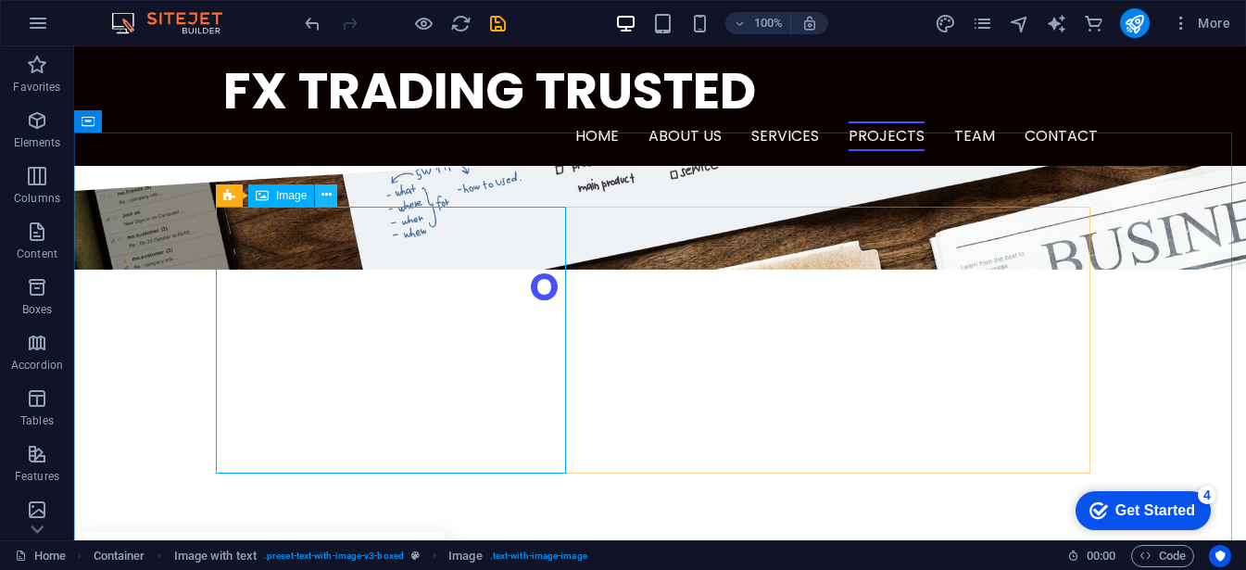
click at [324, 194] on icon at bounding box center [326, 194] width 10 height 19
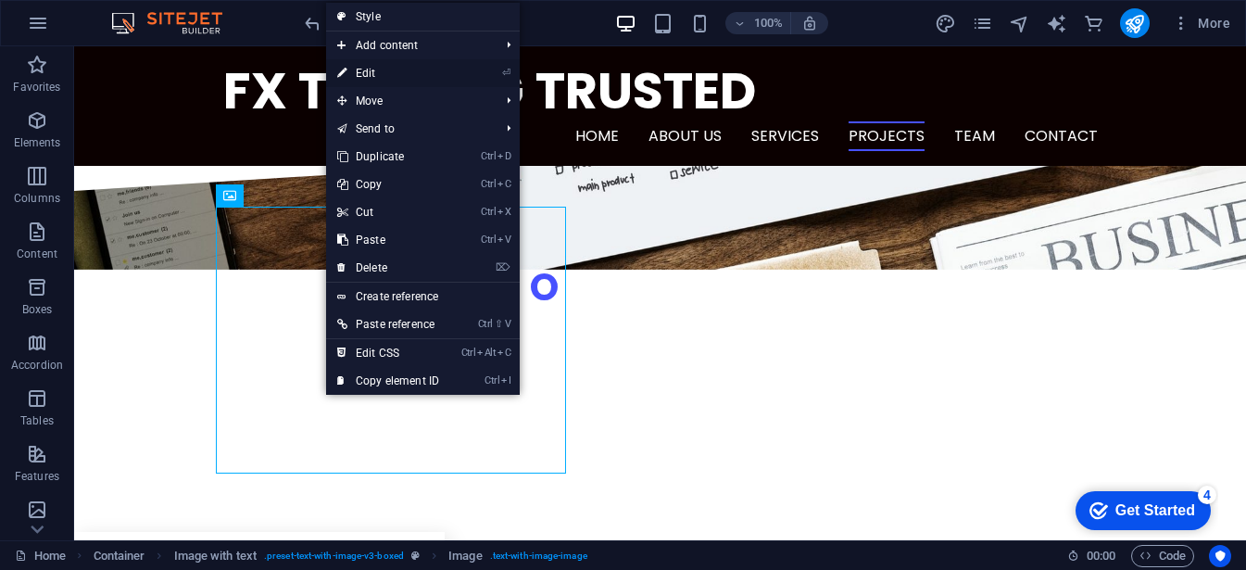
click at [381, 75] on link "⏎ Edit" at bounding box center [388, 73] width 124 height 28
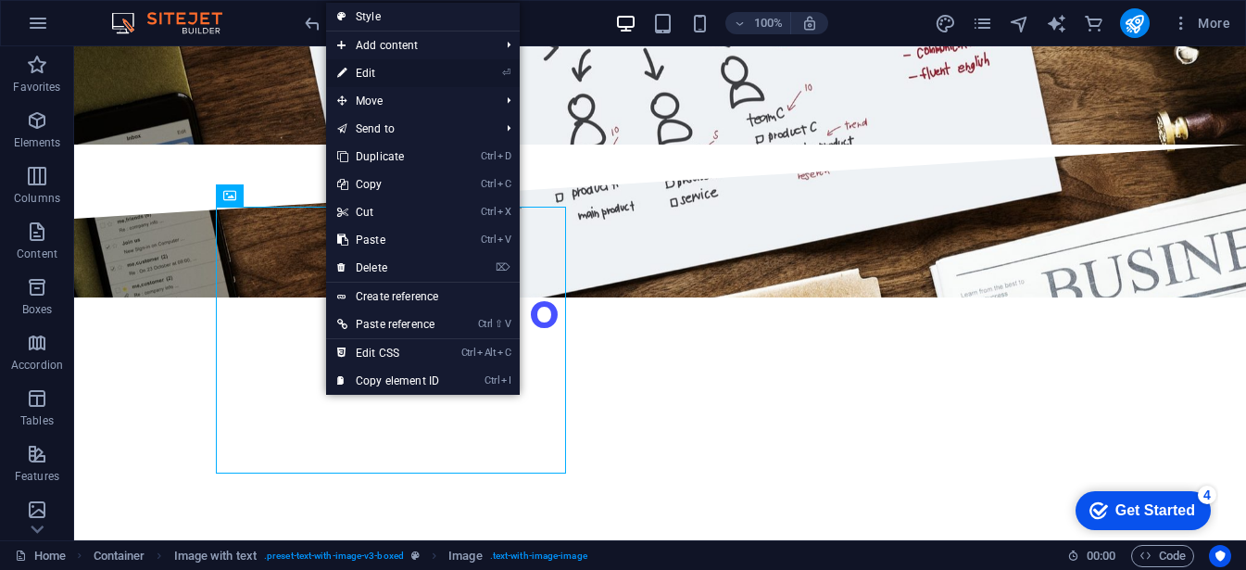
select select "%"
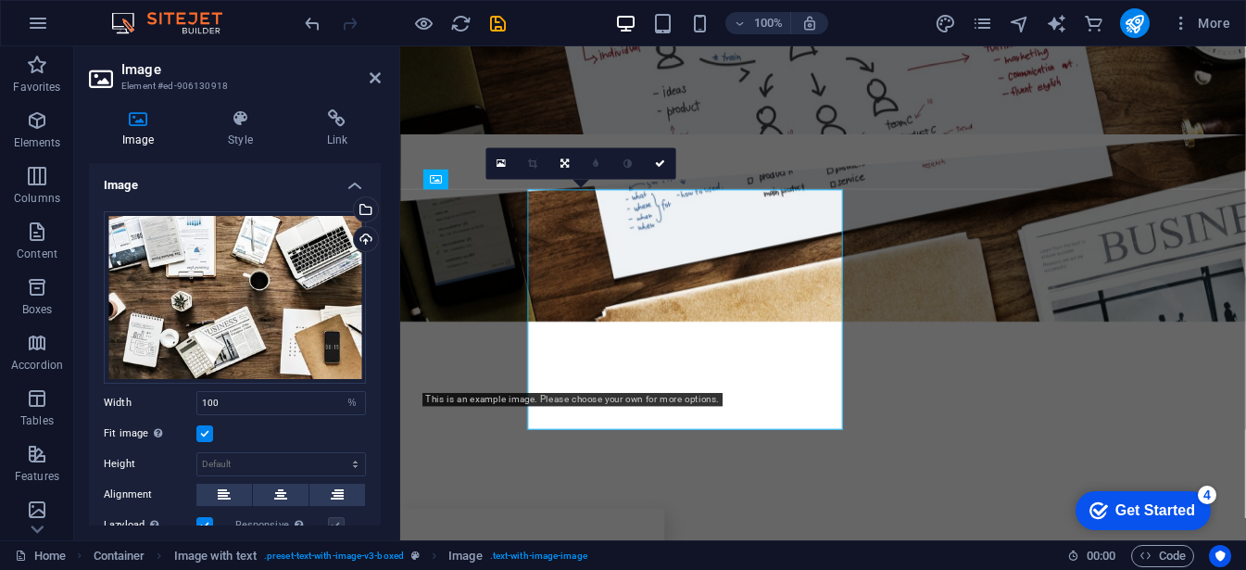
scroll to position [1715, 0]
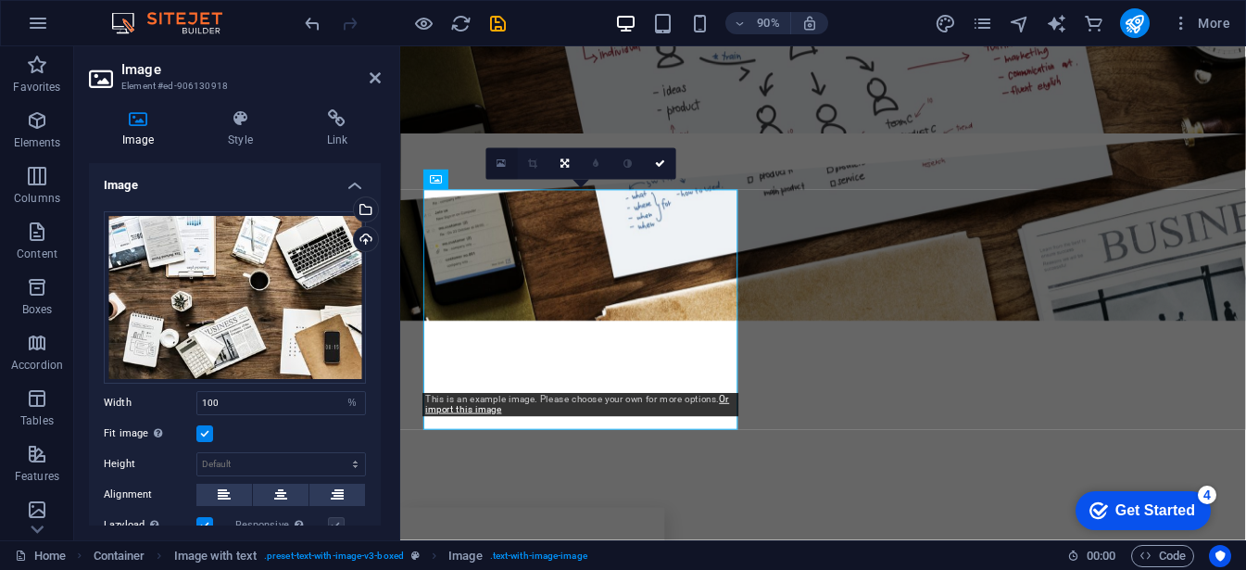
click at [503, 165] on icon at bounding box center [500, 164] width 9 height 12
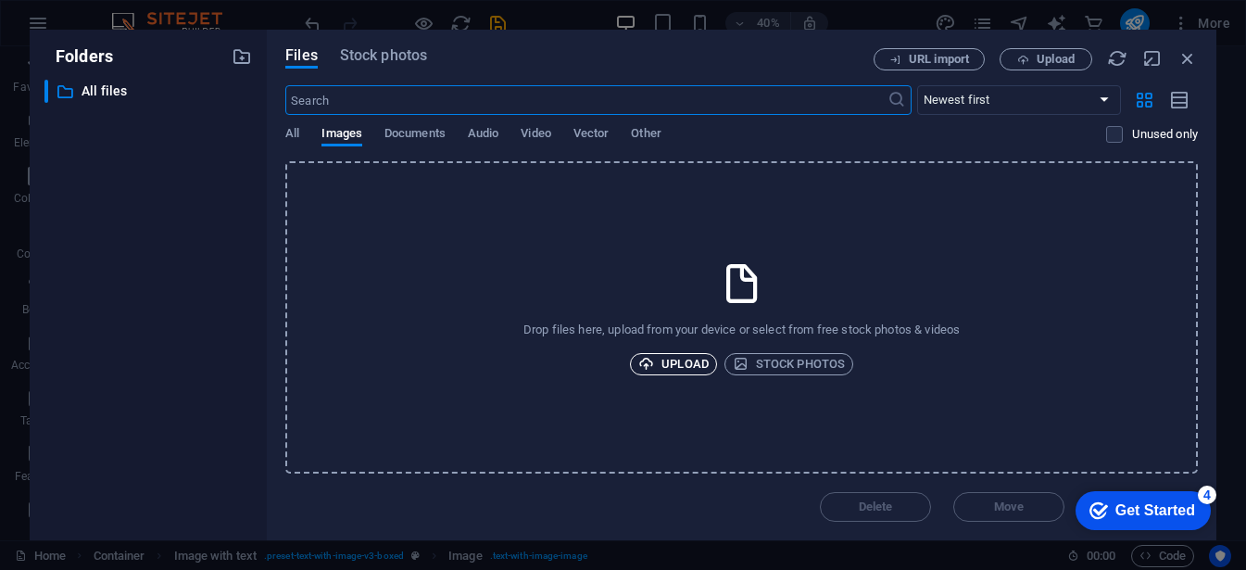
click at [702, 358] on span "Upload" at bounding box center [673, 364] width 70 height 22
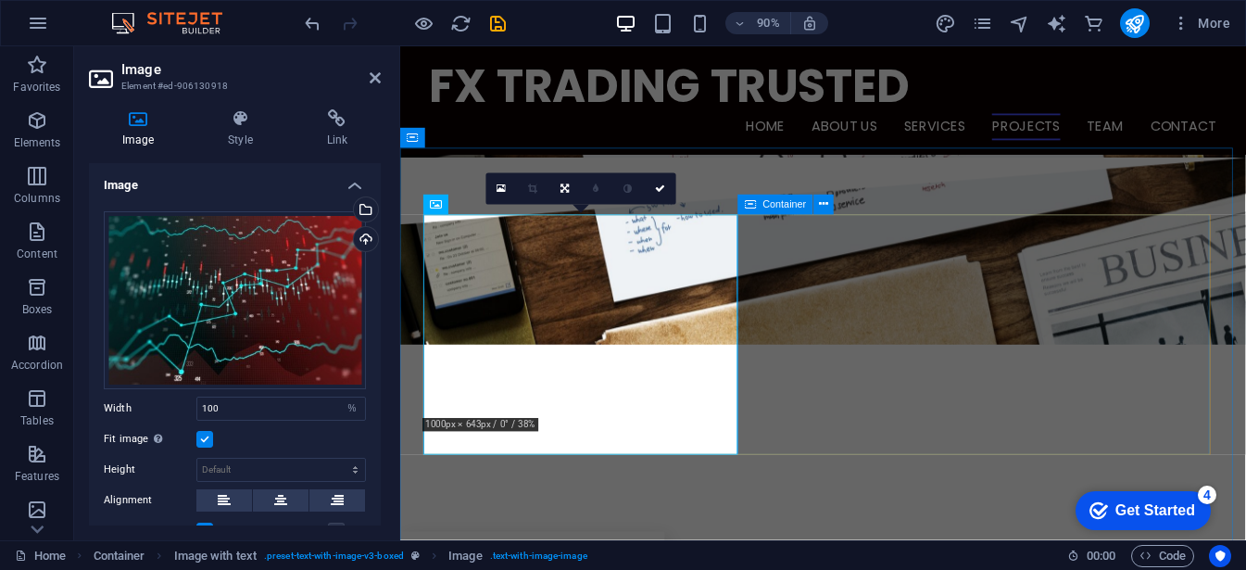
scroll to position [1687, 0]
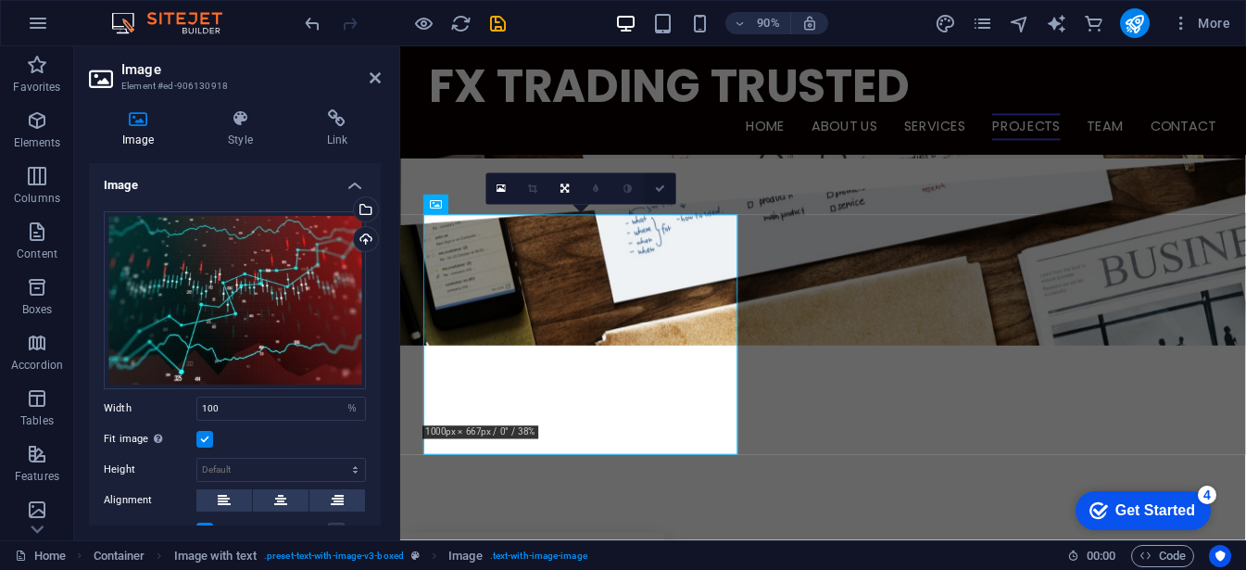
click at [665, 191] on link at bounding box center [659, 188] width 31 height 31
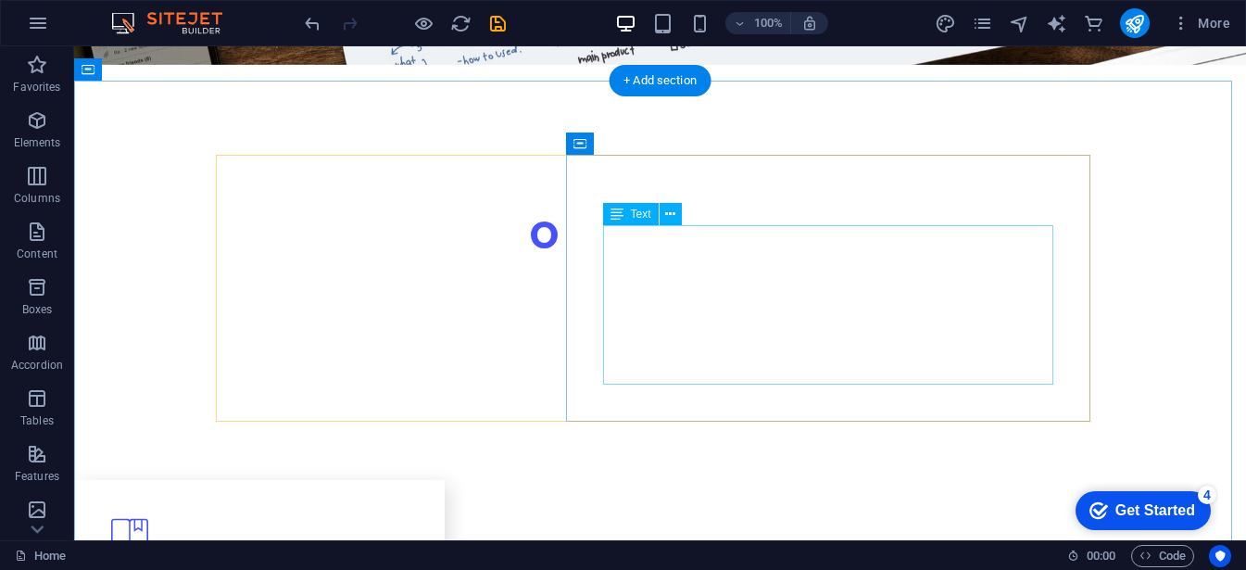
scroll to position [1765, 0]
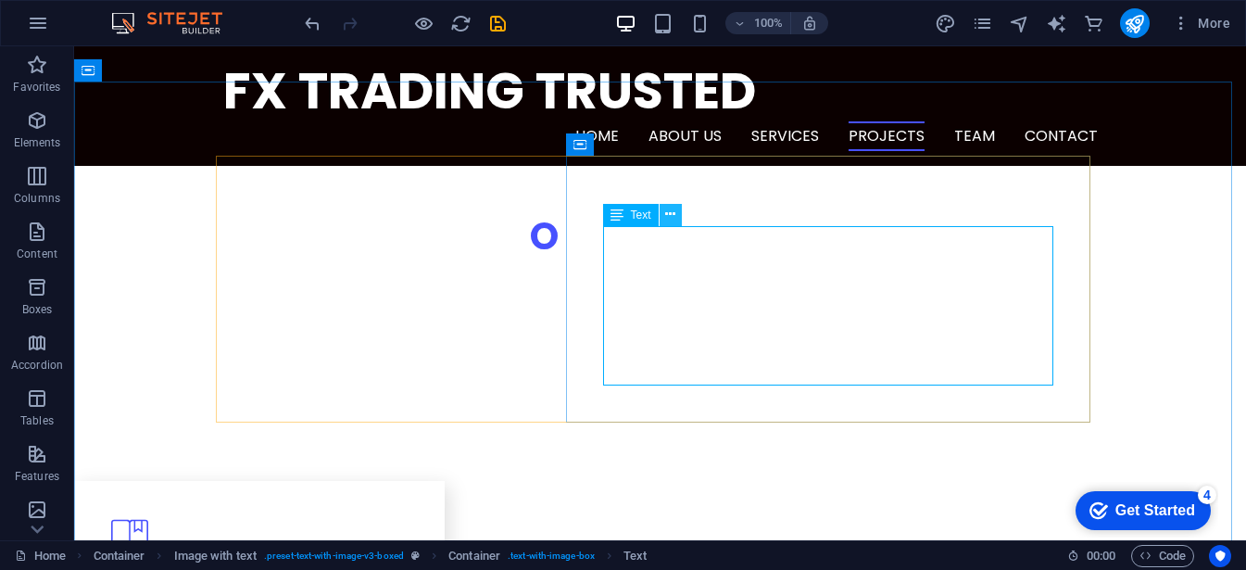
click at [676, 217] on button at bounding box center [671, 215] width 22 height 22
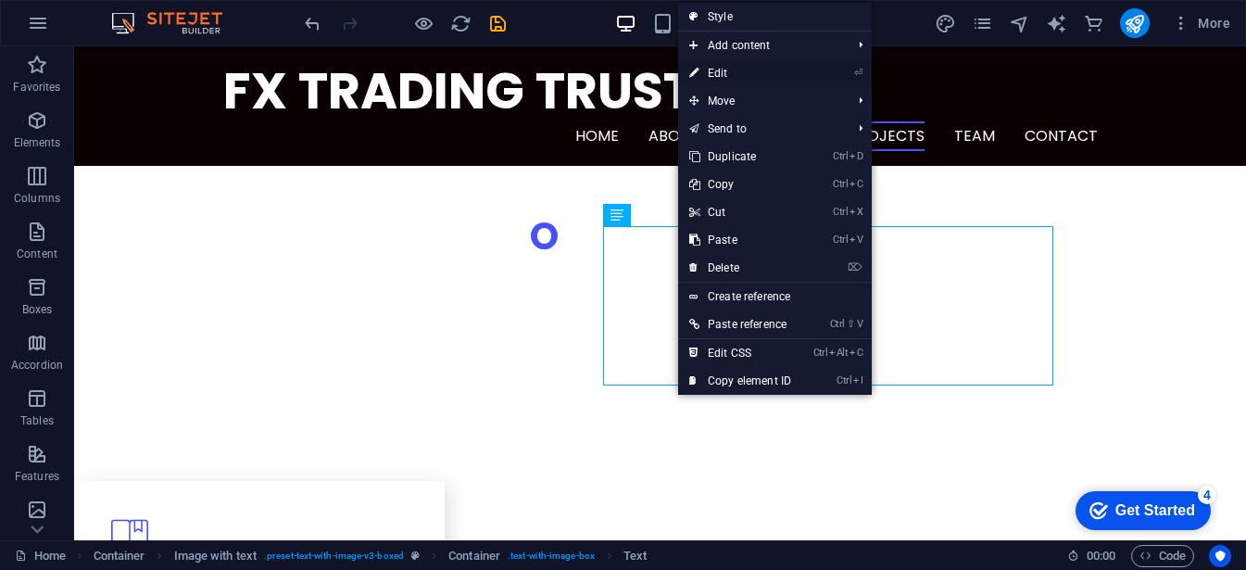
click at [740, 73] on link "⏎ Edit" at bounding box center [740, 73] width 124 height 28
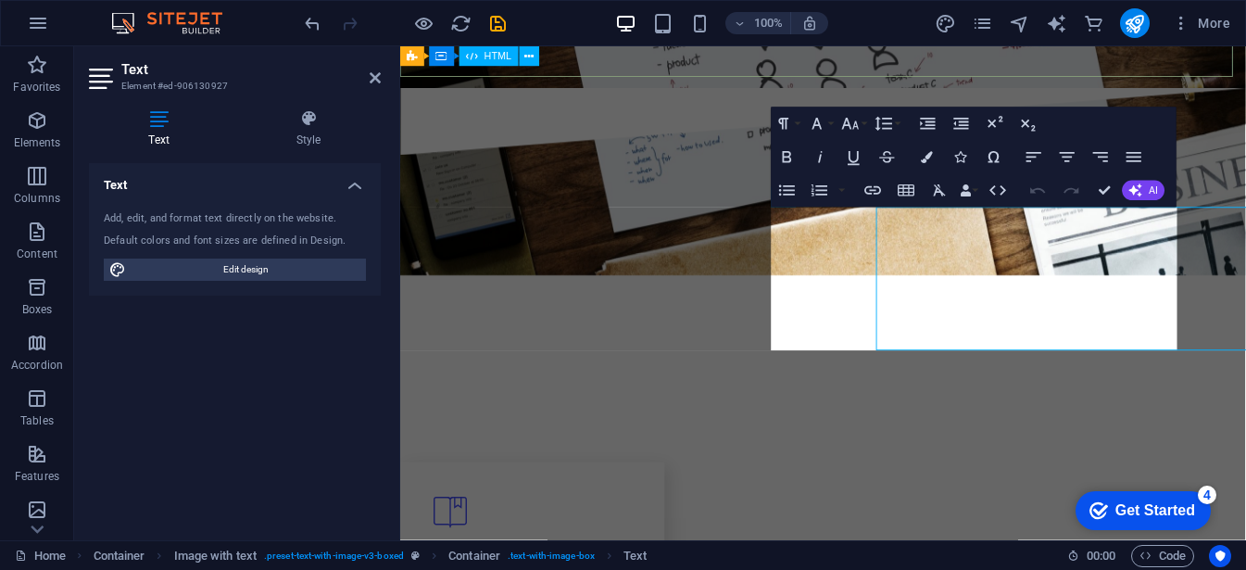
scroll to position [1766, 0]
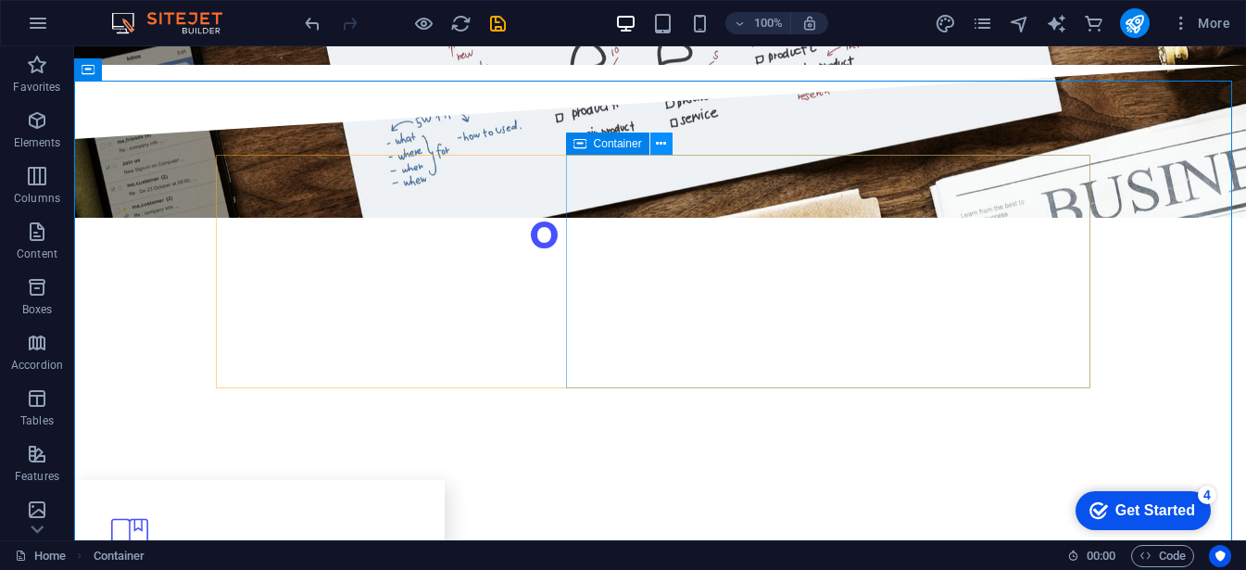
click at [655, 144] on button at bounding box center [661, 143] width 22 height 22
click at [654, 145] on button at bounding box center [661, 143] width 22 height 22
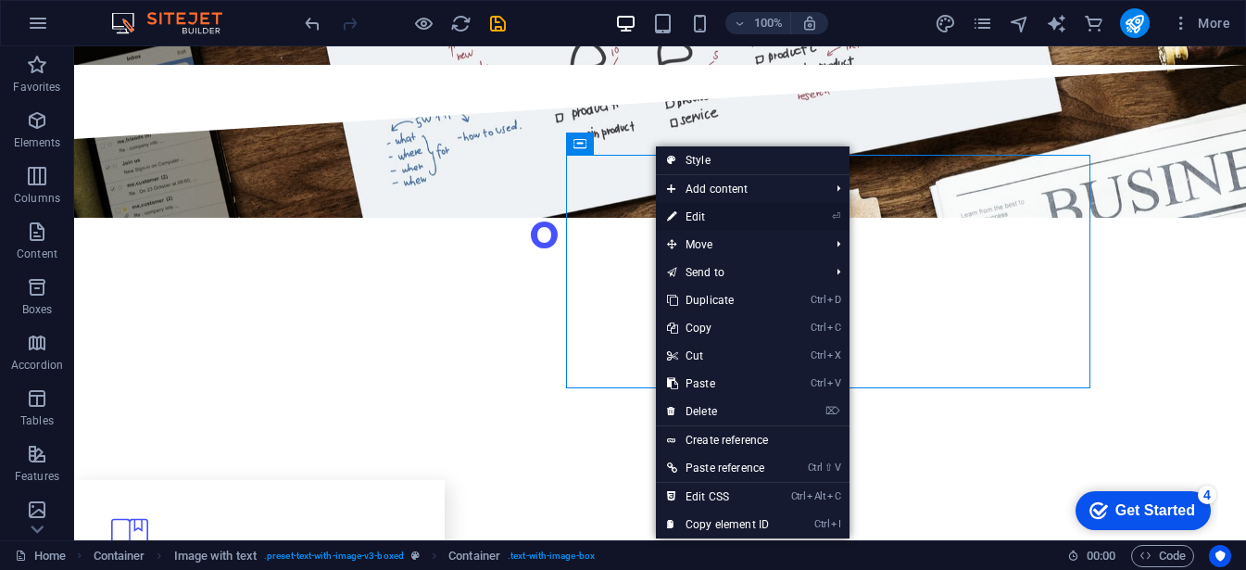
click at [716, 207] on link "⏎ Edit" at bounding box center [718, 217] width 124 height 28
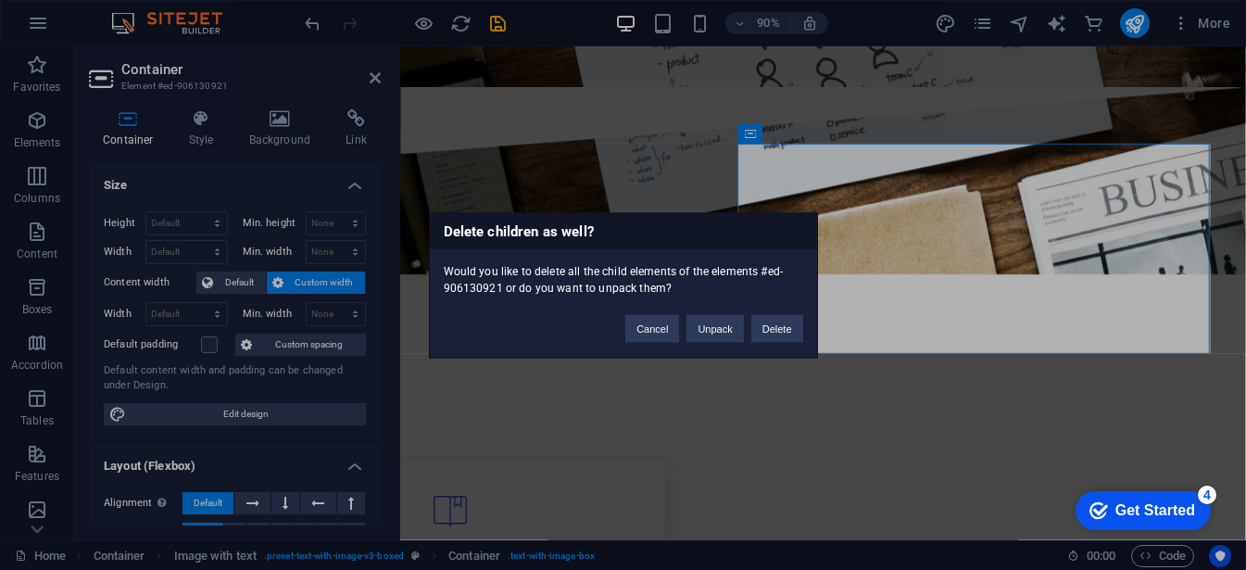
click at [531, 156] on div "Delete children as well? Would you like to delete all the child elements of the…" at bounding box center [623, 285] width 1246 height 570
click at [666, 339] on button "Cancel" at bounding box center [652, 328] width 54 height 28
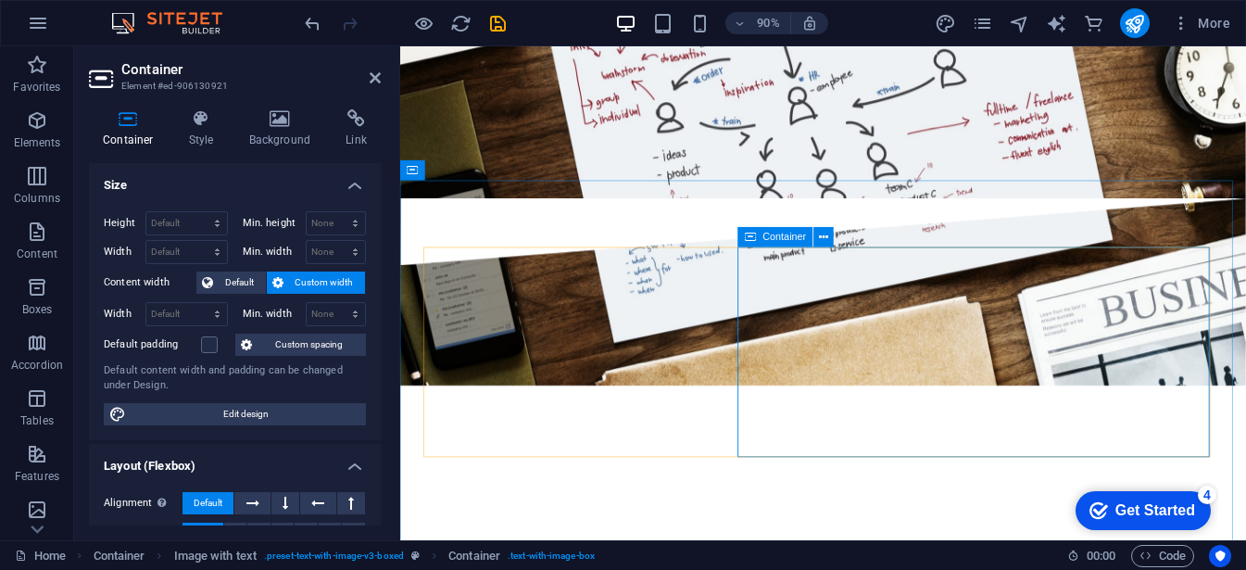
scroll to position [1651, 0]
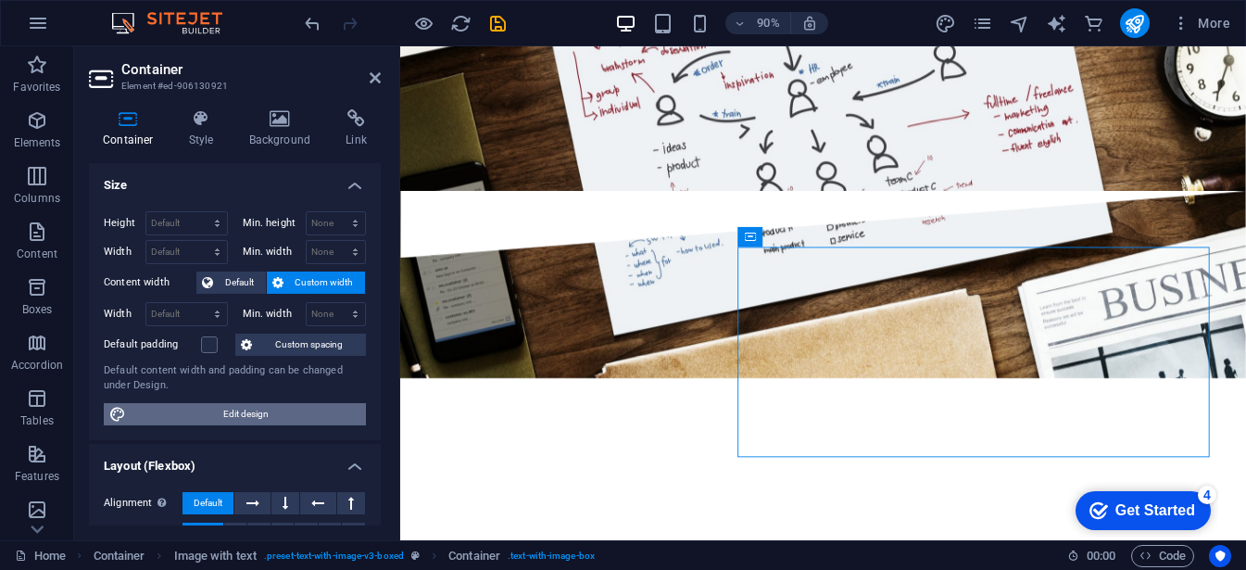
click at [230, 414] on span "Edit design" at bounding box center [246, 414] width 229 height 22
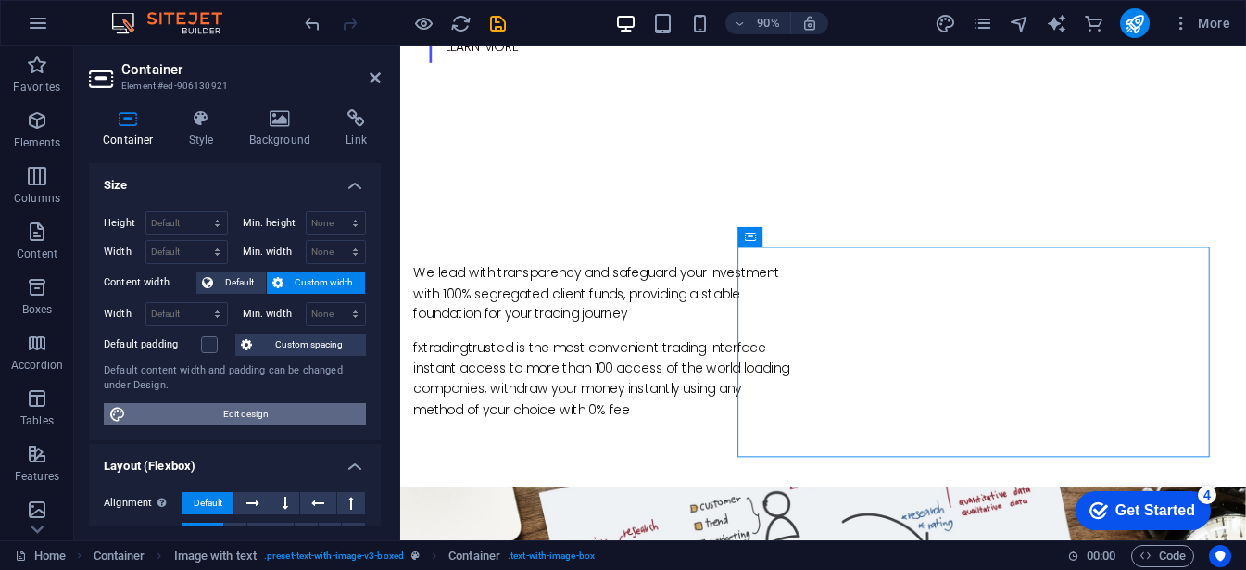
select select "rem"
select select "ease-in-out"
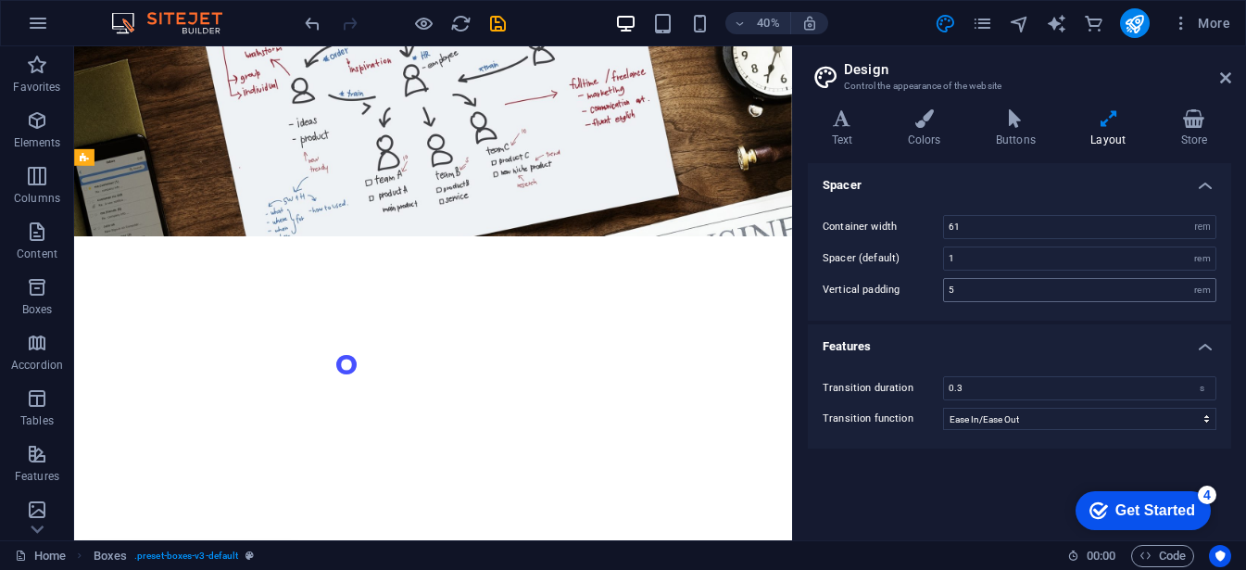
scroll to position [1079, 0]
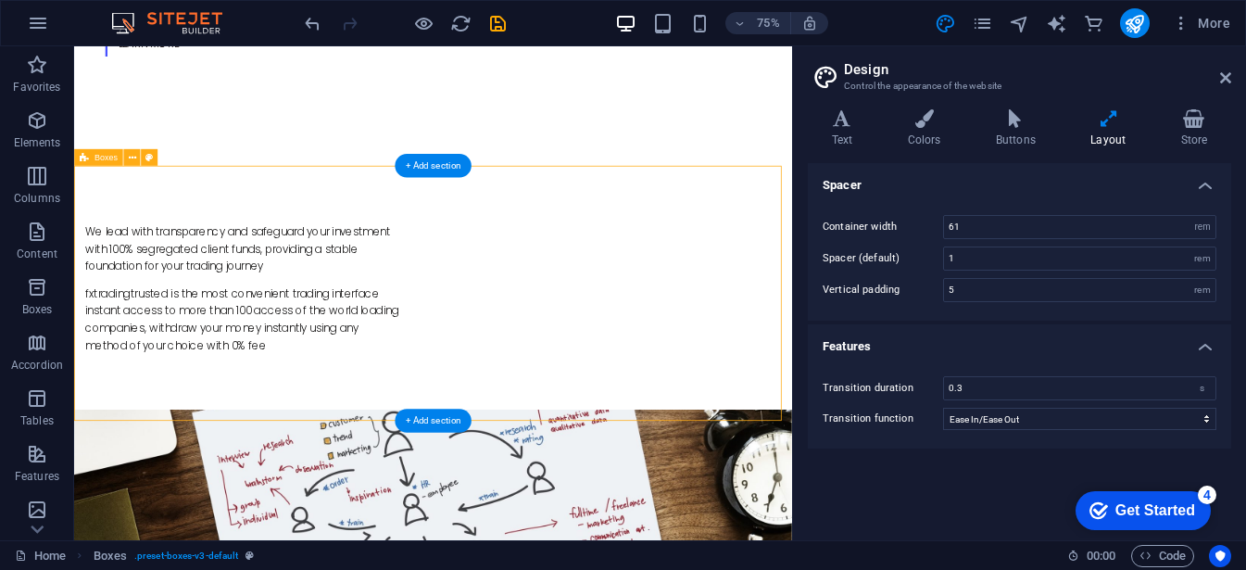
drag, startPoint x: 269, startPoint y: 363, endPoint x: 392, endPoint y: 415, distance: 133.7
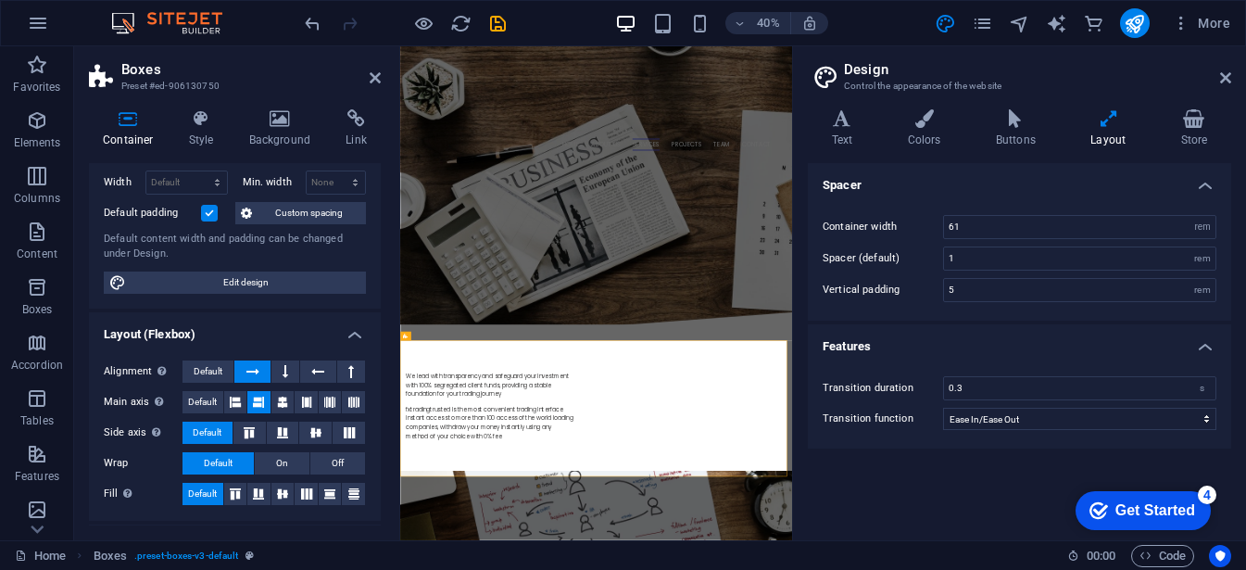
scroll to position [0, 0]
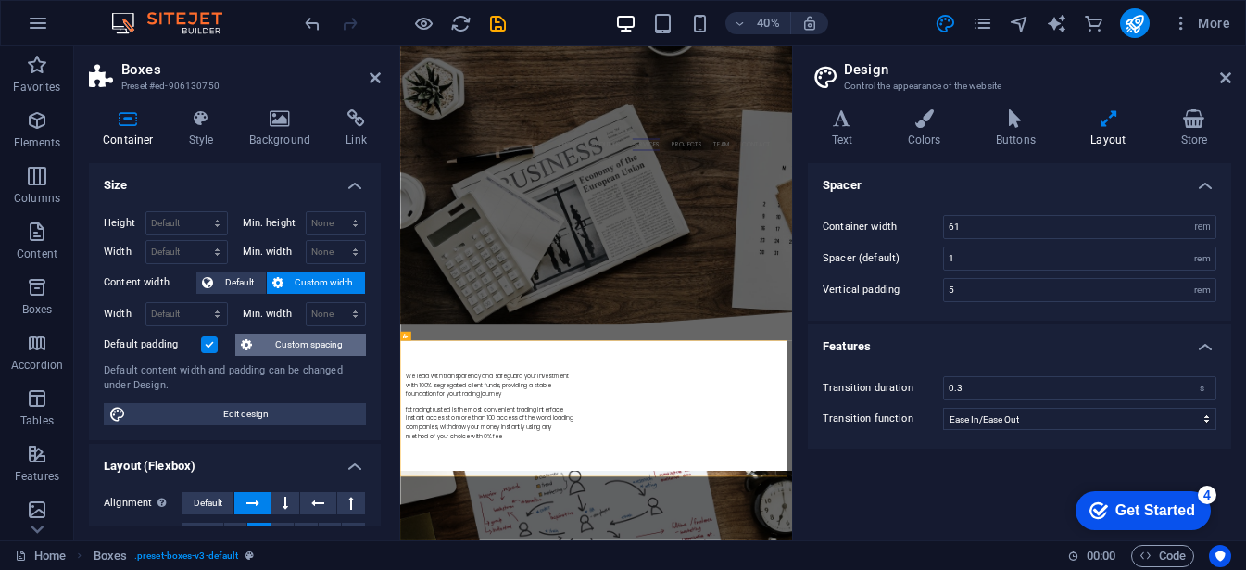
click at [314, 338] on span "Custom spacing" at bounding box center [309, 344] width 103 height 22
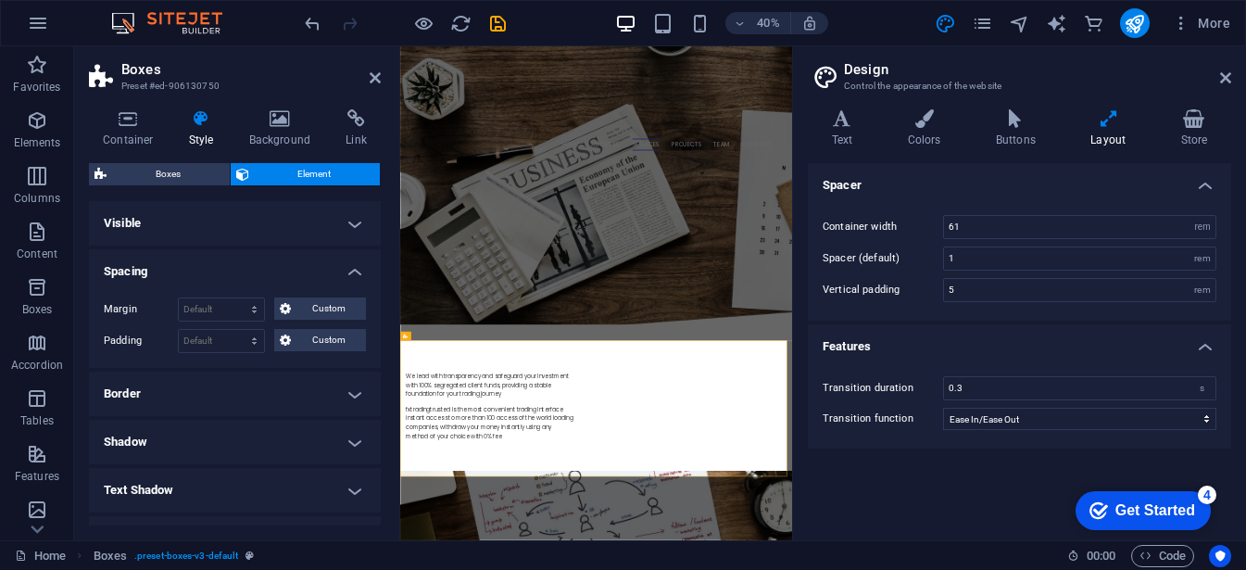
click at [313, 182] on span "Element" at bounding box center [315, 174] width 120 height 22
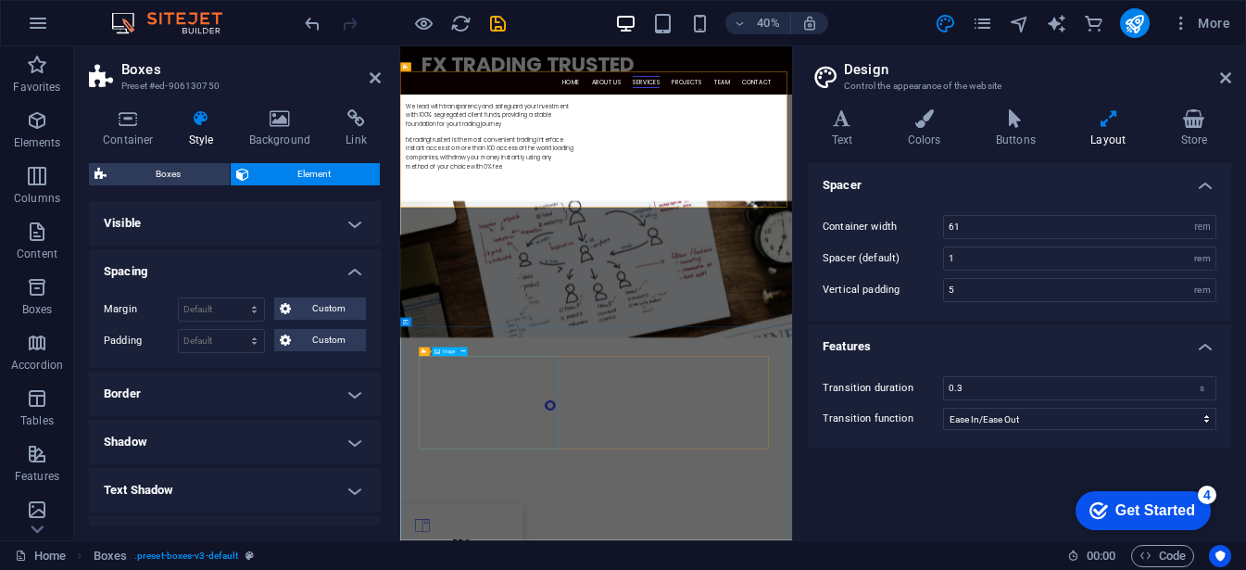
scroll to position [1752, 0]
click at [376, 81] on icon at bounding box center [375, 77] width 11 height 15
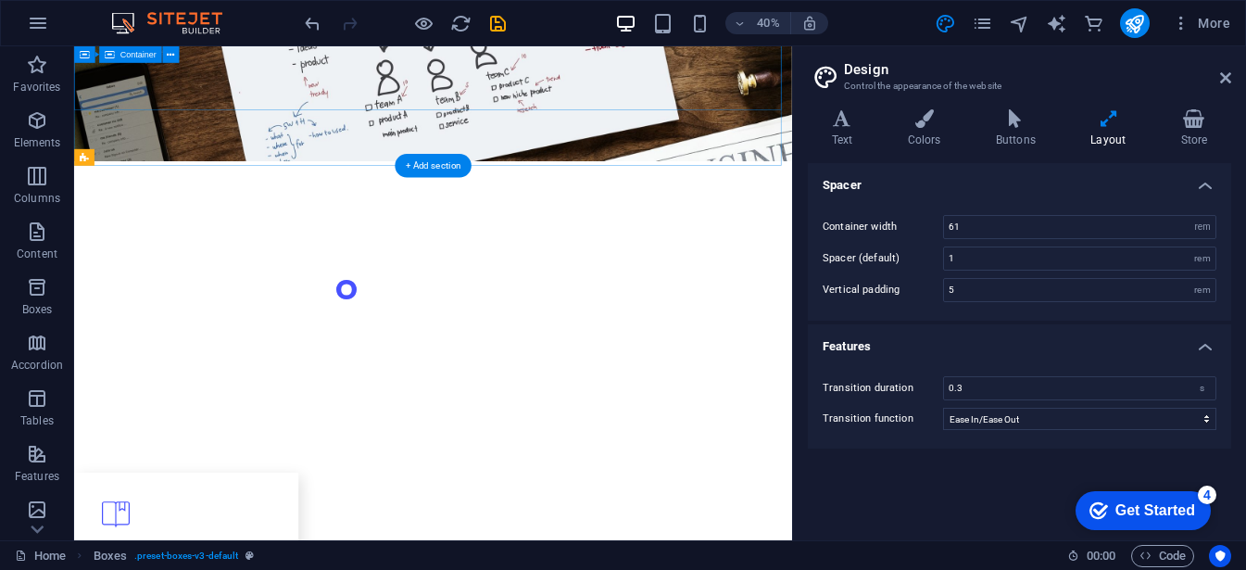
scroll to position [1079, 0]
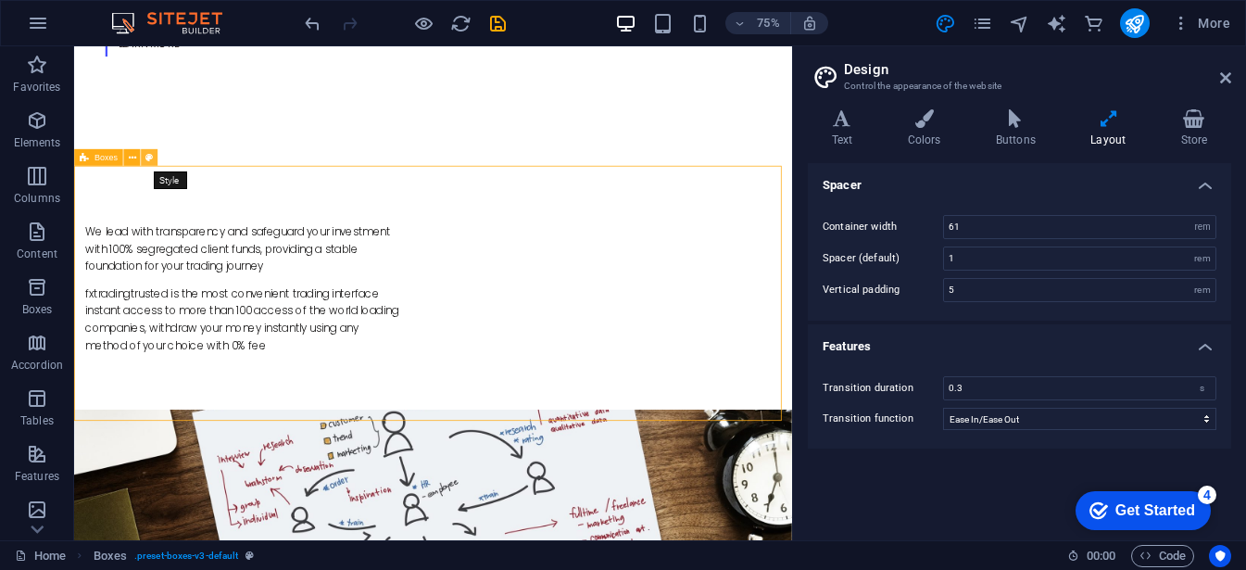
click at [152, 158] on icon at bounding box center [148, 157] width 7 height 15
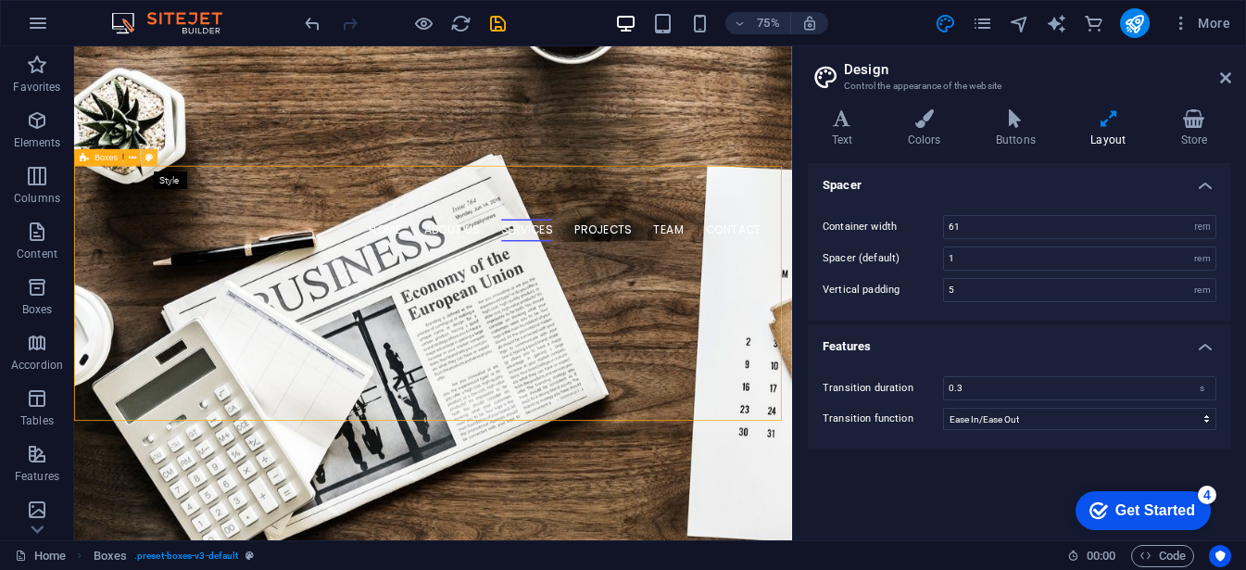
select select "rem"
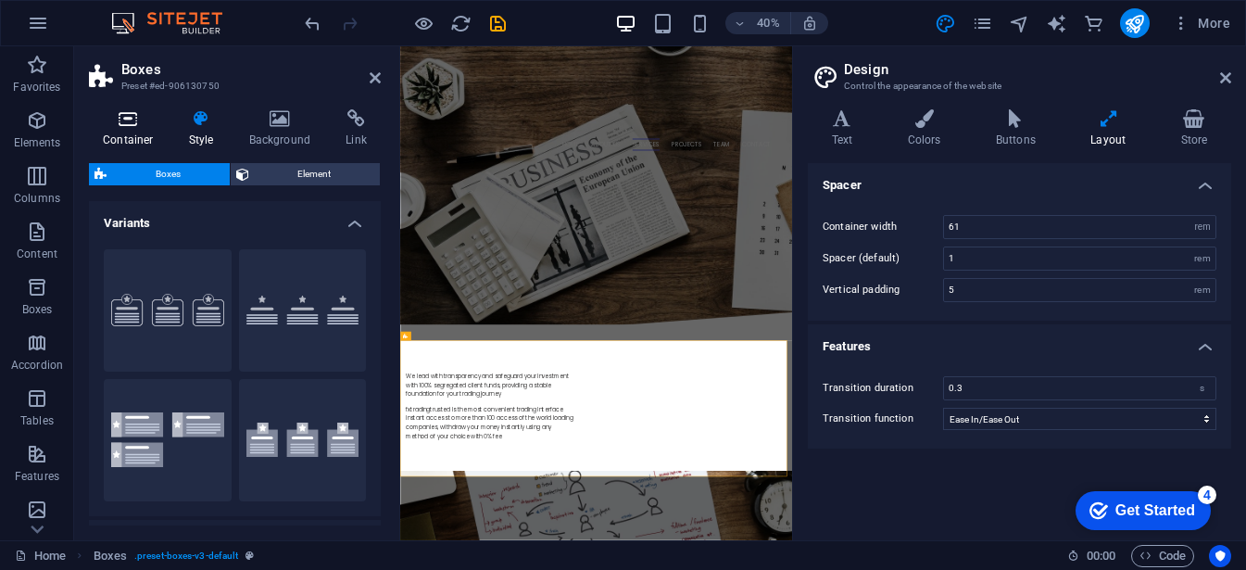
click at [137, 137] on h4 "Container" at bounding box center [132, 128] width 86 height 39
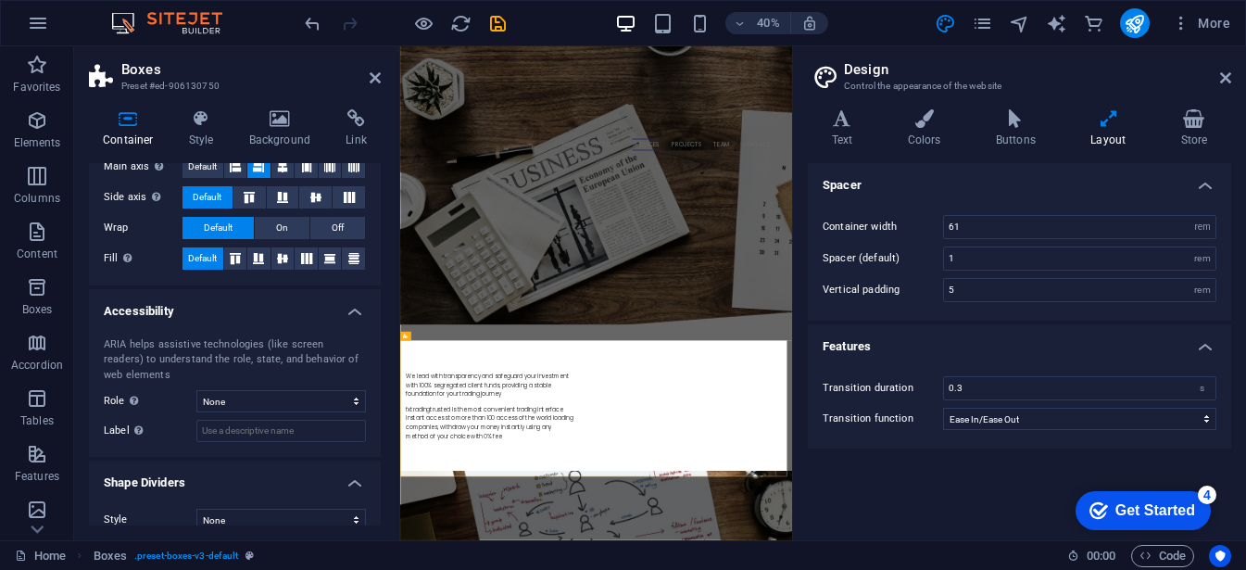
scroll to position [387, 0]
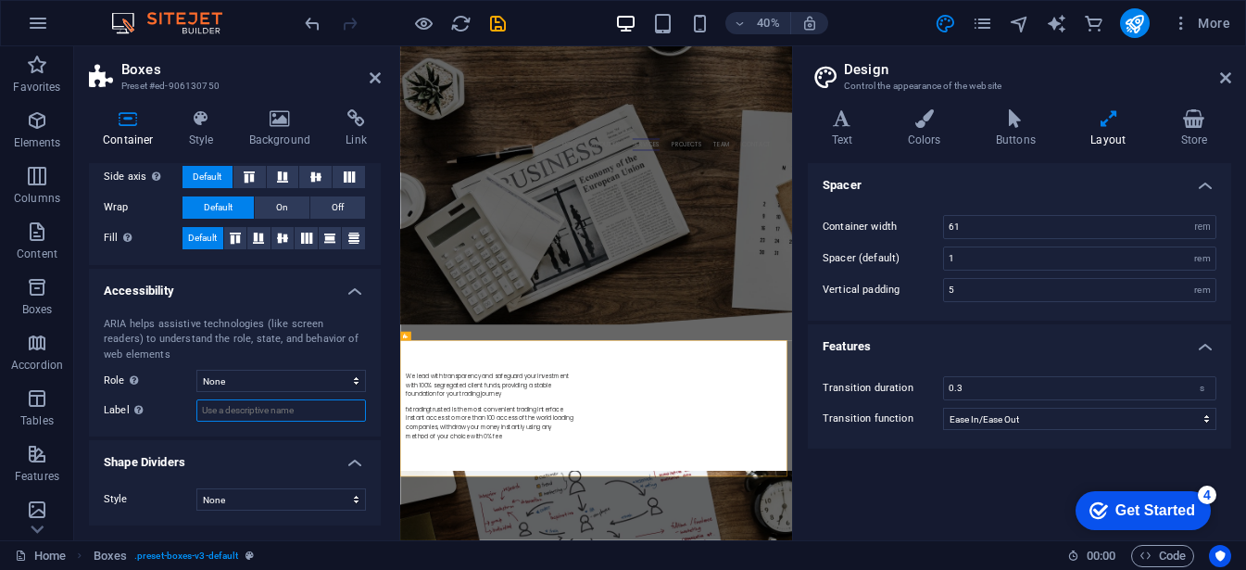
click at [226, 415] on input "Label Use the ARIA label to provide a clear and descriptive name for elements t…" at bounding box center [281, 410] width 170 height 22
click at [229, 376] on select "None Alert Article Banner Comment Complementary Dialog Footer Header Marquee Pr…" at bounding box center [281, 381] width 170 height 22
click at [196, 370] on select "None Alert Article Banner Comment Complementary Dialog Footer Header Marquee Pr…" at bounding box center [281, 381] width 170 height 22
click at [287, 373] on select "None Alert Article Banner Comment Complementary Dialog Footer Header Marquee Pr…" at bounding box center [281, 381] width 170 height 22
select select "none"
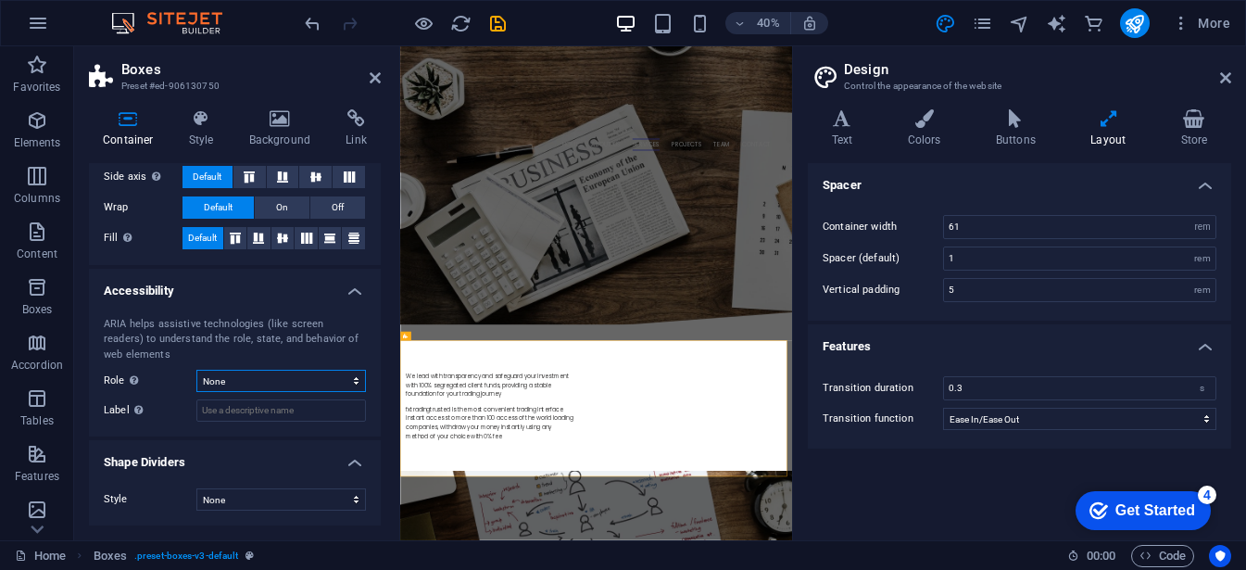
click at [196, 370] on select "None Alert Article Banner Comment Complementary Dialog Footer Header Marquee Pr…" at bounding box center [281, 381] width 170 height 22
click at [240, 410] on input "Label Use the ARIA label to provide a clear and descriptive name for elements t…" at bounding box center [281, 410] width 170 height 22
click at [207, 417] on input "Label Use the ARIA label to provide a clear and descriptive name for elements t…" at bounding box center [281, 410] width 170 height 22
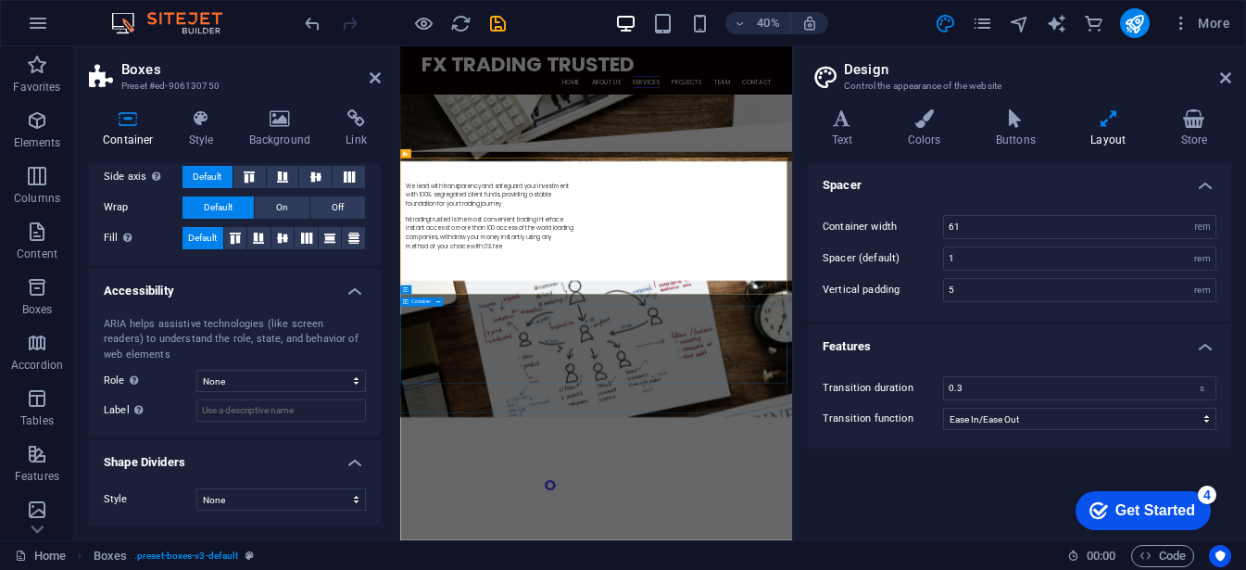
scroll to position [1535, 0]
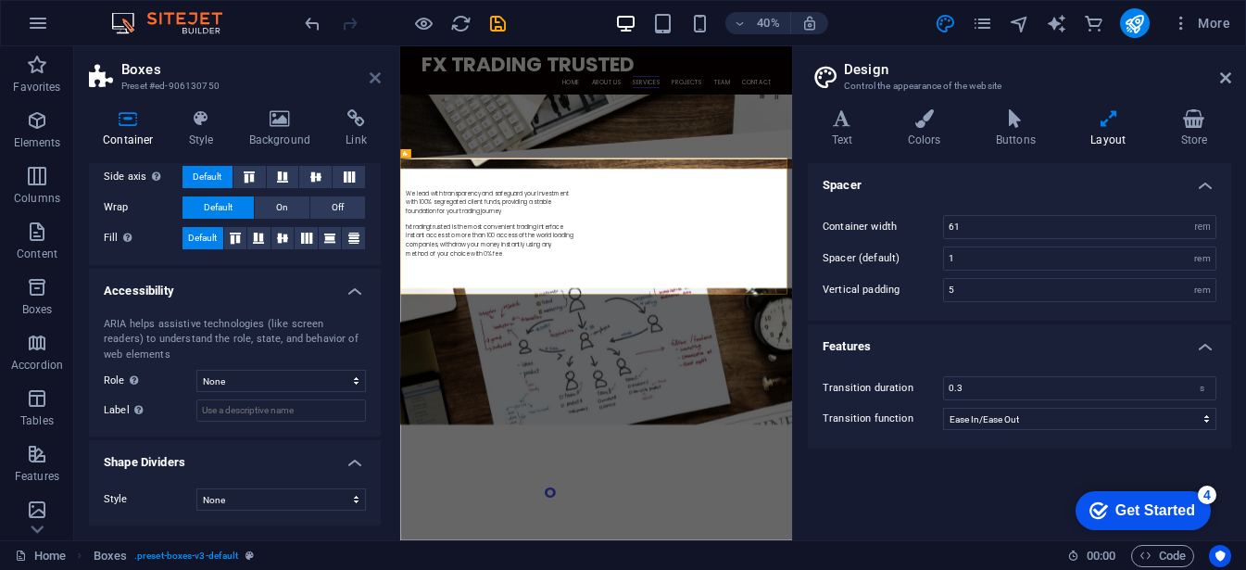
click at [371, 81] on icon at bounding box center [375, 77] width 11 height 15
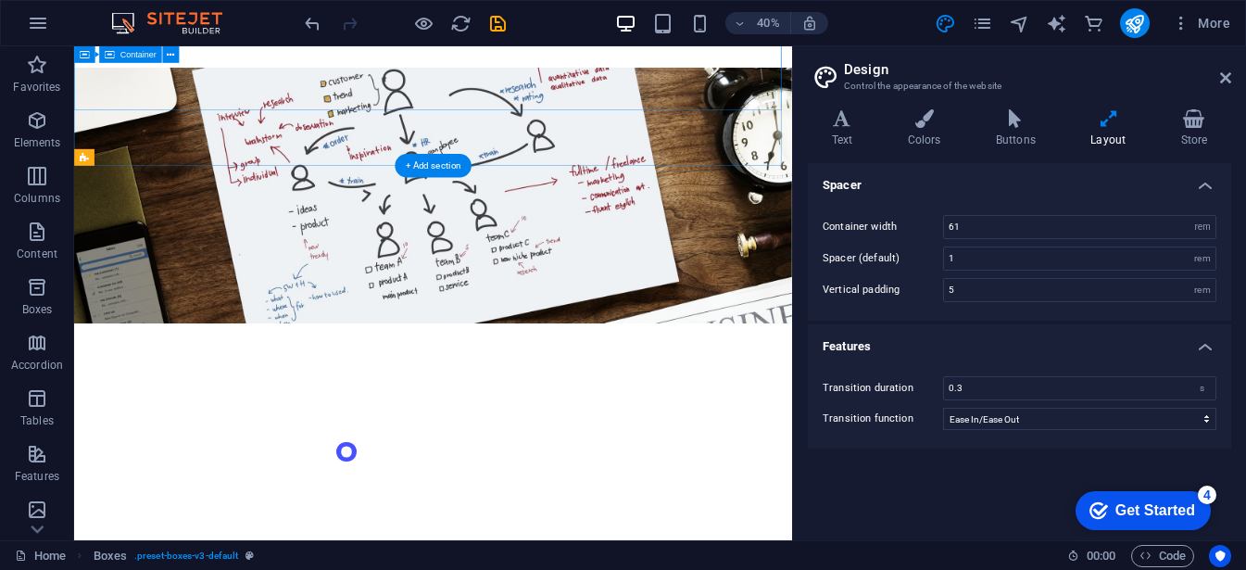
scroll to position [1079, 0]
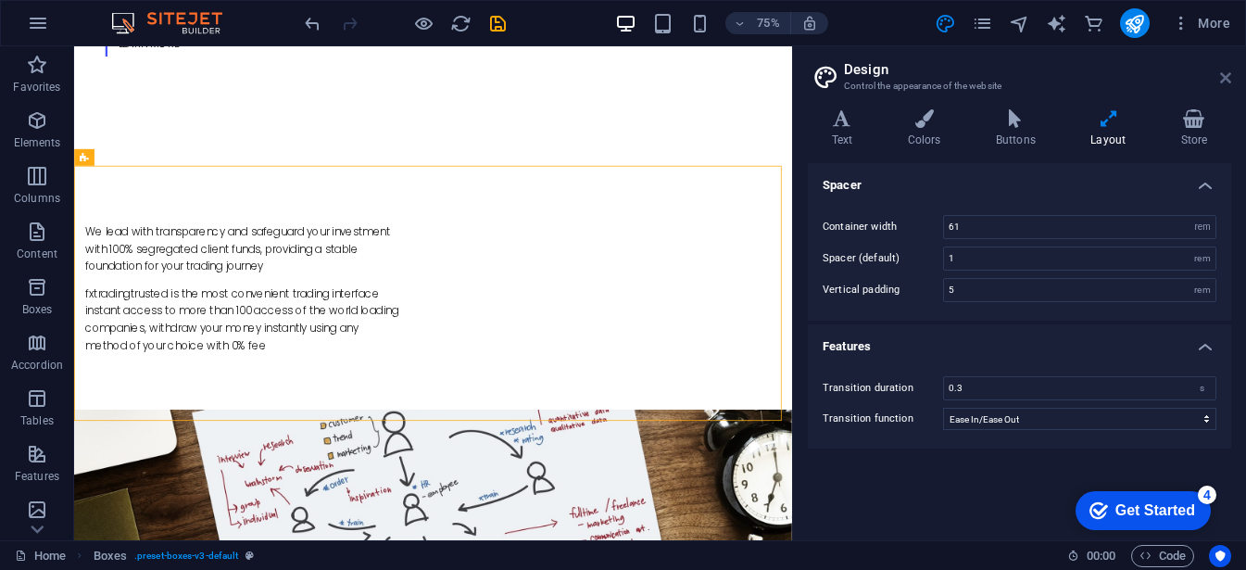
click at [1223, 72] on icon at bounding box center [1225, 77] width 11 height 15
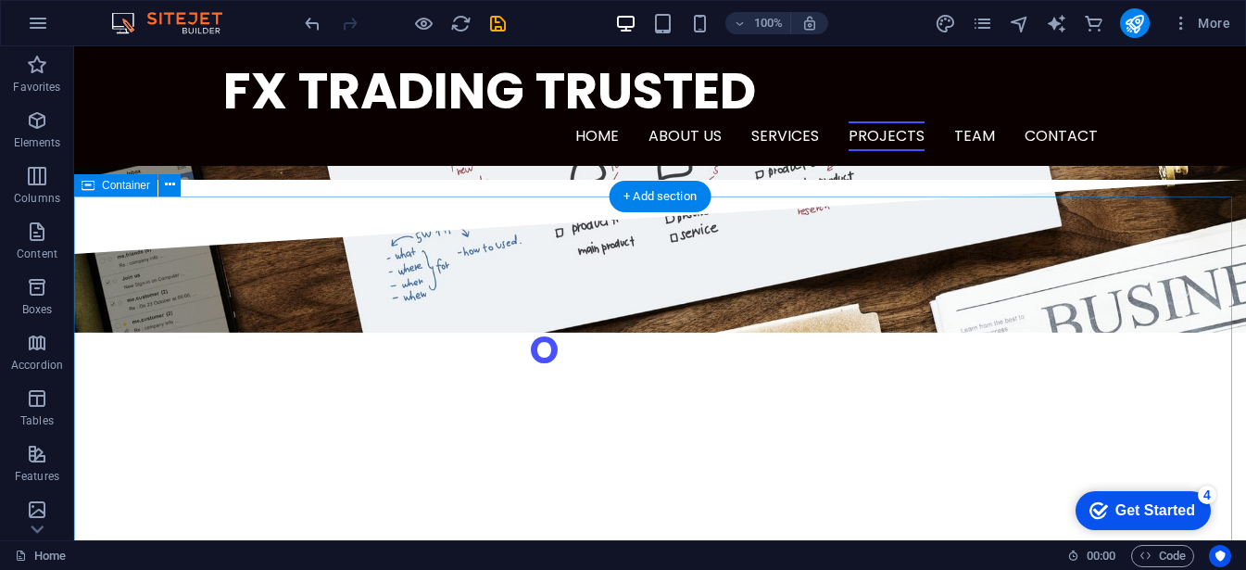
scroll to position [1650, 0]
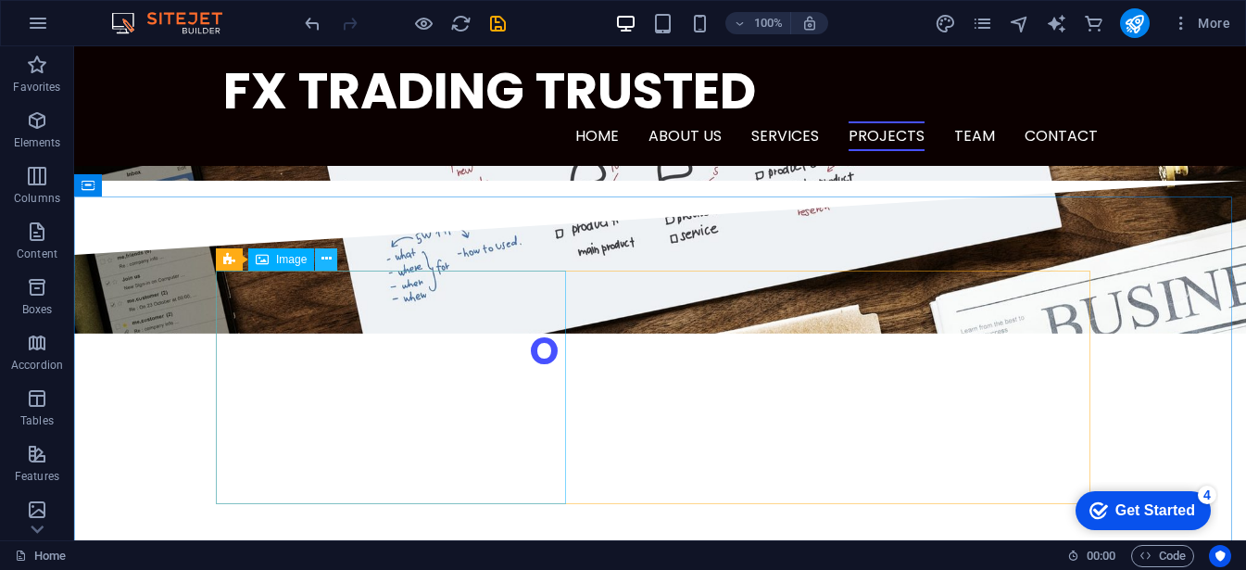
click at [335, 257] on button at bounding box center [326, 259] width 22 height 22
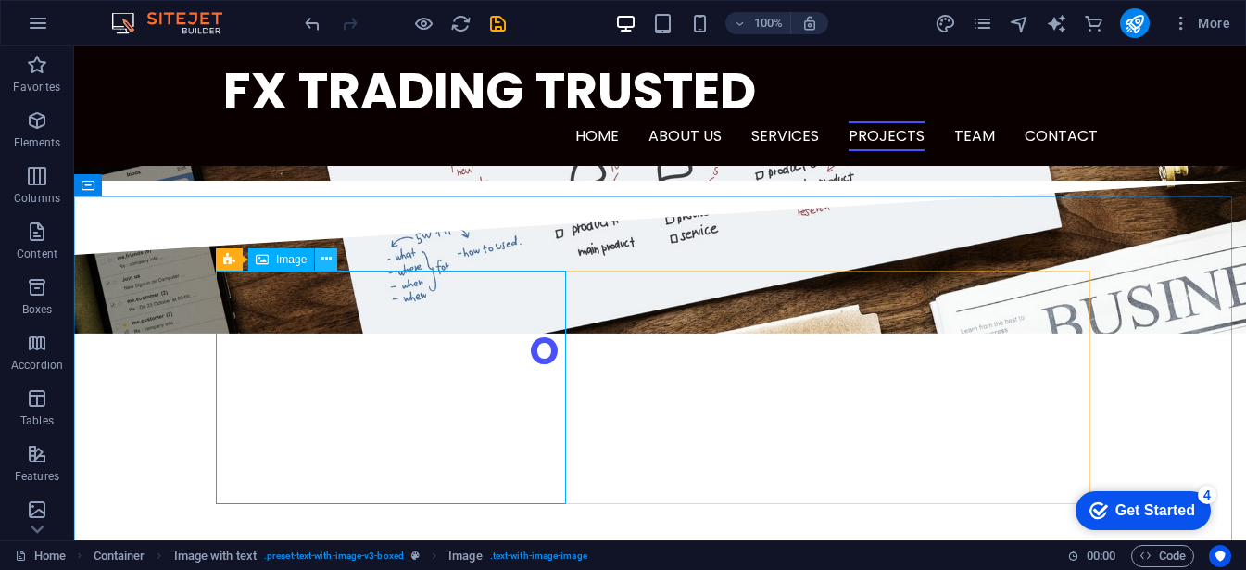
click at [326, 261] on icon at bounding box center [326, 258] width 10 height 19
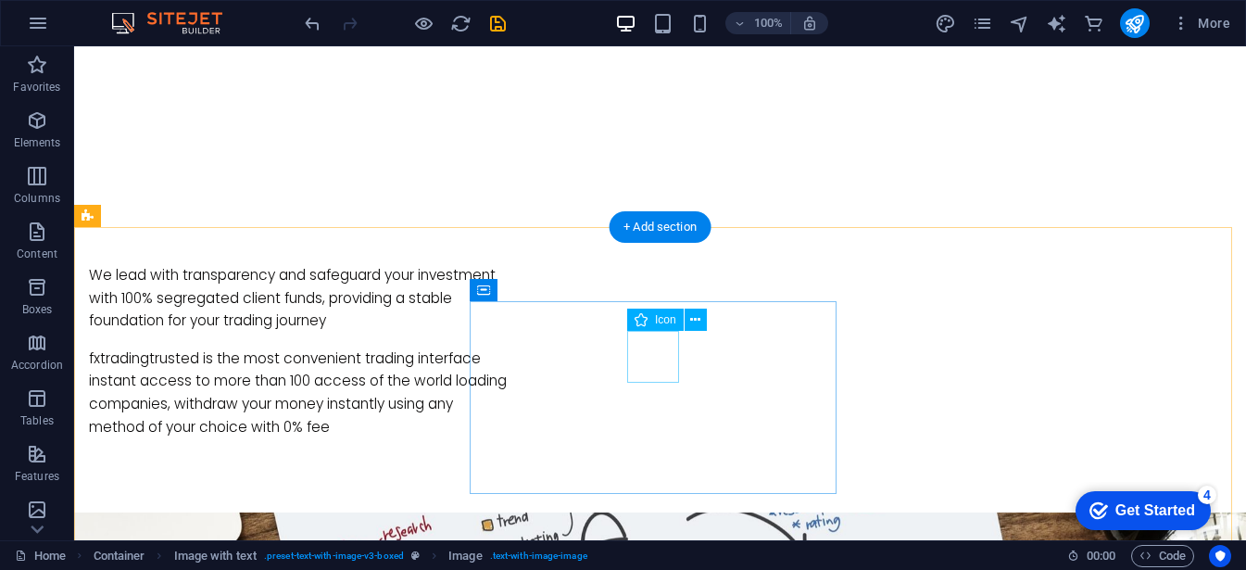
scroll to position [990, 0]
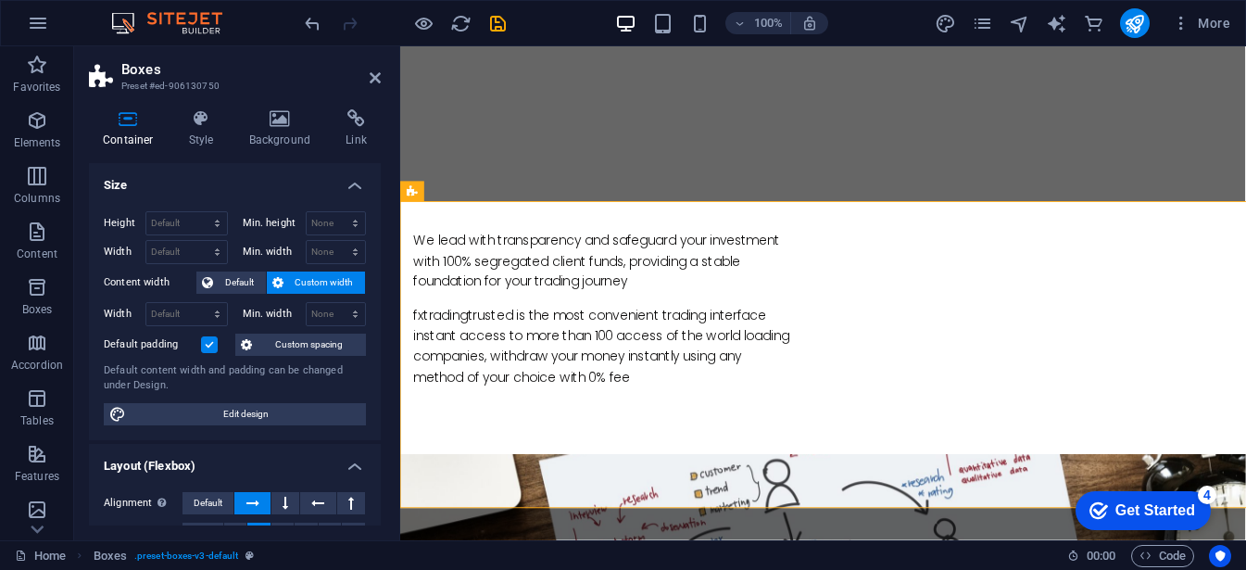
click at [270, 321] on div "Min. width None px rem % vh vw" at bounding box center [305, 314] width 124 height 24
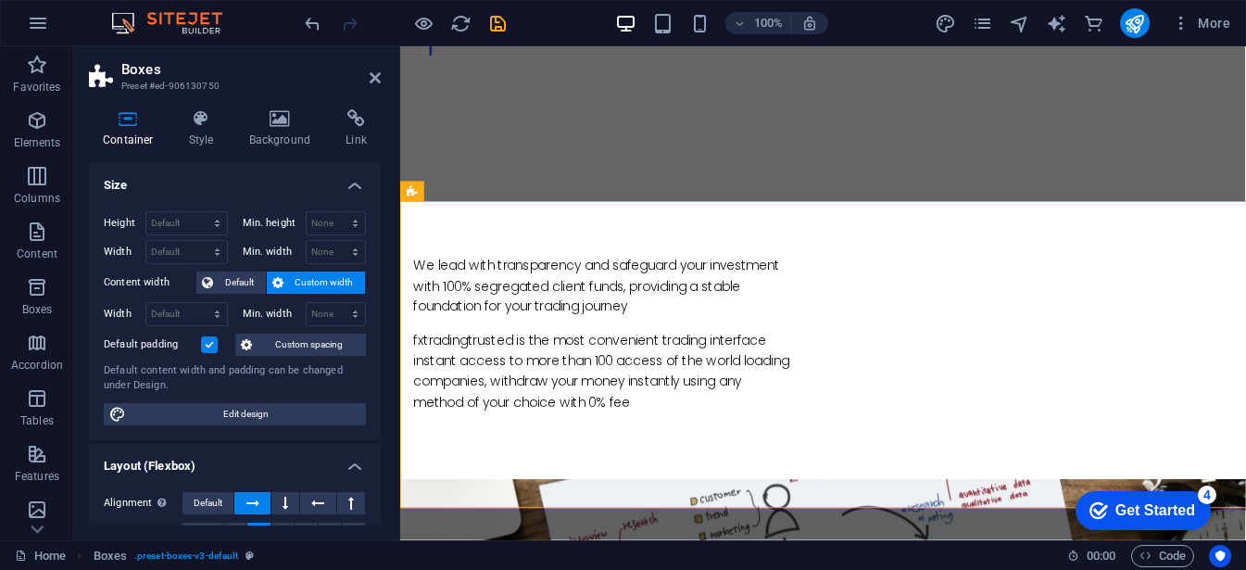
drag, startPoint x: 196, startPoint y: 274, endPoint x: 132, endPoint y: 339, distance: 91.0
click at [132, 339] on div "Height Default px rem % vh vw Min. height None px rem % vh vw Width Default px …" at bounding box center [235, 318] width 292 height 244
click at [132, 339] on label "Default padding" at bounding box center [152, 344] width 97 height 22
click at [0, 0] on input "Default padding" at bounding box center [0, 0] width 0 height 0
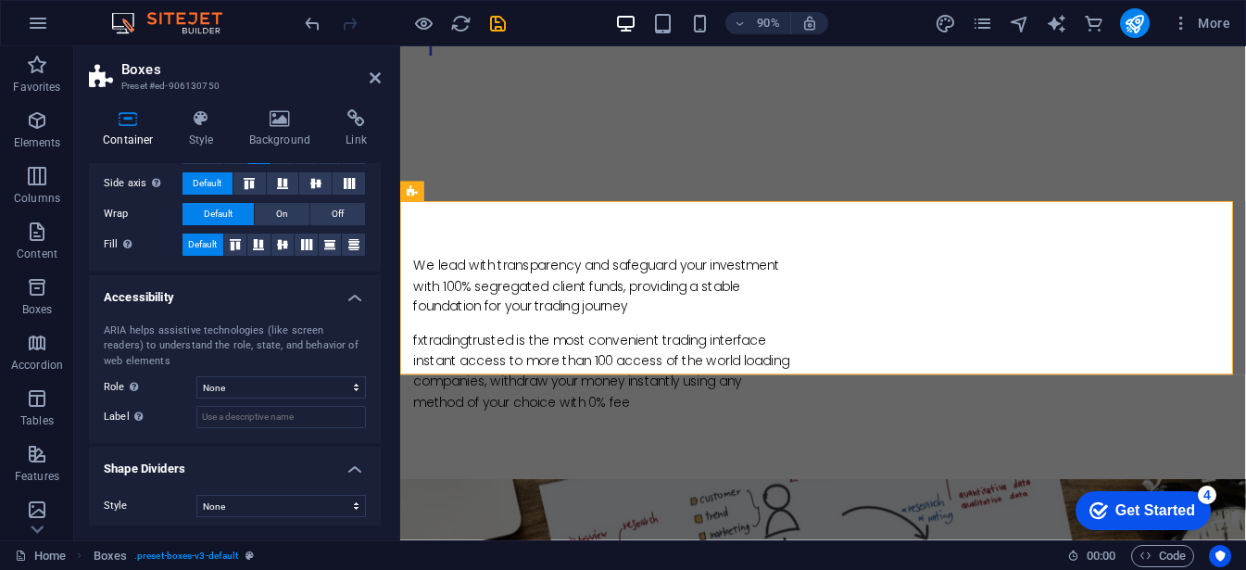
scroll to position [380, 0]
click at [231, 419] on input "Label Use the ARIA label to provide a clear and descriptive name for elements t…" at bounding box center [281, 418] width 170 height 22
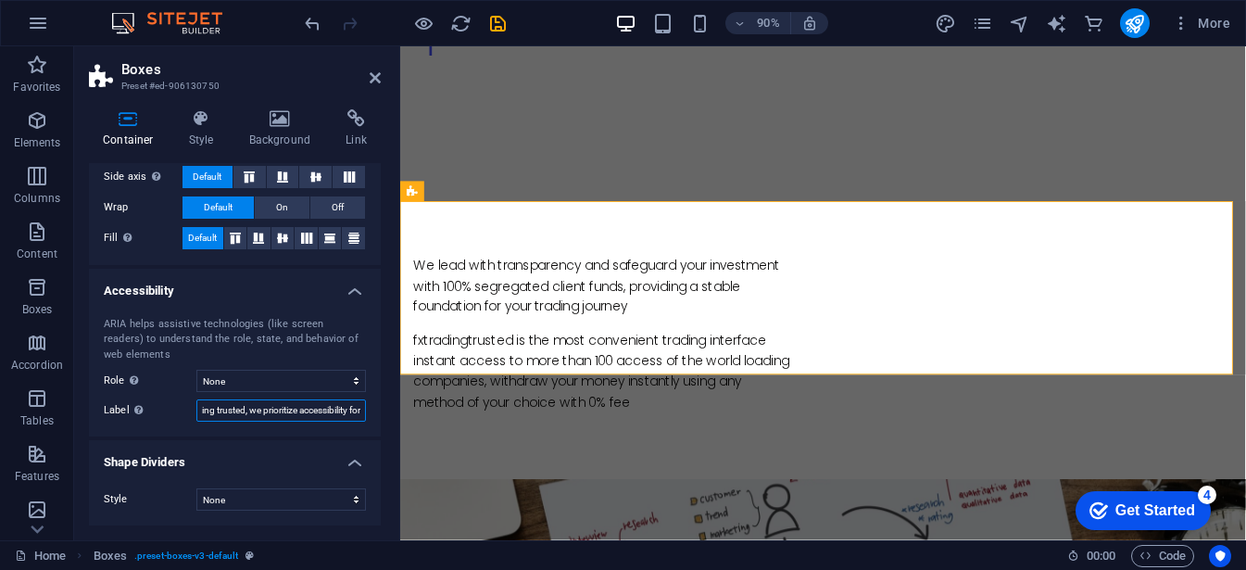
type input "At fx trading trusted, we prioritize accessibility for"
click at [349, 459] on h4 "Shape Dividers" at bounding box center [235, 456] width 292 height 33
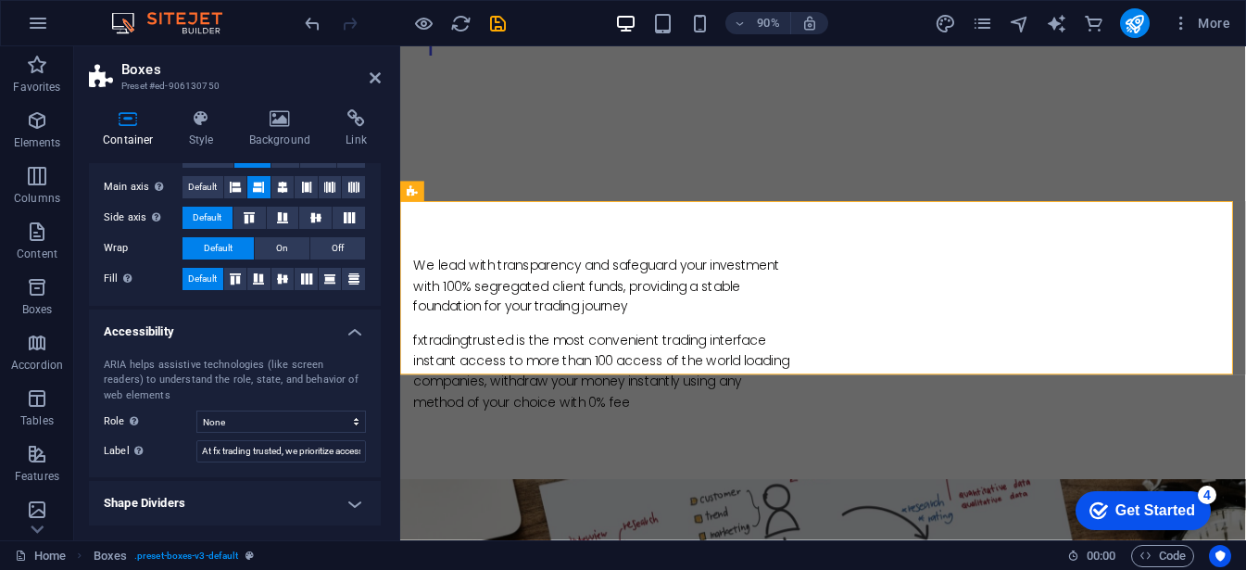
scroll to position [346, 0]
click at [358, 333] on h4 "Accessibility" at bounding box center [235, 326] width 292 height 33
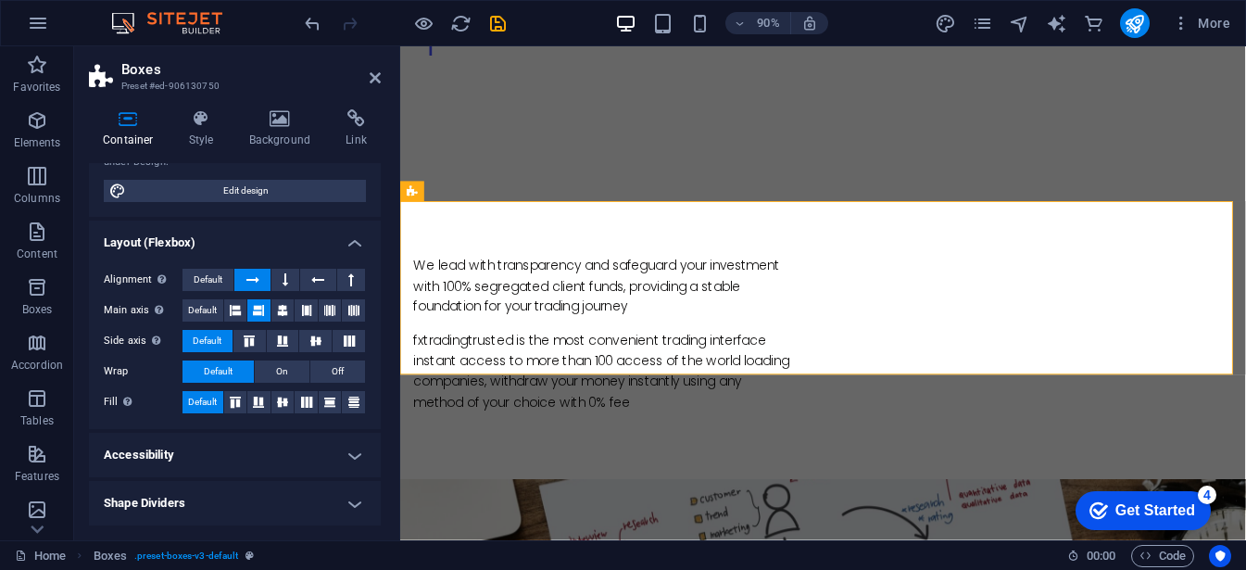
scroll to position [223, 0]
click at [349, 455] on h4 "Accessibility" at bounding box center [235, 455] width 292 height 44
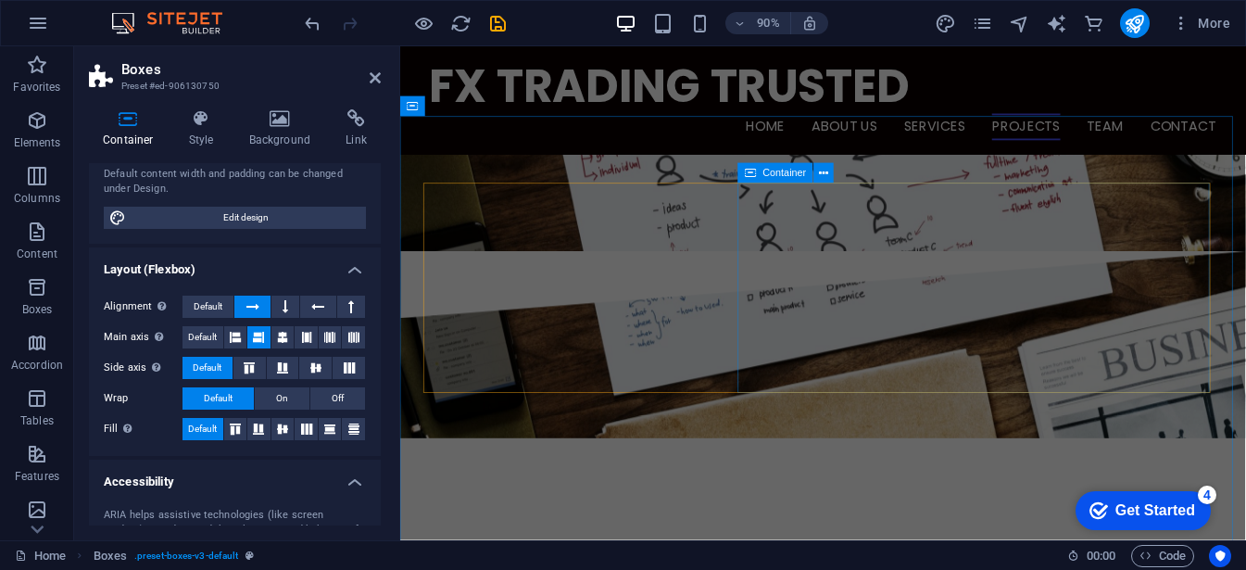
scroll to position [1573, 0]
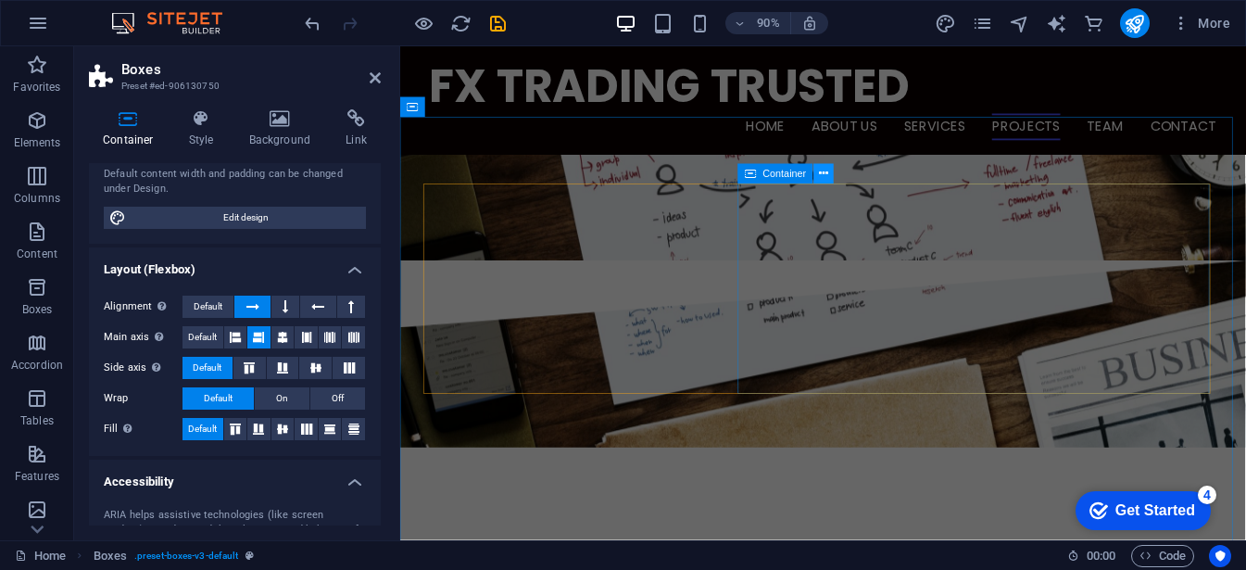
click at [825, 165] on icon at bounding box center [823, 174] width 9 height 18
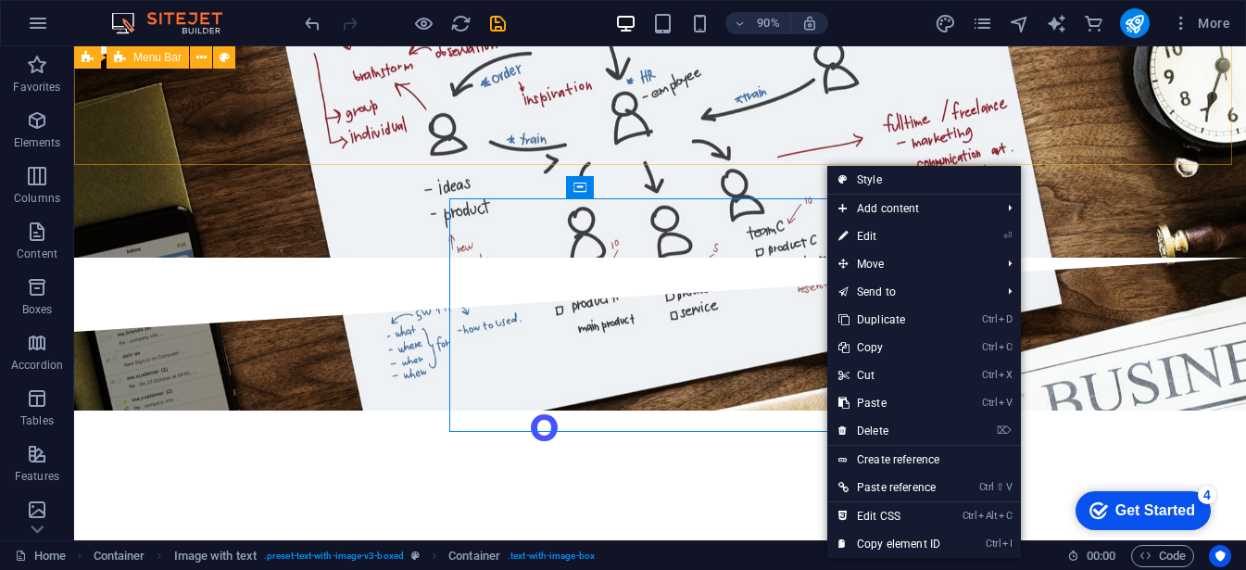
scroll to position [1574, 0]
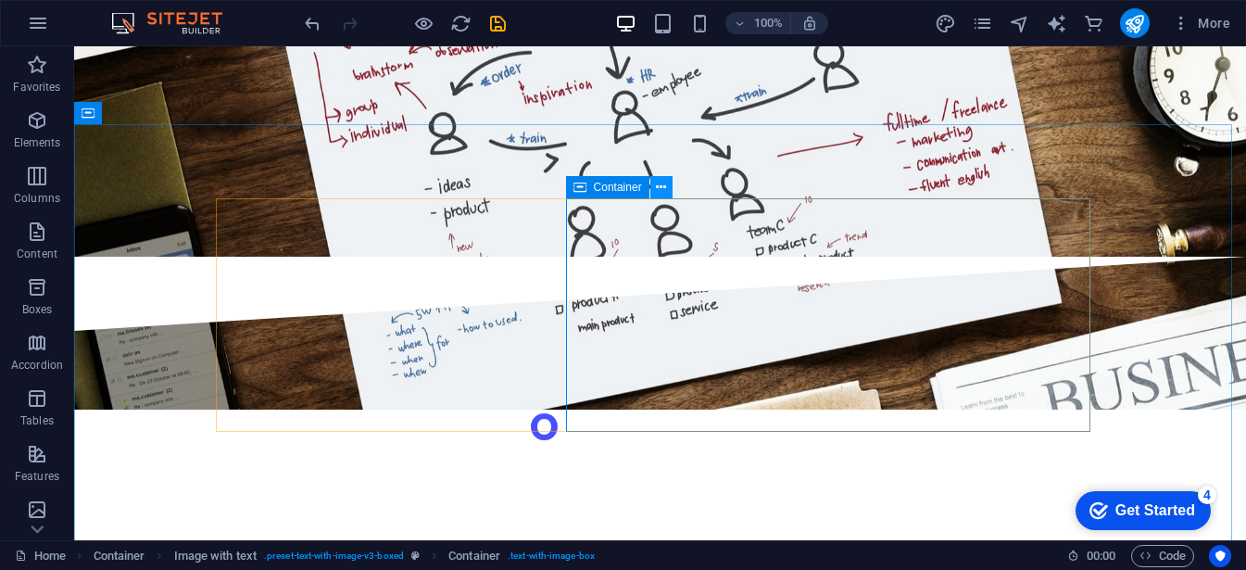
click at [670, 182] on button at bounding box center [661, 187] width 22 height 22
click at [659, 187] on icon at bounding box center [661, 187] width 10 height 19
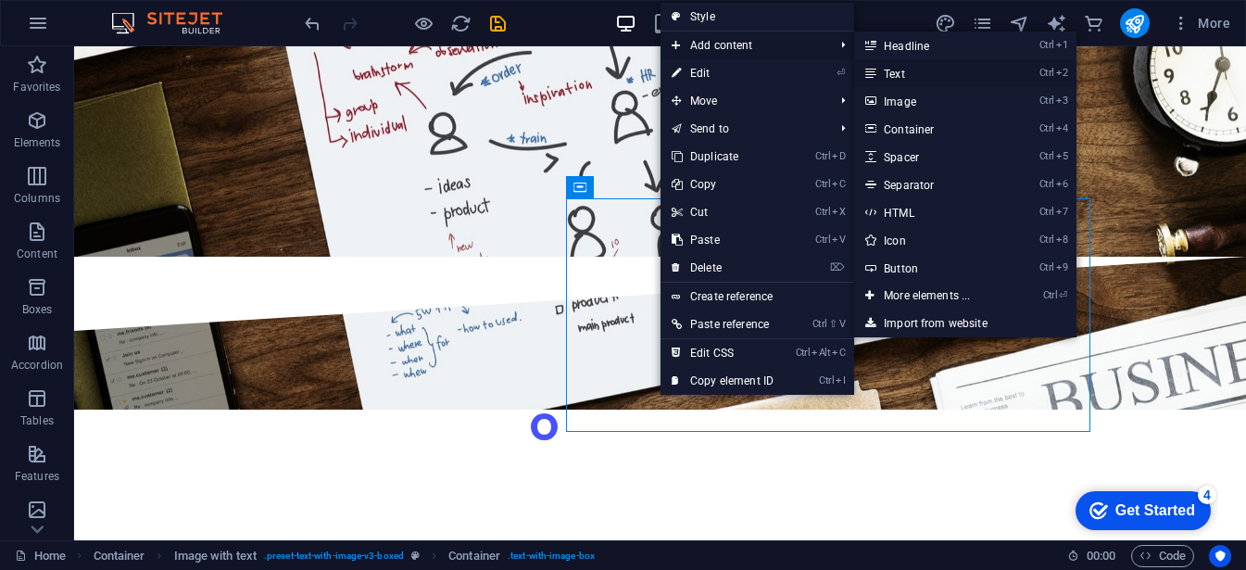
click at [939, 69] on link "Ctrl 2 Text" at bounding box center [930, 73] width 153 height 28
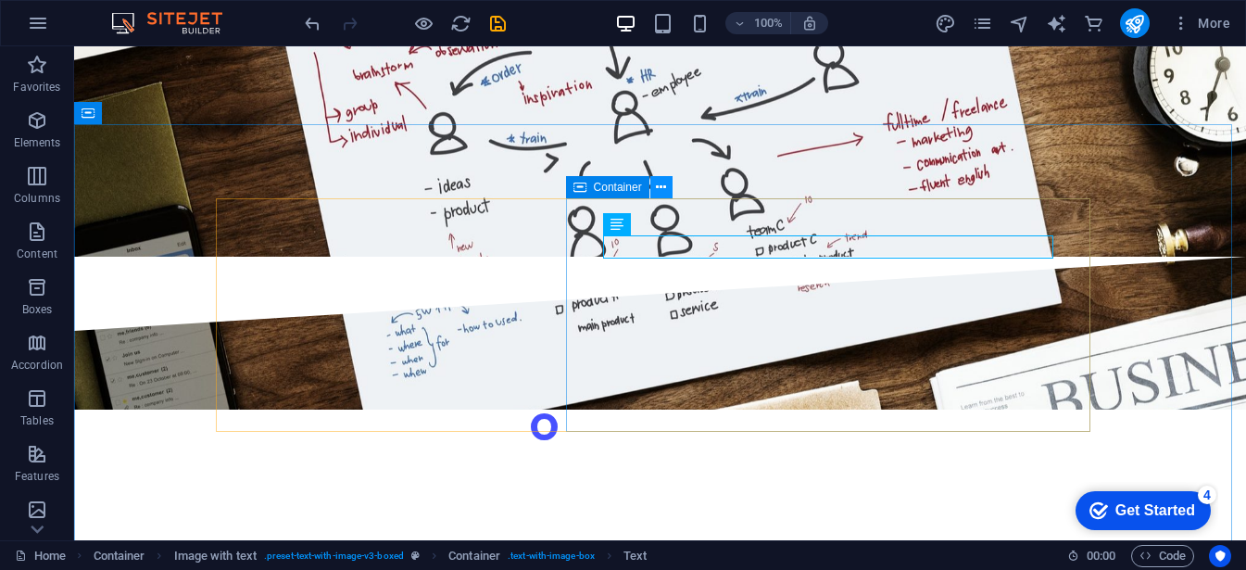
click at [660, 181] on icon at bounding box center [661, 187] width 10 height 19
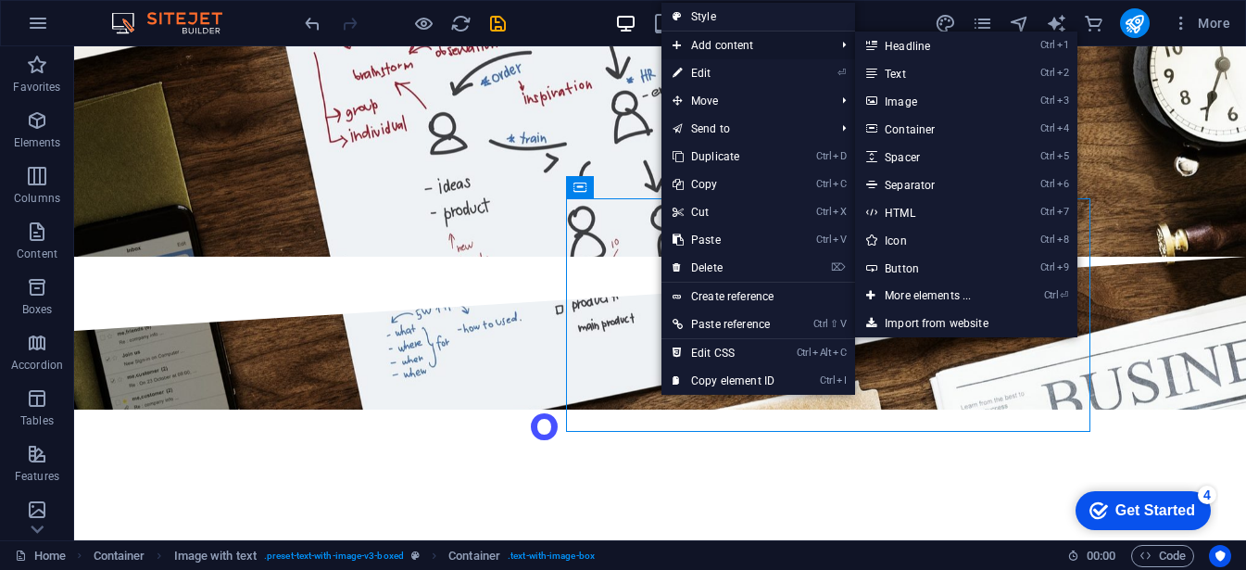
click at [730, 48] on span "Add content" at bounding box center [744, 45] width 166 height 28
click at [911, 44] on link "Ctrl 1 Headline" at bounding box center [931, 45] width 153 height 28
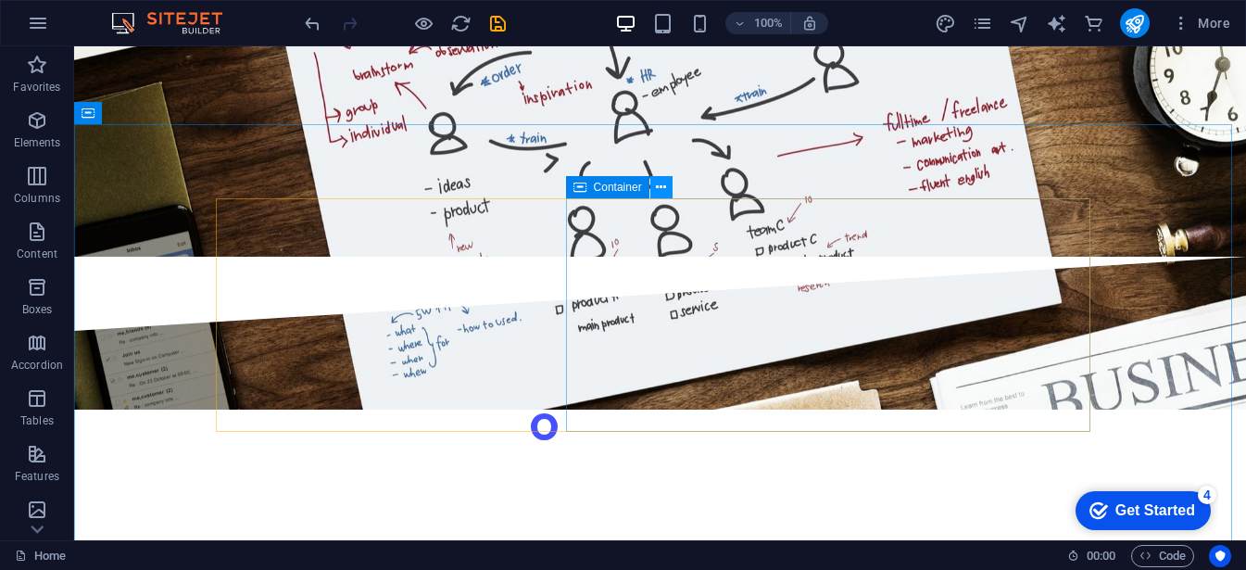
click at [659, 192] on icon at bounding box center [661, 187] width 10 height 19
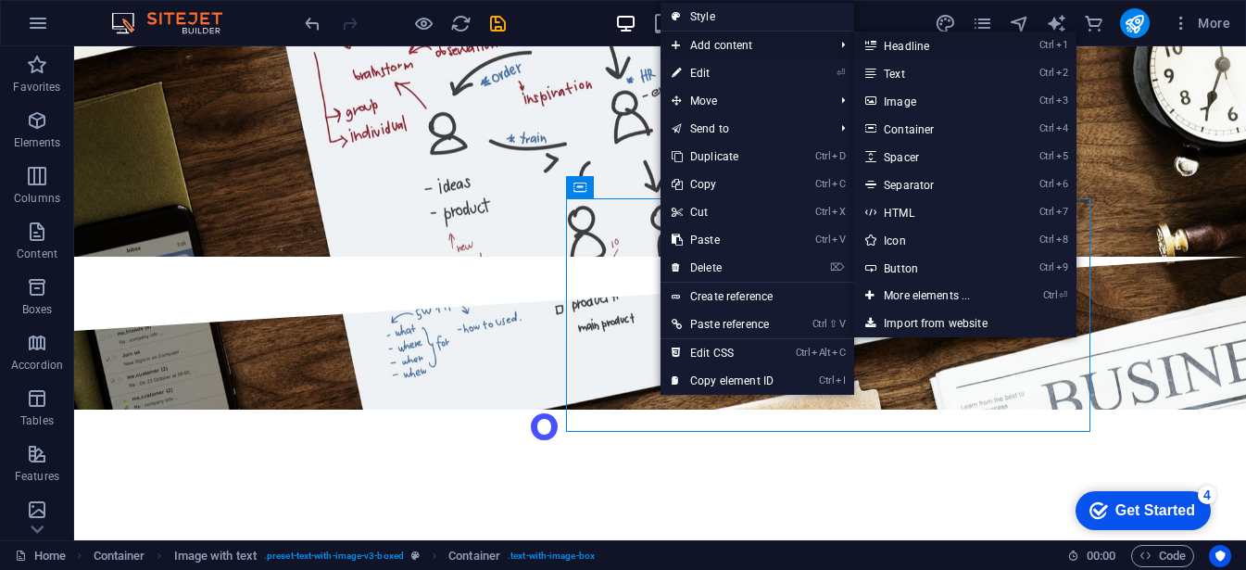
click at [949, 47] on link "Ctrl 1 Headline" at bounding box center [930, 45] width 153 height 28
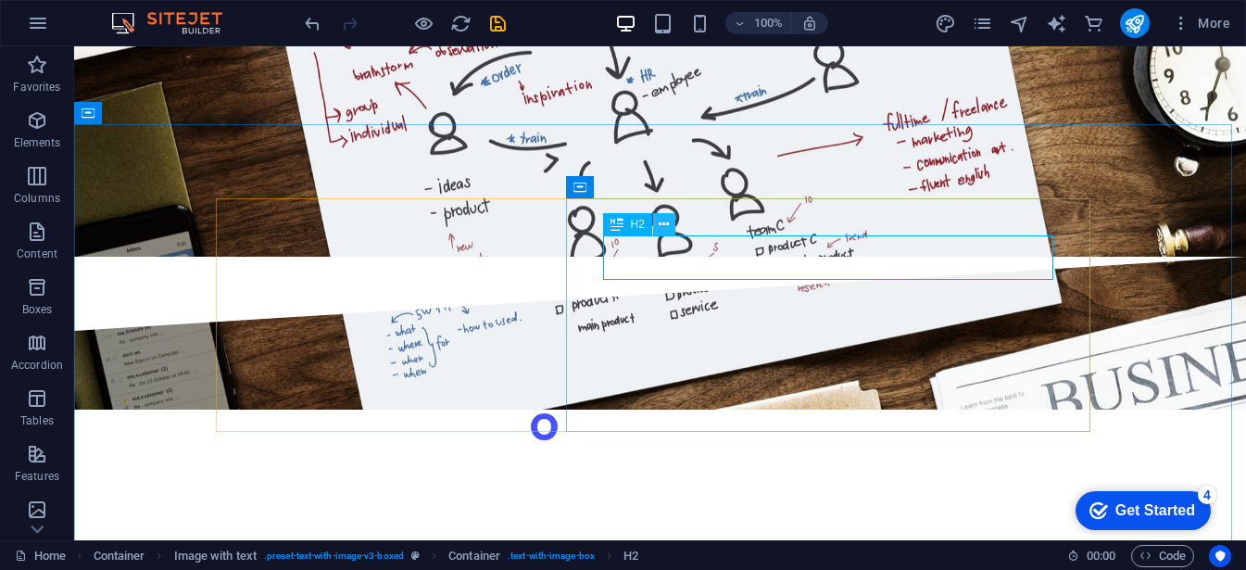
click at [670, 223] on button at bounding box center [664, 224] width 22 height 22
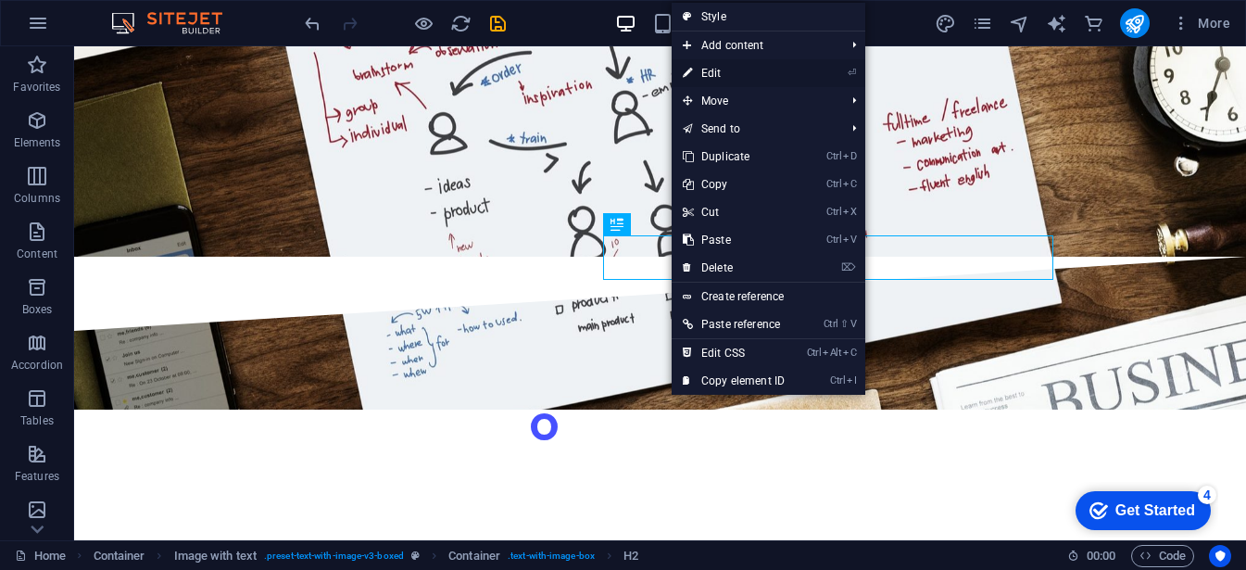
click at [720, 74] on link "⏎ Edit" at bounding box center [734, 73] width 124 height 28
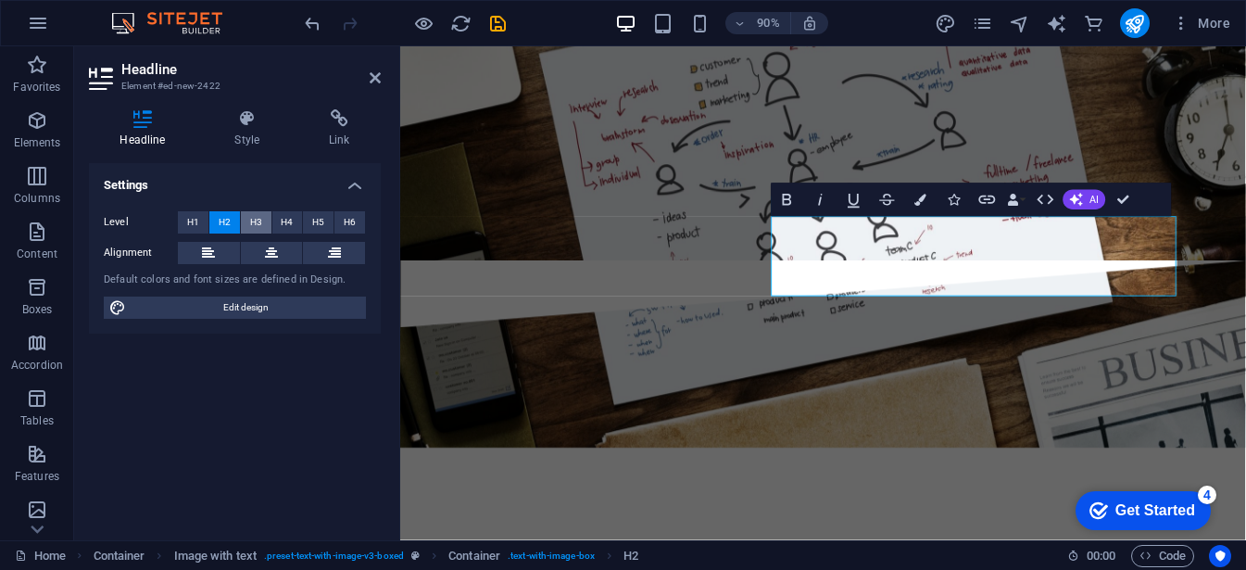
click at [265, 228] on button "H3" at bounding box center [256, 222] width 31 height 22
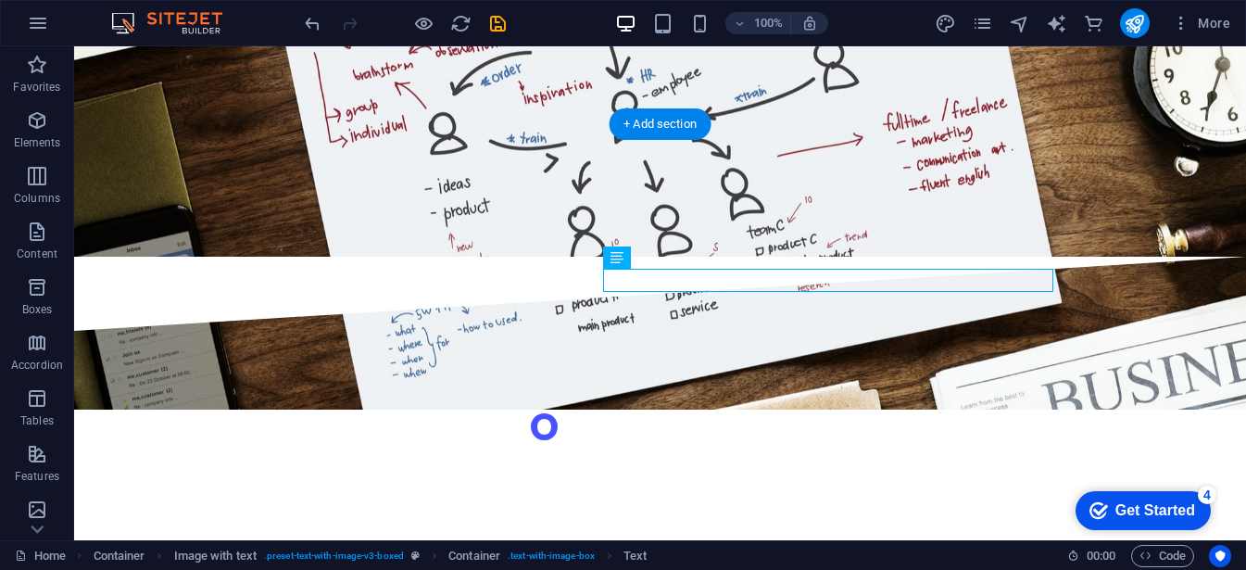
drag, startPoint x: 619, startPoint y: 280, endPoint x: 638, endPoint y: 283, distance: 19.6
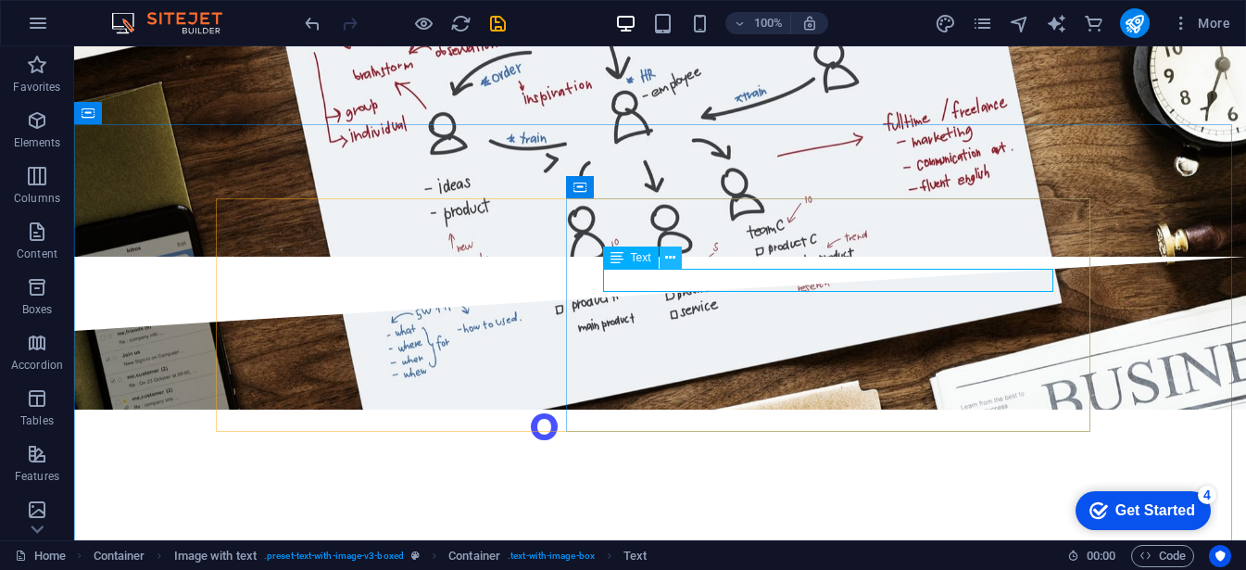
click at [672, 262] on icon at bounding box center [670, 257] width 10 height 19
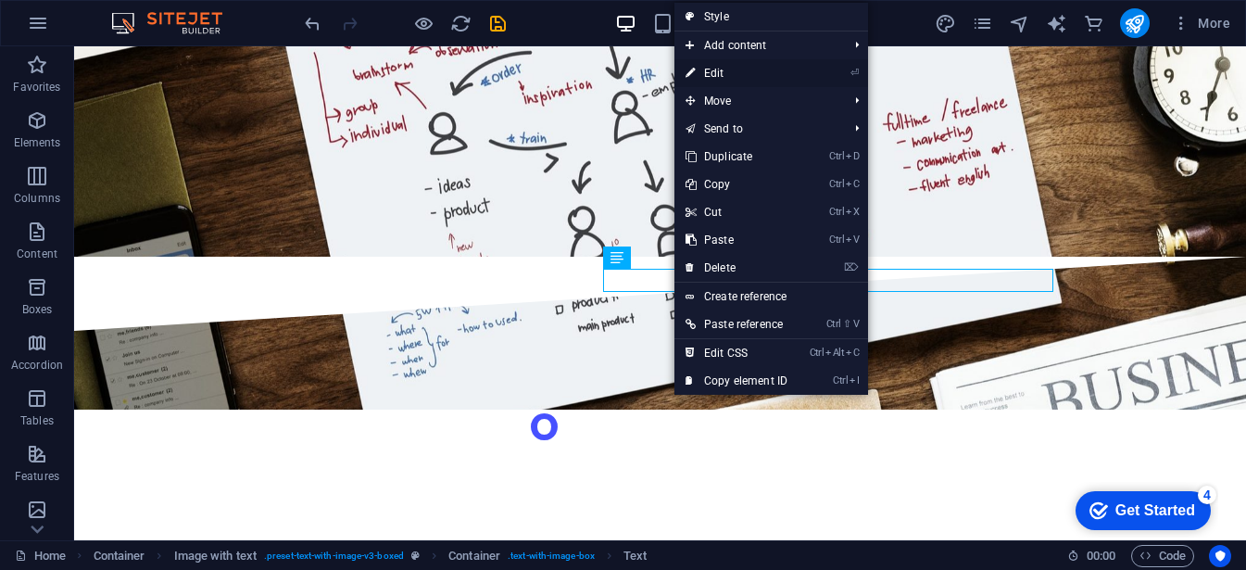
click at [749, 70] on link "⏎ Edit" at bounding box center [736, 73] width 124 height 28
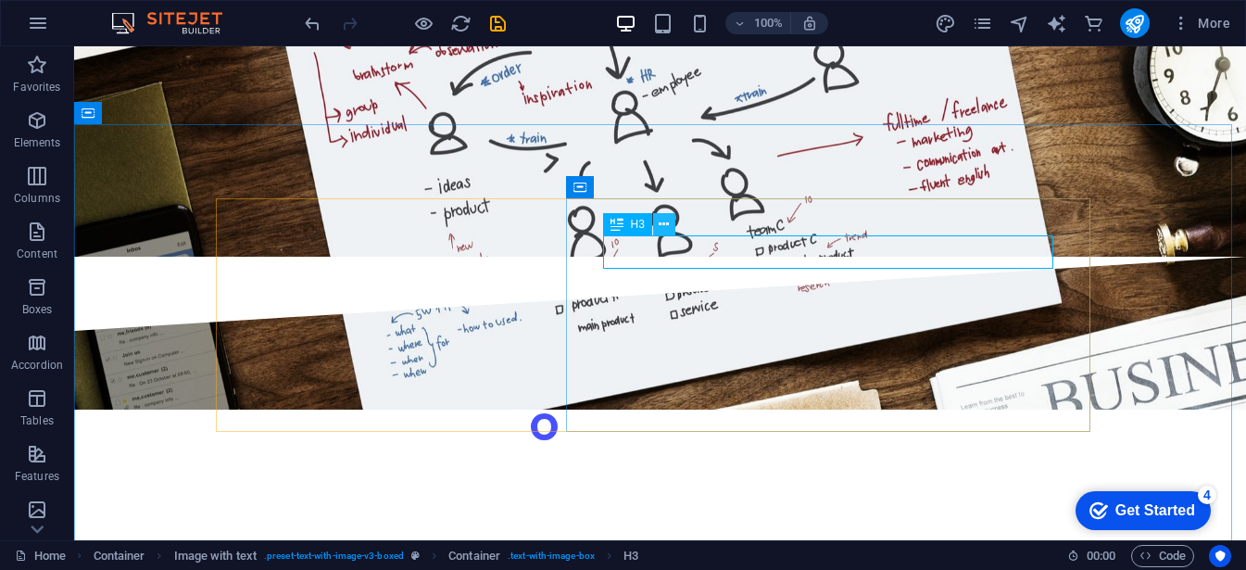
click at [659, 222] on icon at bounding box center [664, 224] width 10 height 19
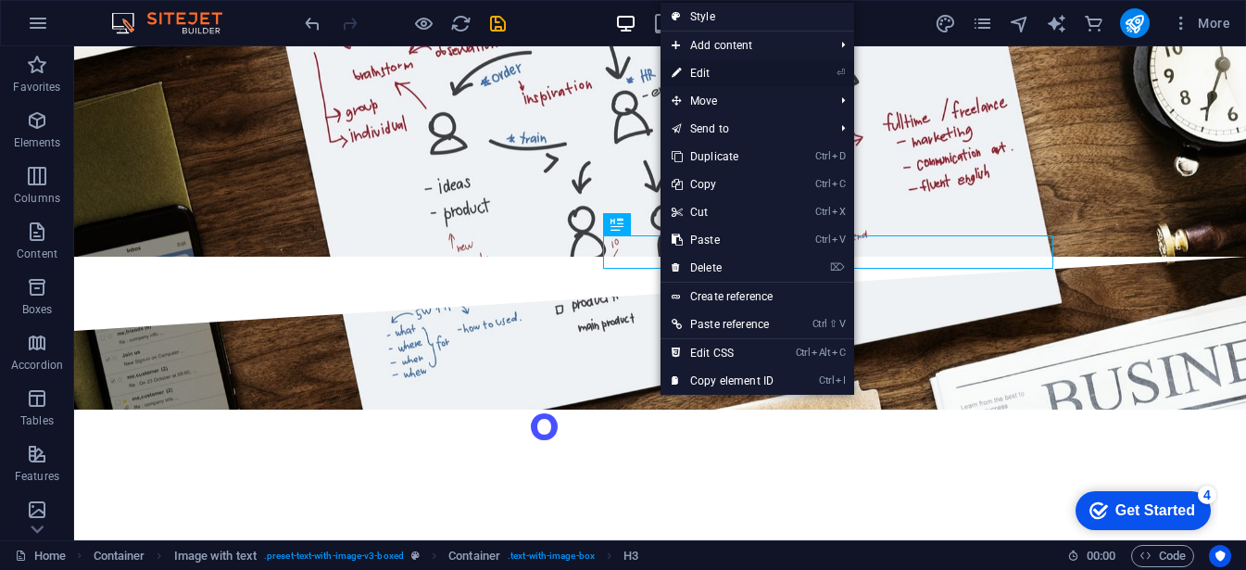
click at [709, 69] on link "⏎ Edit" at bounding box center [722, 73] width 124 height 28
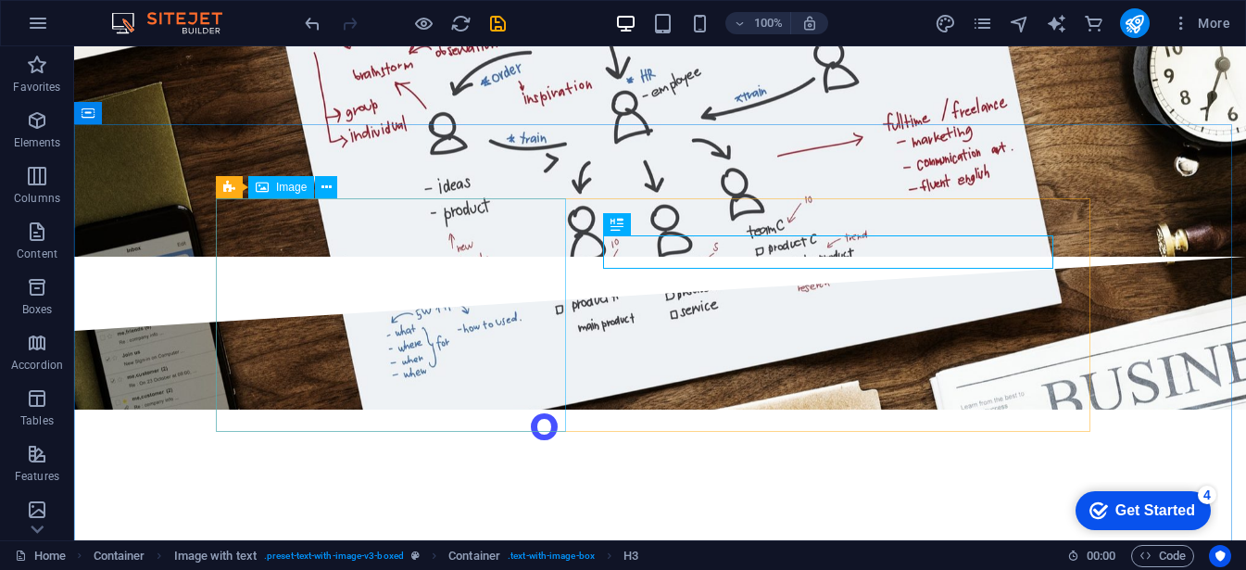
click at [288, 192] on span "Image" at bounding box center [291, 187] width 31 height 11
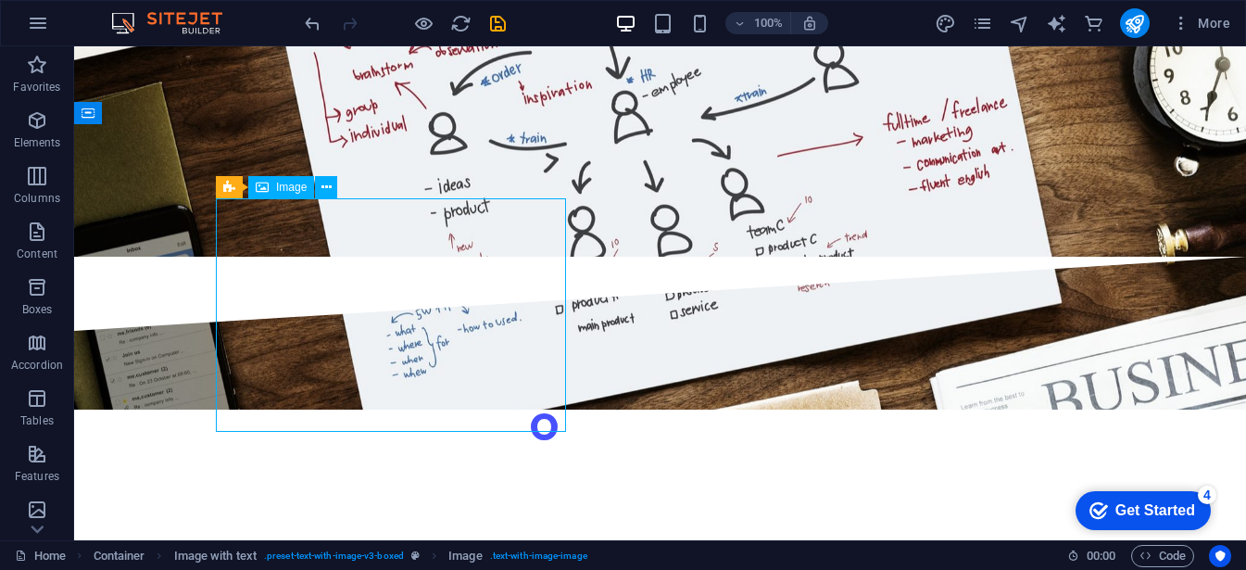
click at [288, 192] on span "Image" at bounding box center [291, 187] width 31 height 11
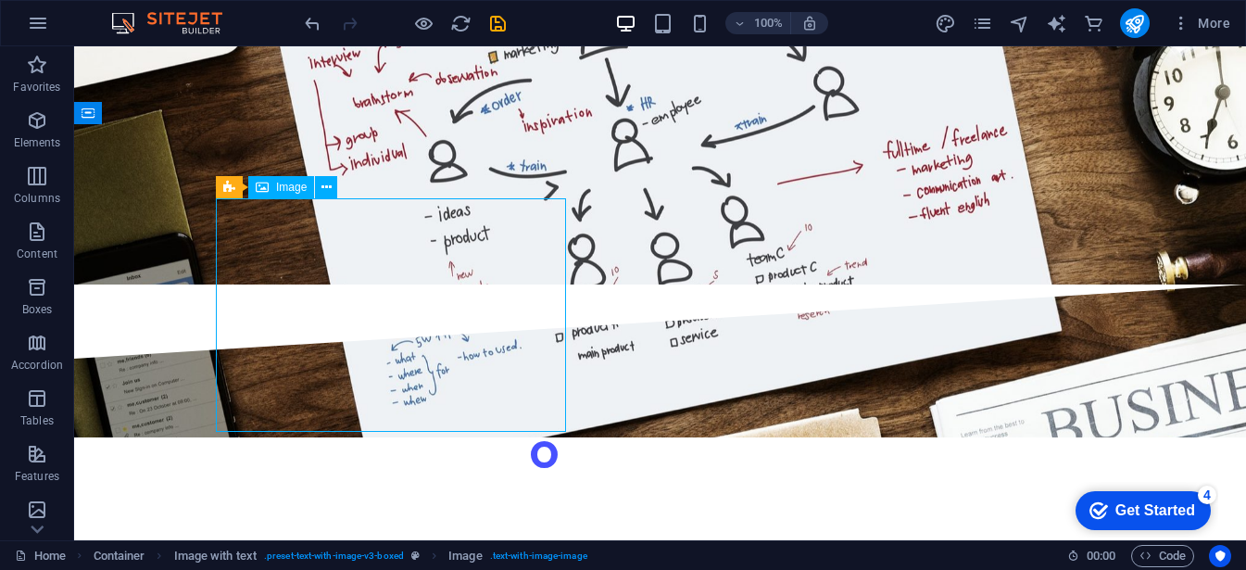
select select "%"
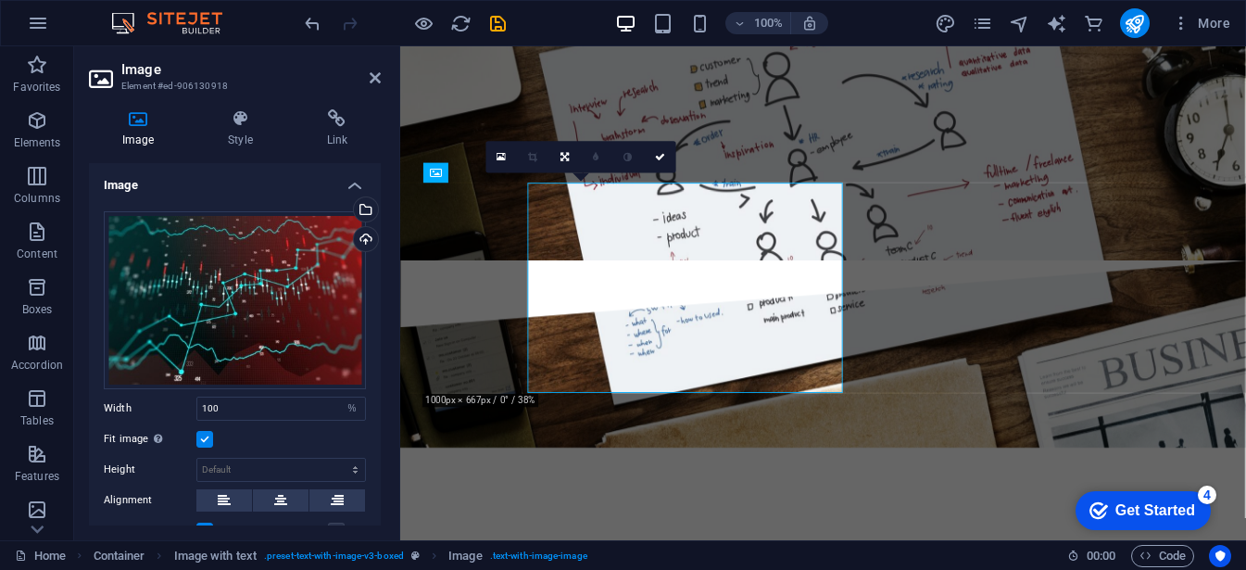
click at [330, 194] on h4 "Image" at bounding box center [235, 179] width 292 height 33
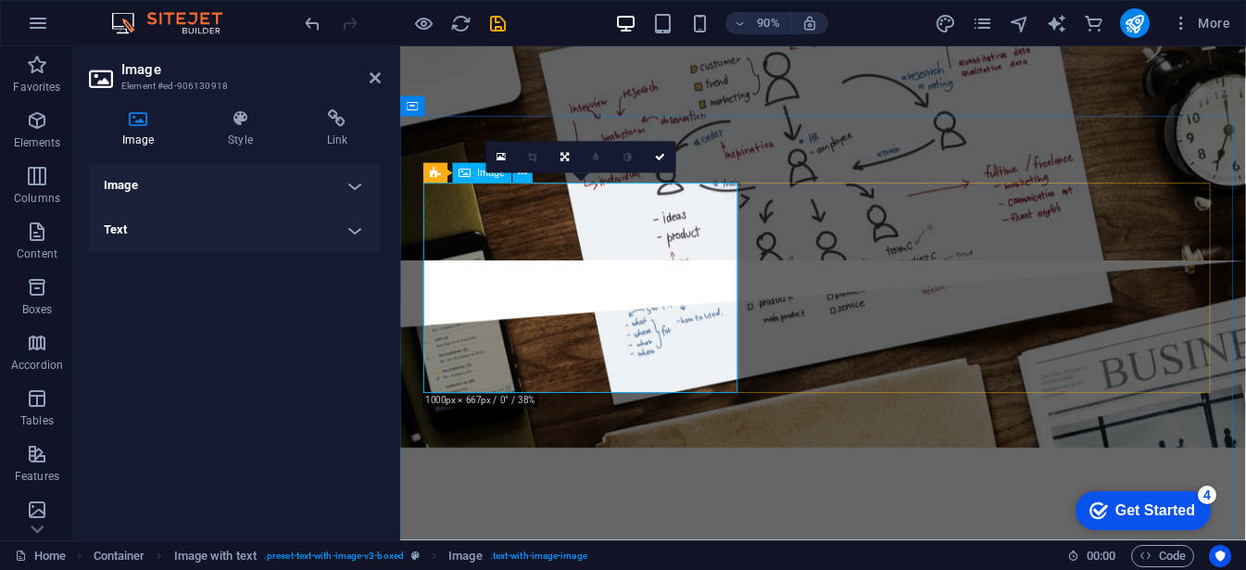
click at [477, 178] on span "Image" at bounding box center [491, 174] width 28 height 10
click at [656, 150] on link at bounding box center [659, 157] width 31 height 31
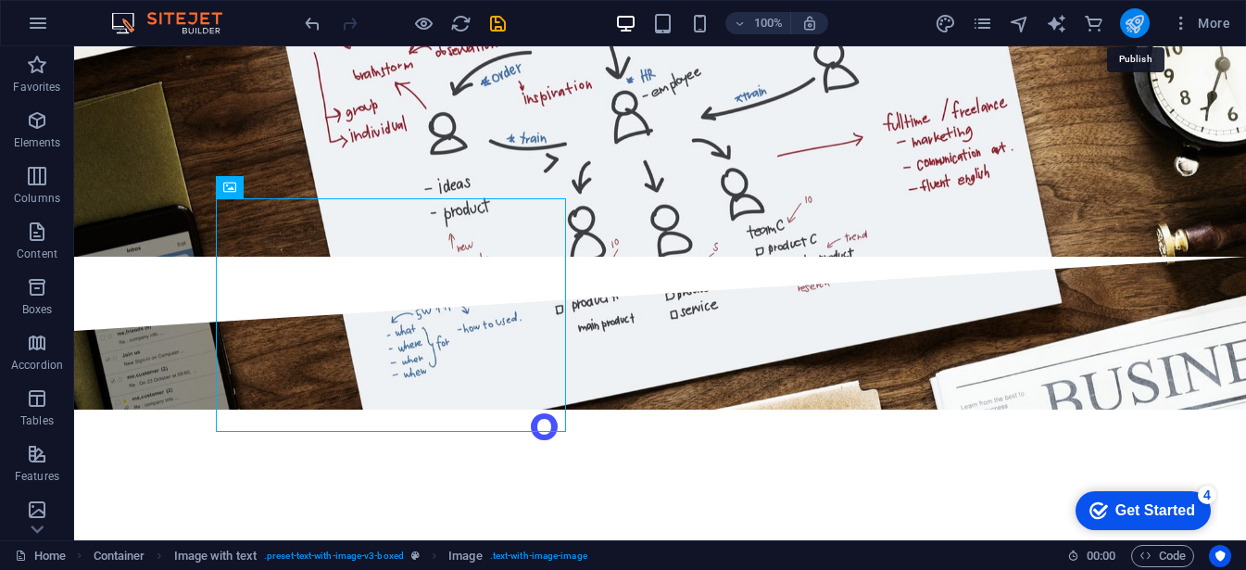
click at [1136, 28] on icon "publish" at bounding box center [1134, 23] width 21 height 21
